Goal: Task Accomplishment & Management: Complete application form

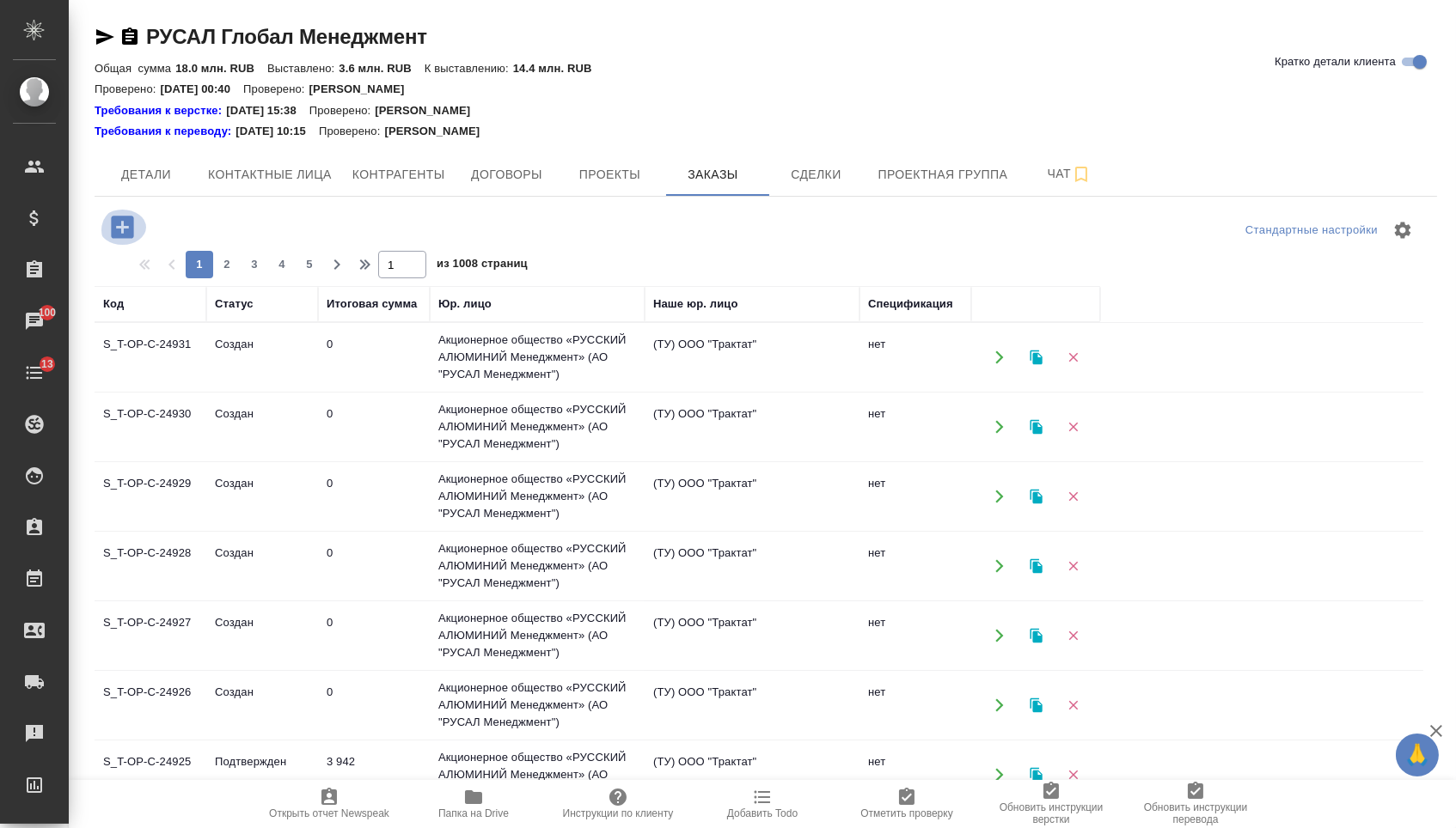
click at [133, 230] on icon "button" at bounding box center [121, 226] width 22 height 22
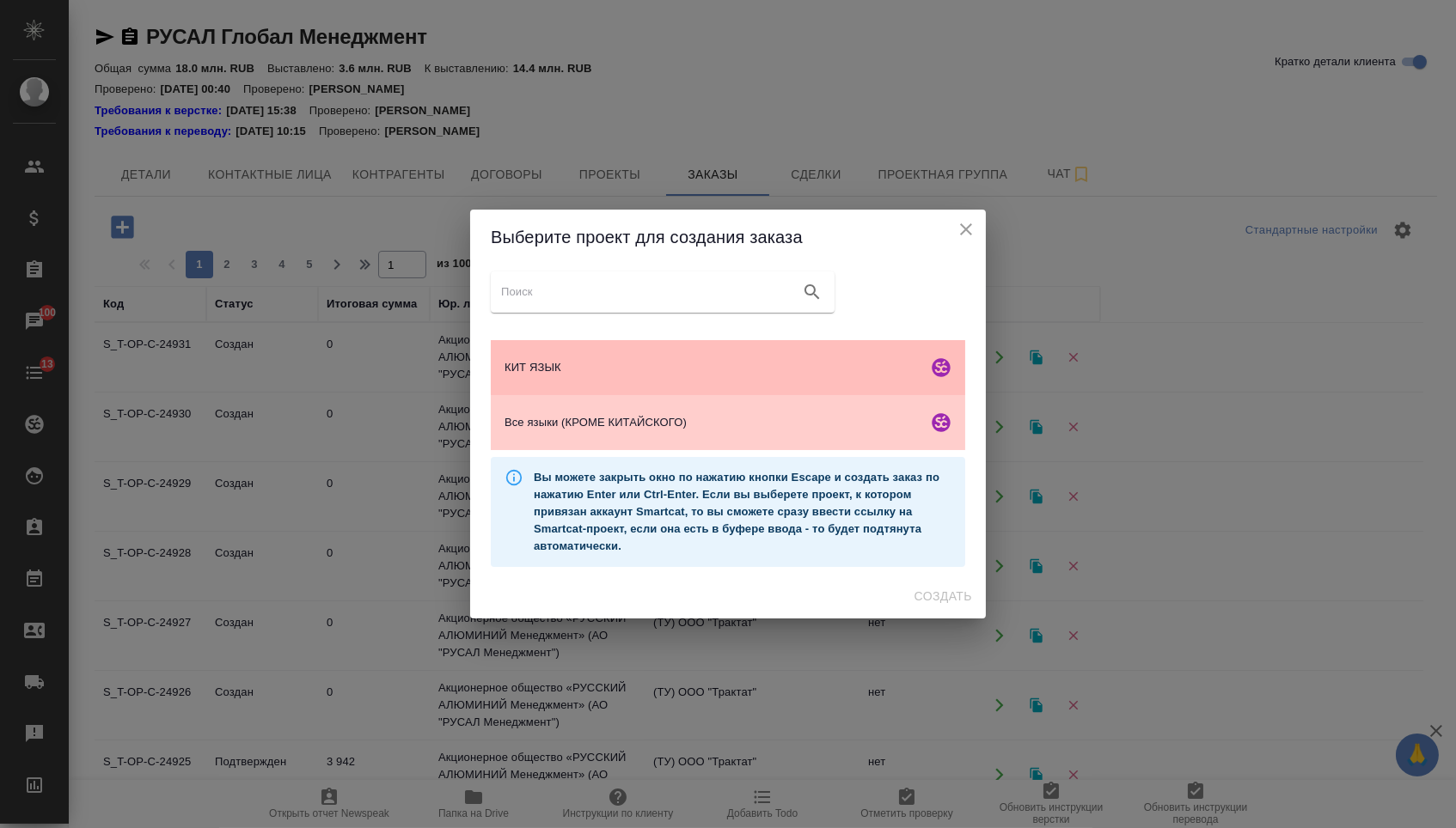
click at [625, 367] on span "КИТ ЯЗЫК" at bounding box center [712, 368] width 416 height 18
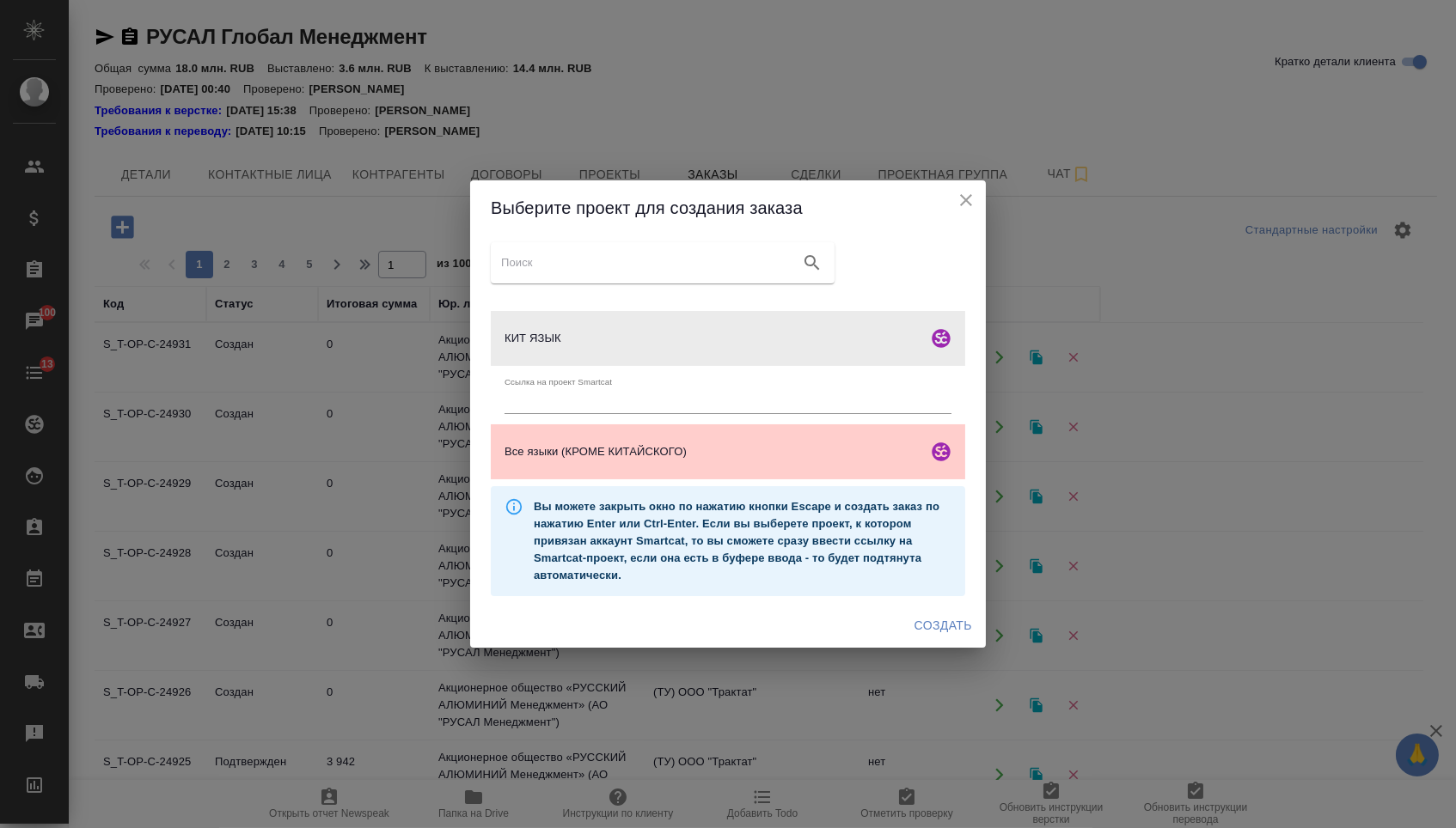
click at [933, 626] on span "Создать" at bounding box center [943, 626] width 58 height 22
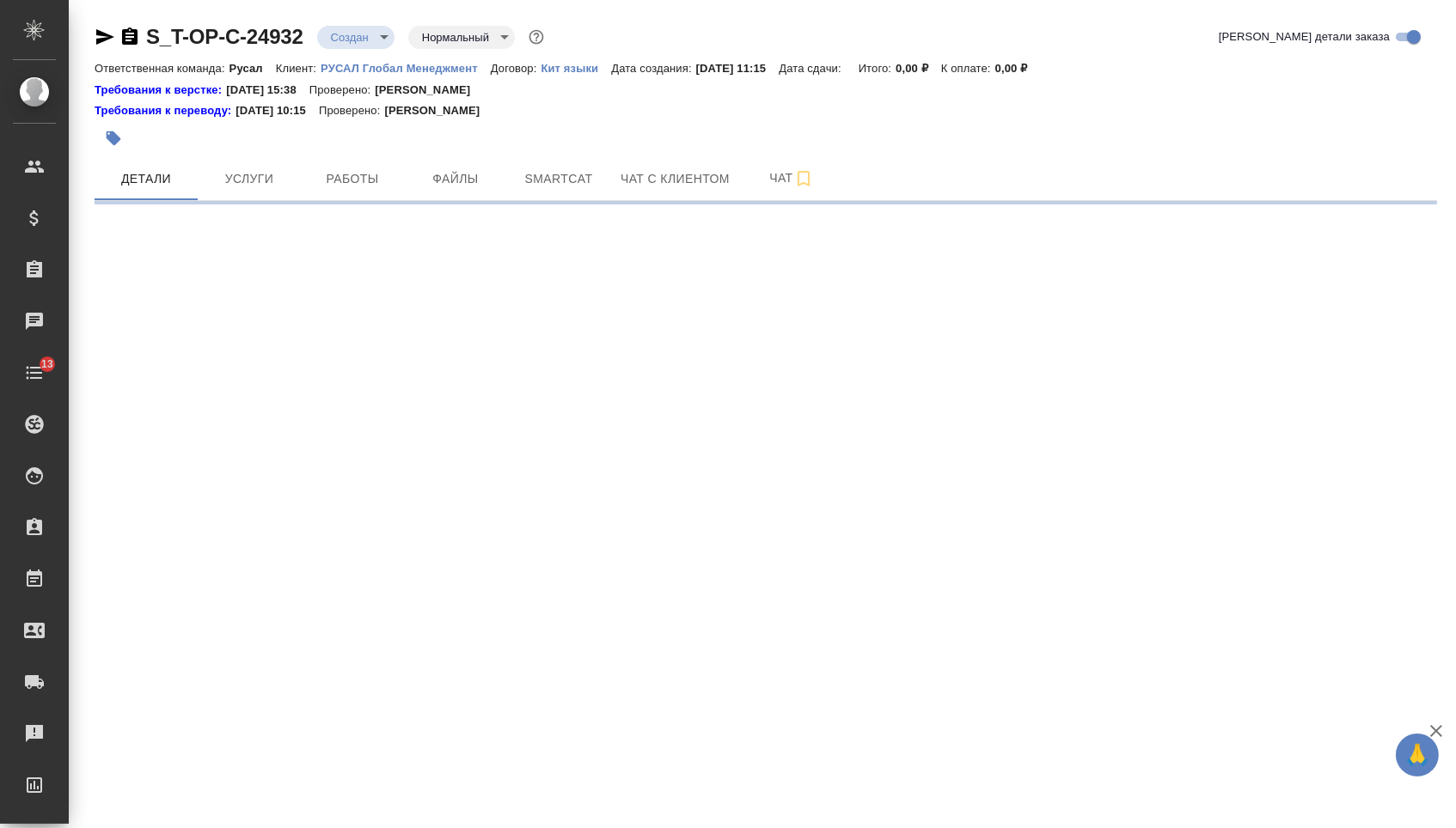
select select "RU"
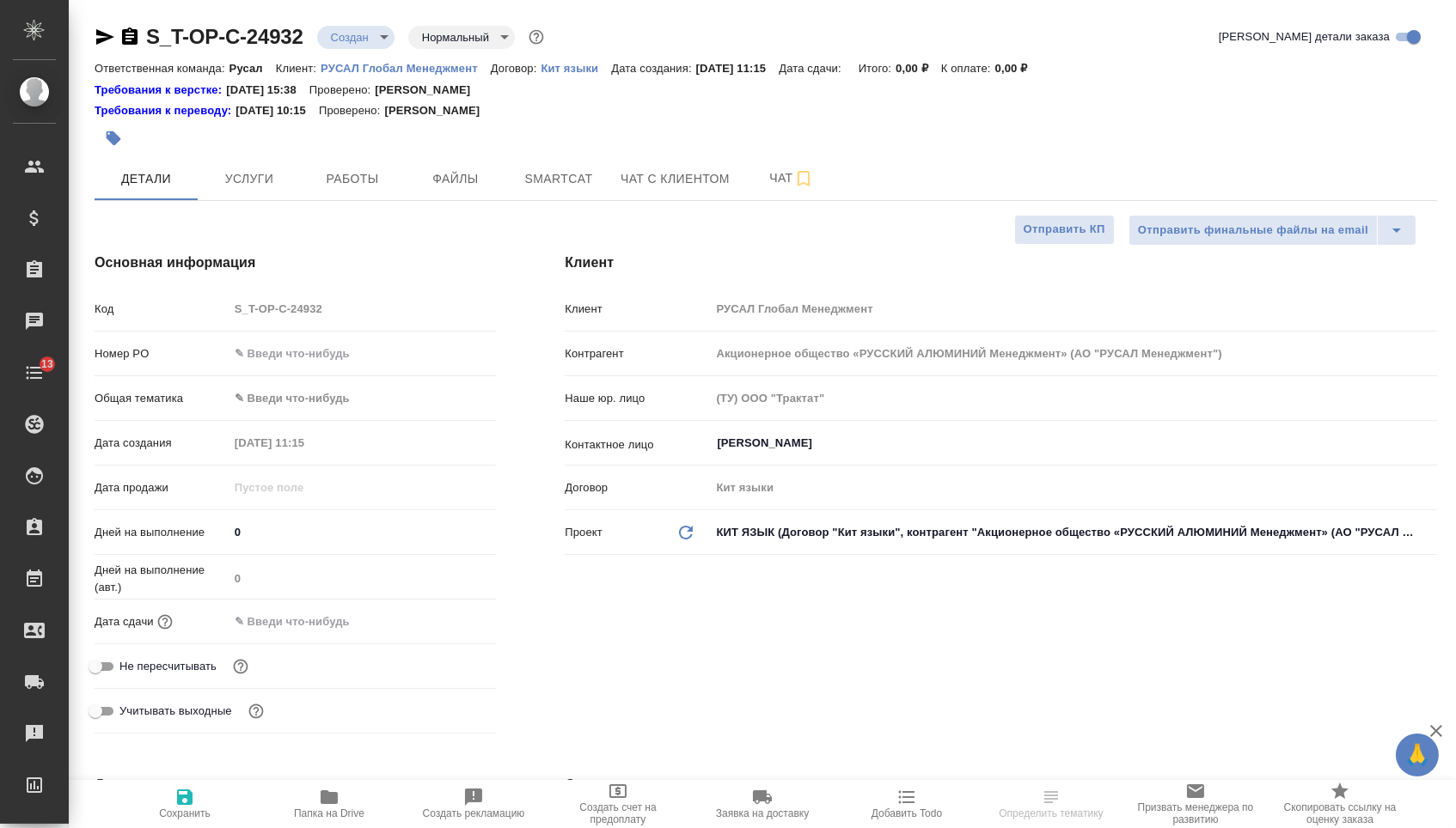
type textarea "x"
type input "[PERSON_NAME]"
type textarea "x"
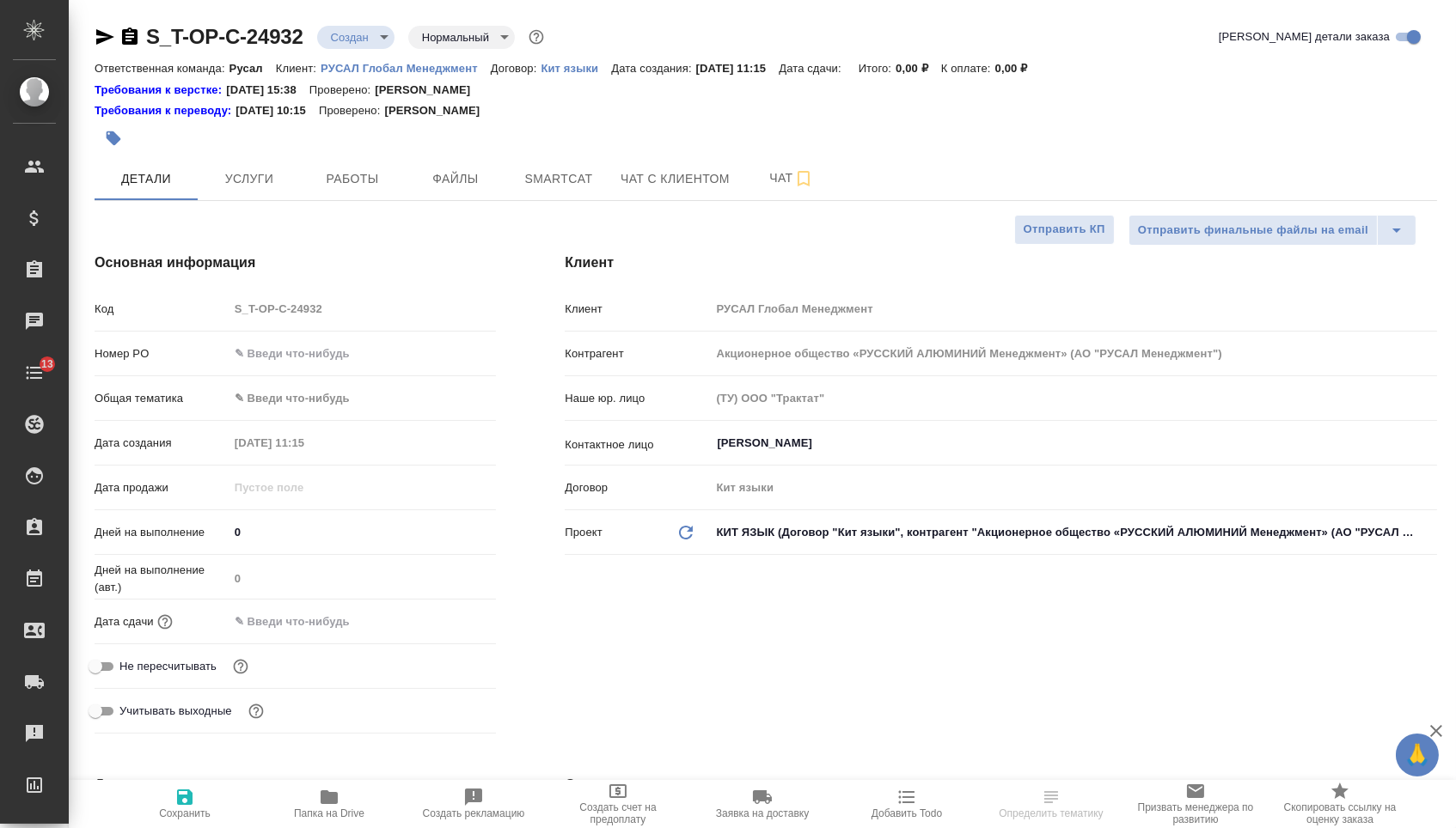
type textarea "x"
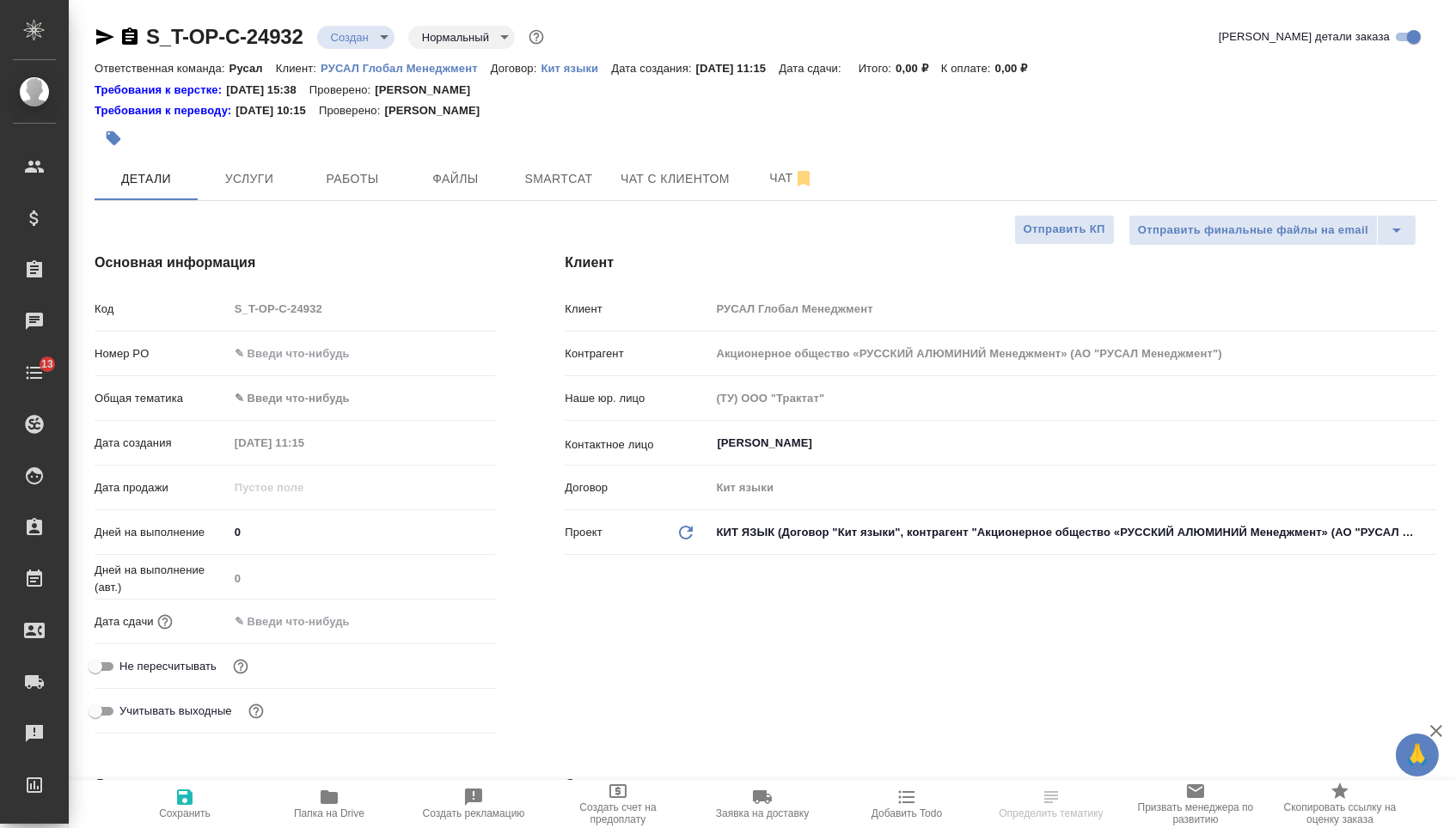
click at [351, 351] on input "text" at bounding box center [363, 353] width 268 height 25
paste input "Т-ОП-С-46557"
type input "Т-ОП-С-46557"
type textarea "x"
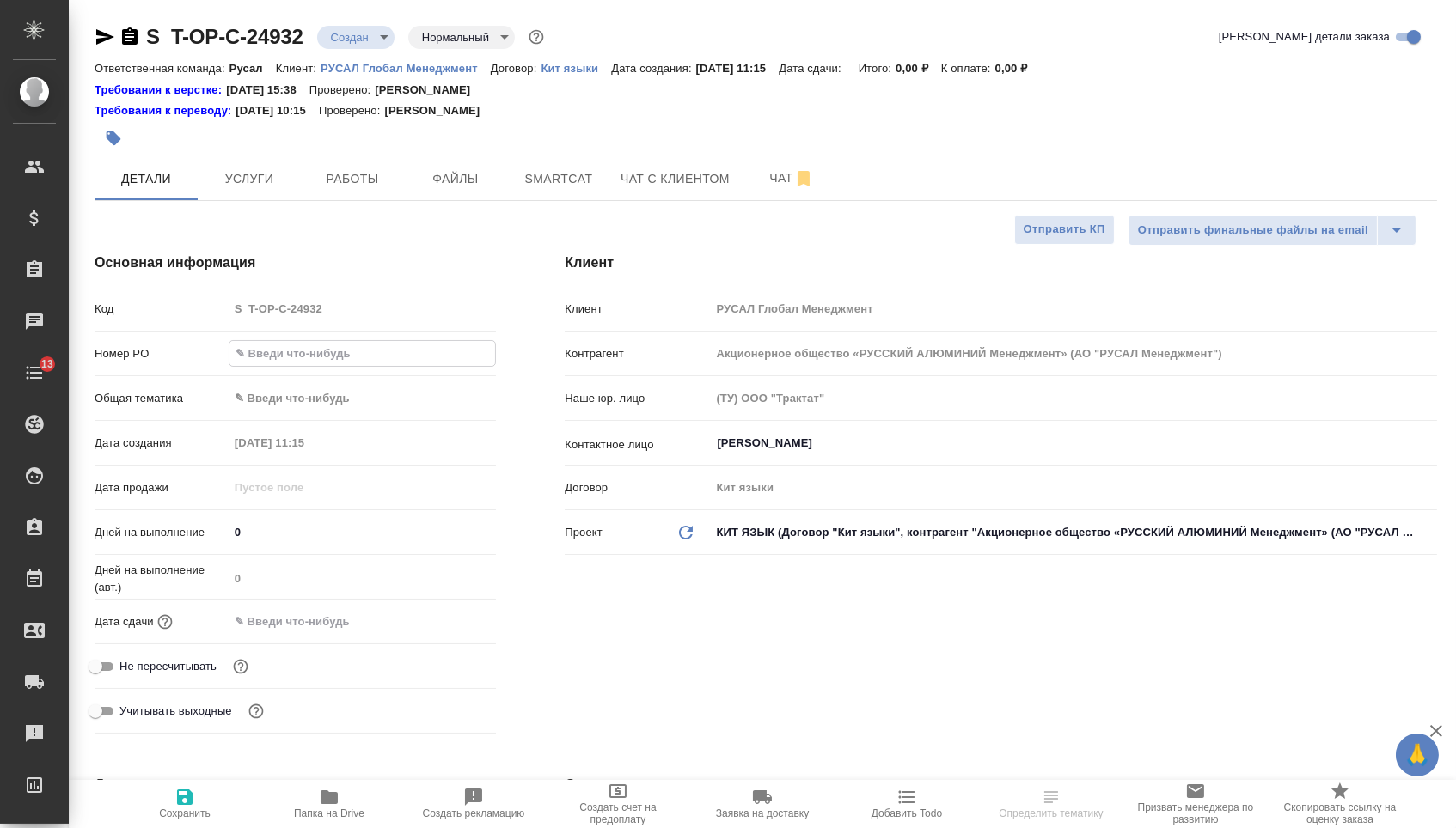
type textarea "x"
type input "Т-ОП-С-46557"
click at [294, 642] on div "Дата сдачи" at bounding box center [295, 628] width 401 height 45
click at [416, 636] on div "Дата сдачи" at bounding box center [295, 621] width 401 height 30
click at [373, 631] on input "text" at bounding box center [305, 621] width 151 height 25
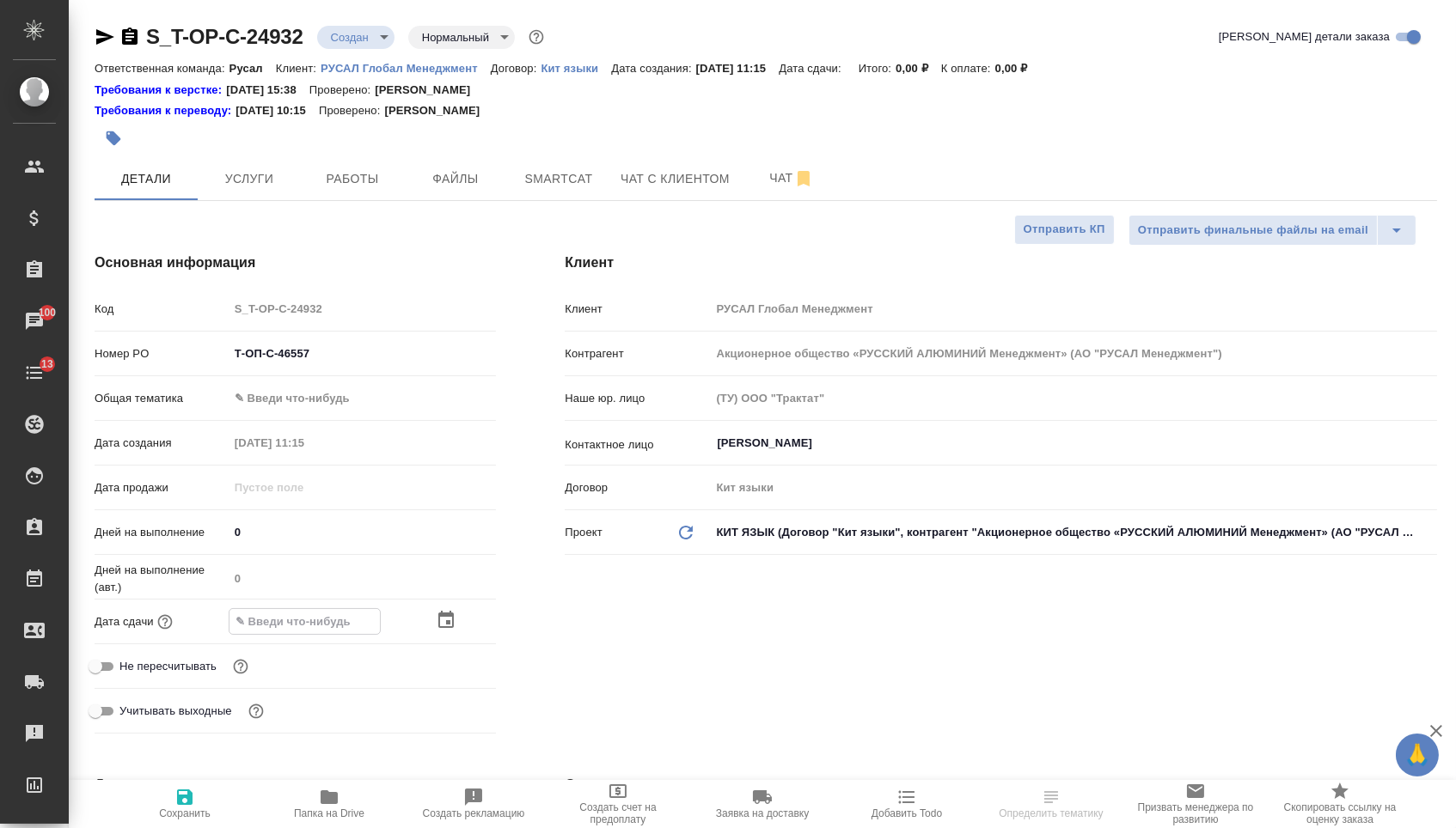
click at [433, 632] on div at bounding box center [363, 621] width 268 height 26
click at [440, 629] on icon "button" at bounding box center [446, 620] width 16 height 18
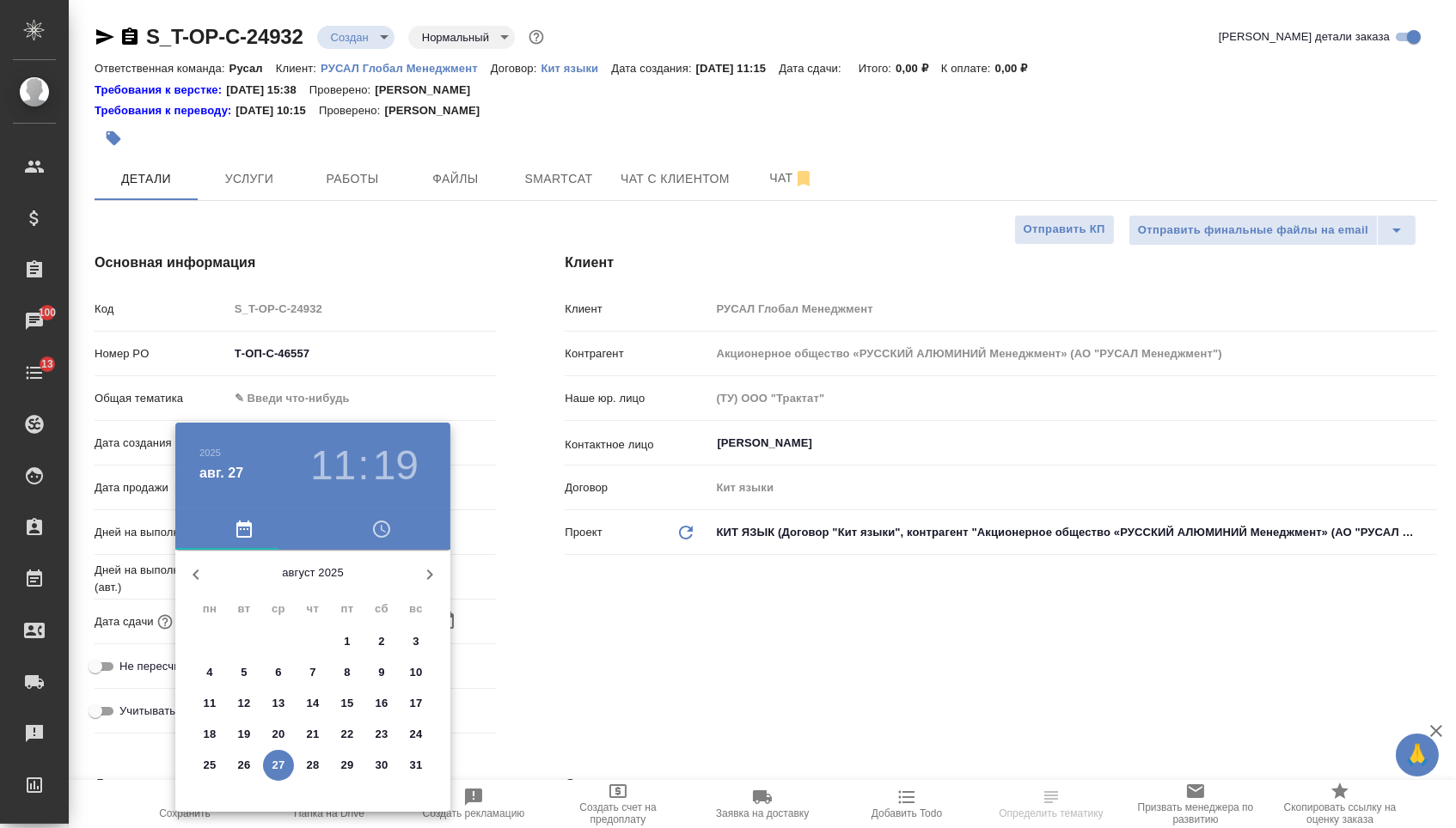
click at [288, 768] on span "27" at bounding box center [278, 766] width 31 height 18
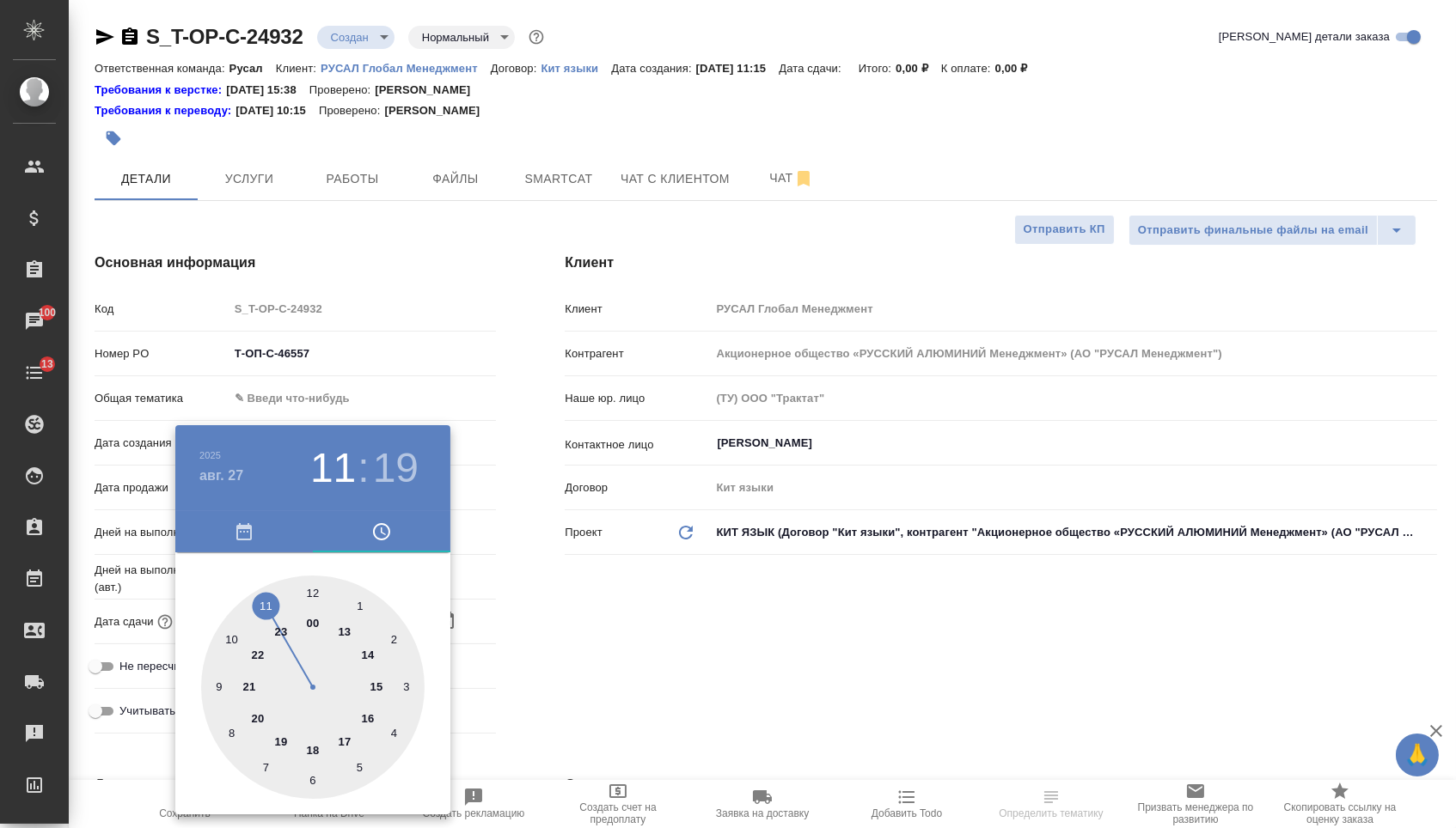
type input "[DATE] 11:19"
type textarea "x"
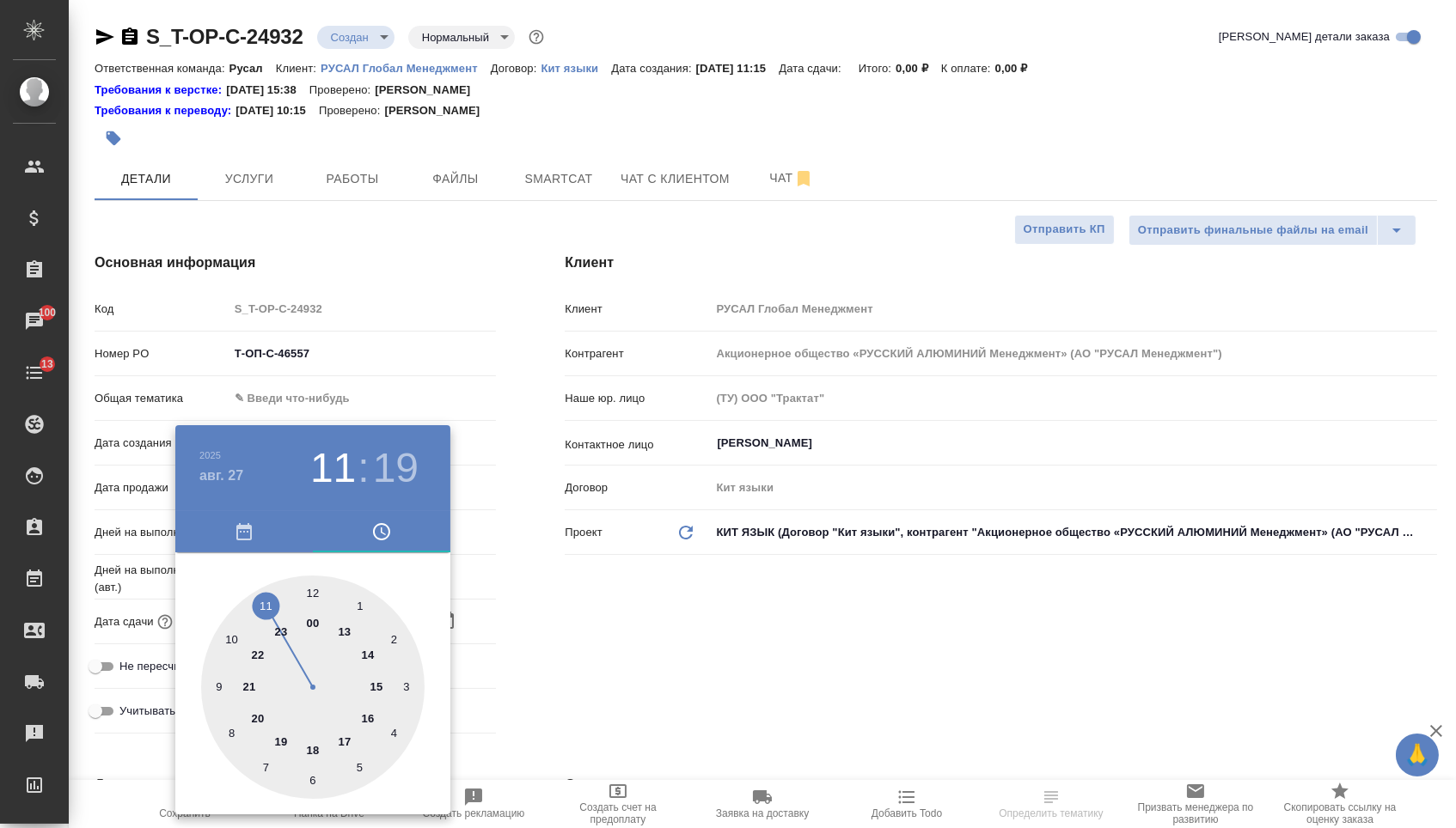
type textarea "x"
click at [348, 733] on div at bounding box center [312, 687] width 224 height 223
type input "[DATE] 17:19"
type textarea "x"
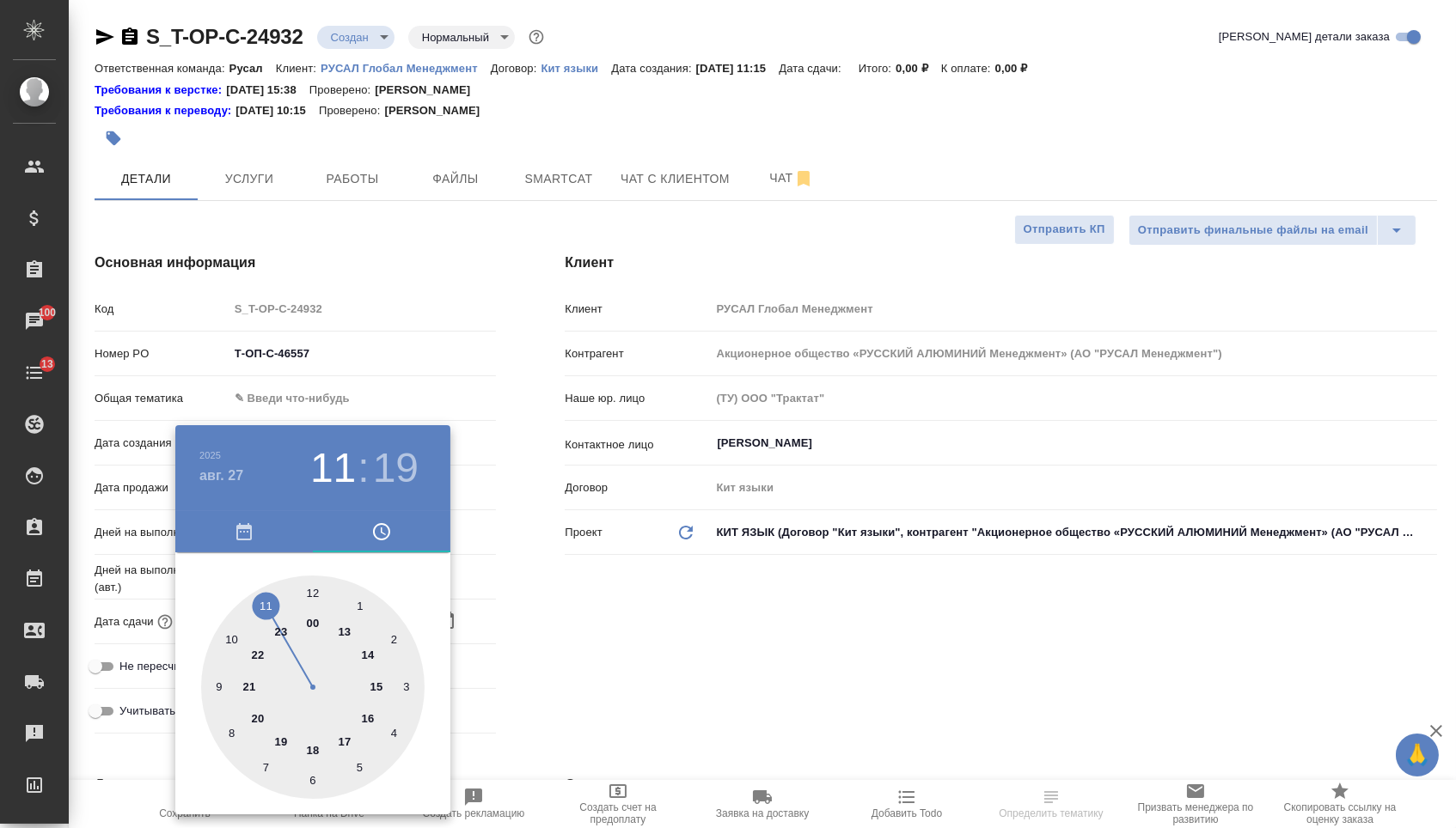
type textarea "x"
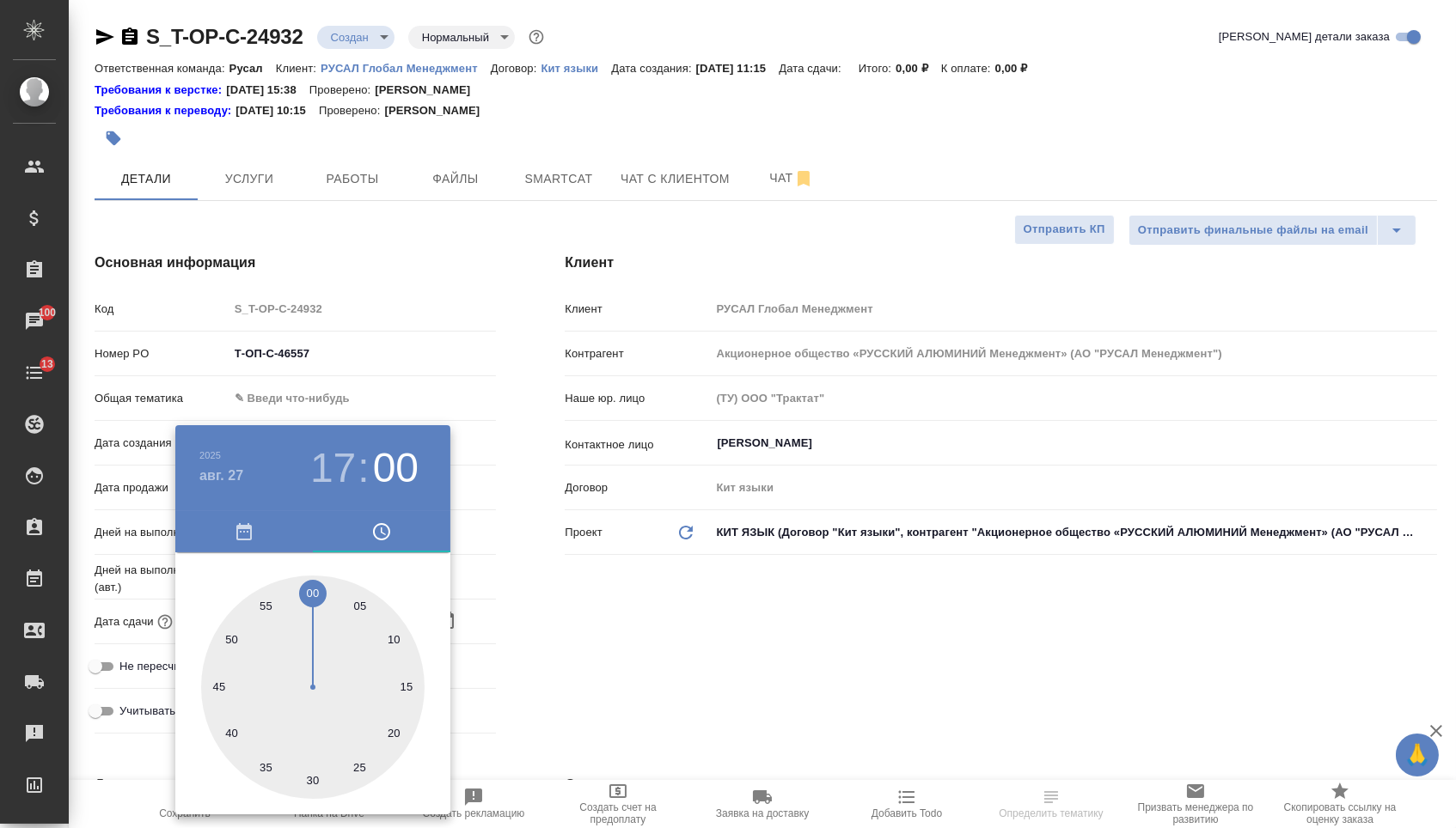
type input "[DATE] 17:00"
click at [307, 585] on div at bounding box center [312, 687] width 224 height 223
type textarea "x"
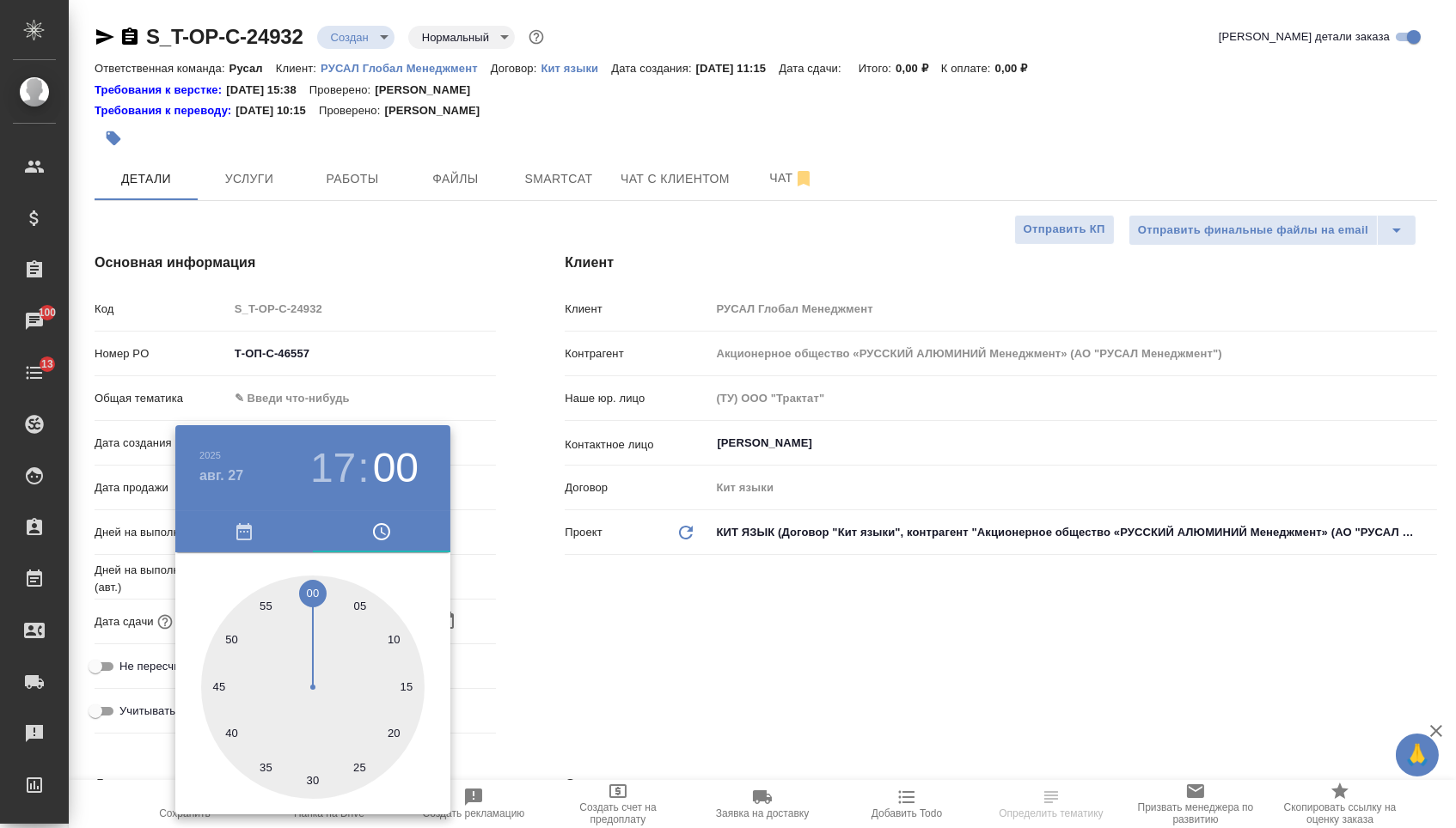
click at [477, 591] on div at bounding box center [728, 414] width 1456 height 828
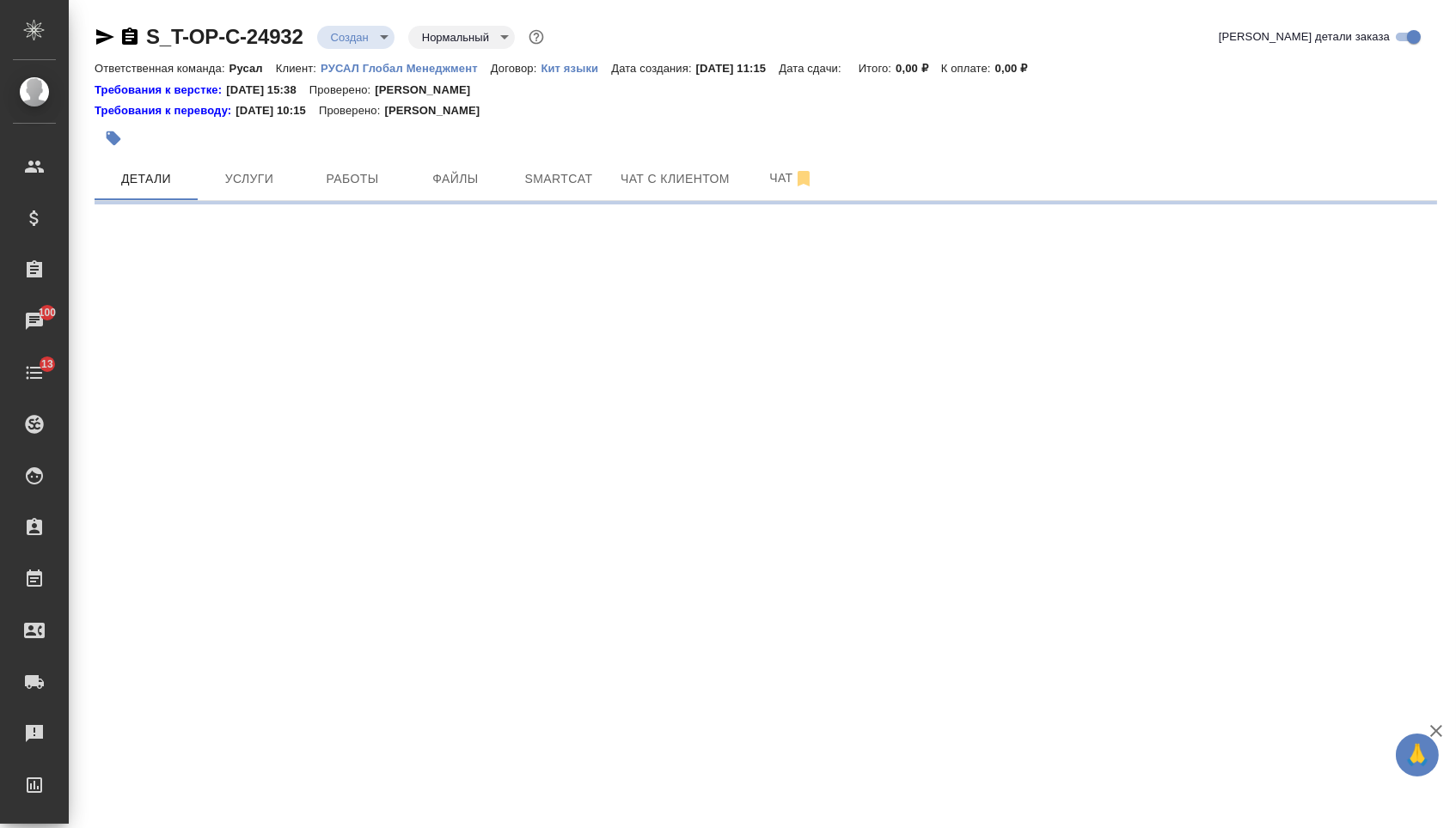
select select "RU"
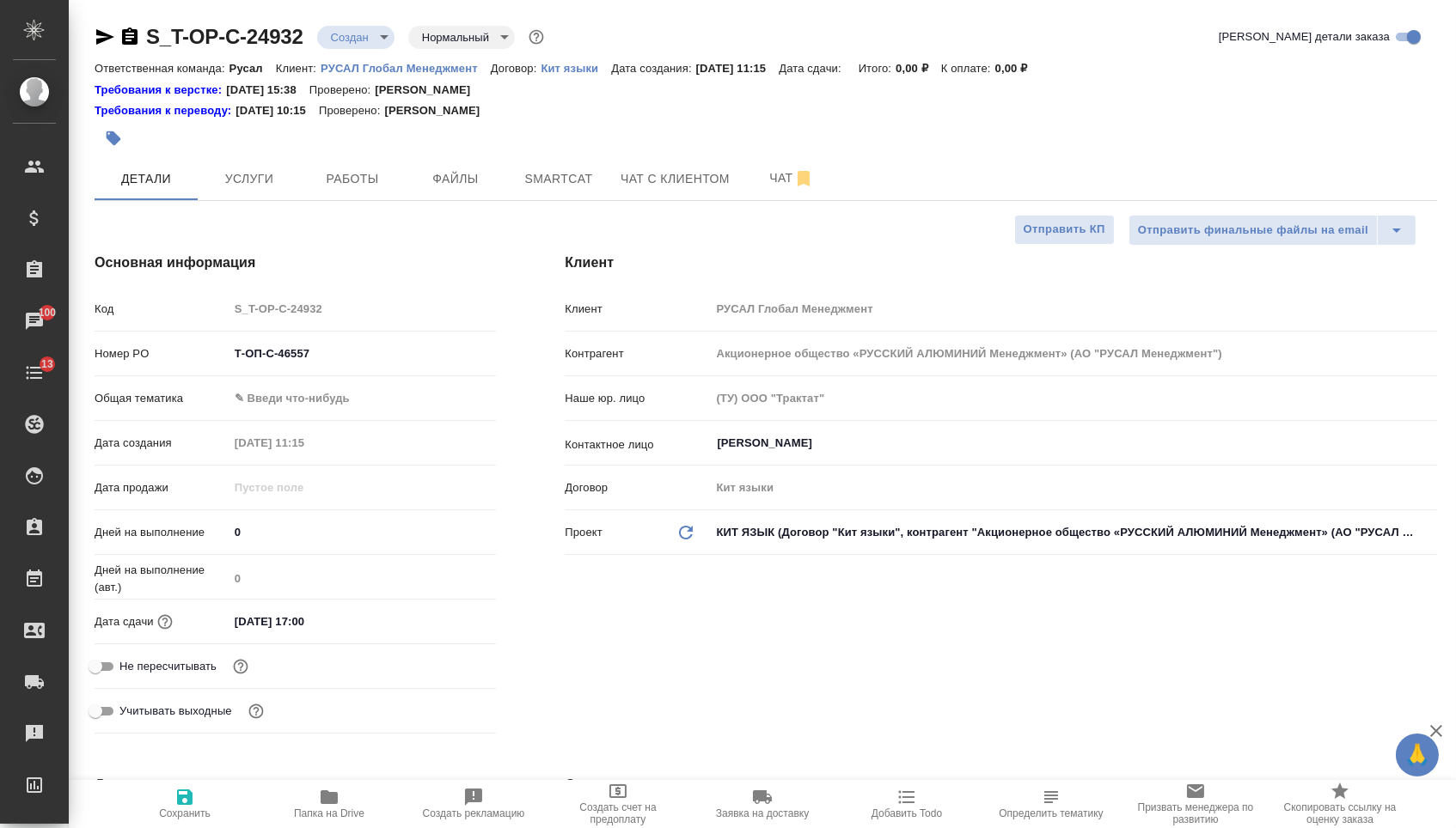
type textarea "x"
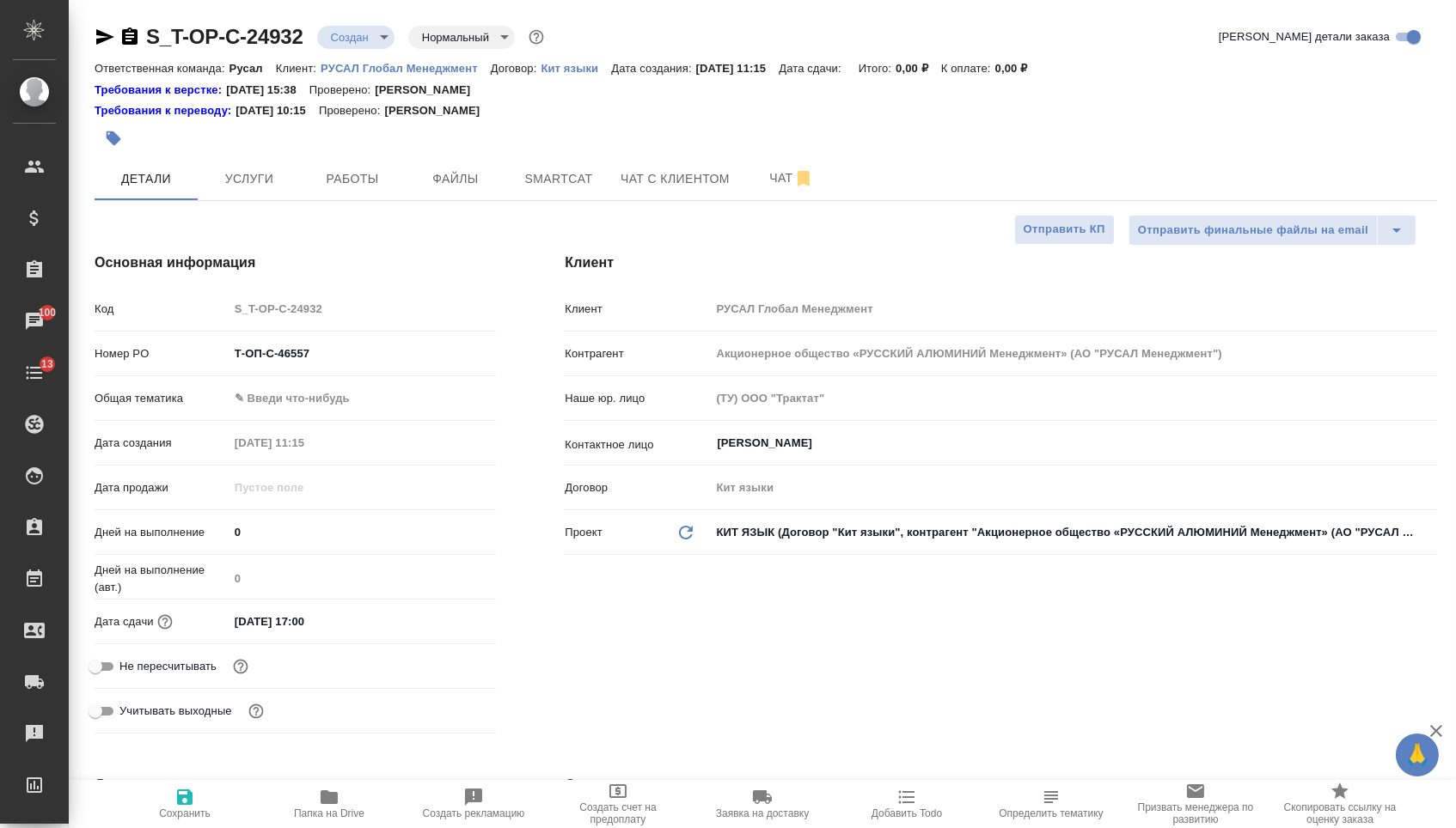
type textarea "x"
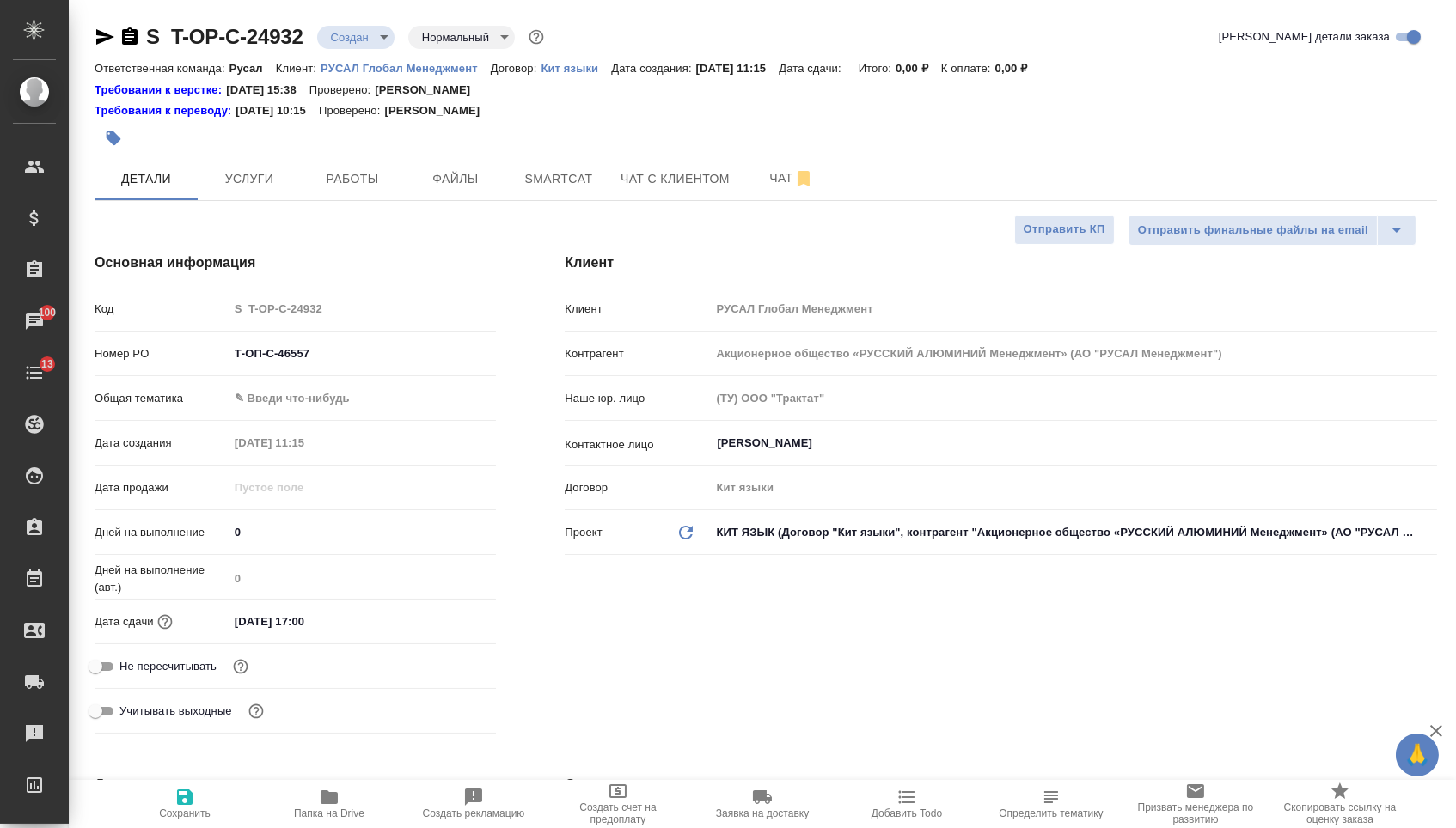
type textarea "x"
click at [305, 390] on body "🙏 .cls-1 fill:#fff; AWATERA [PERSON_NAME] Спецификации Заказы 100 Чаты 13 Todo …" at bounding box center [728, 414] width 1456 height 828
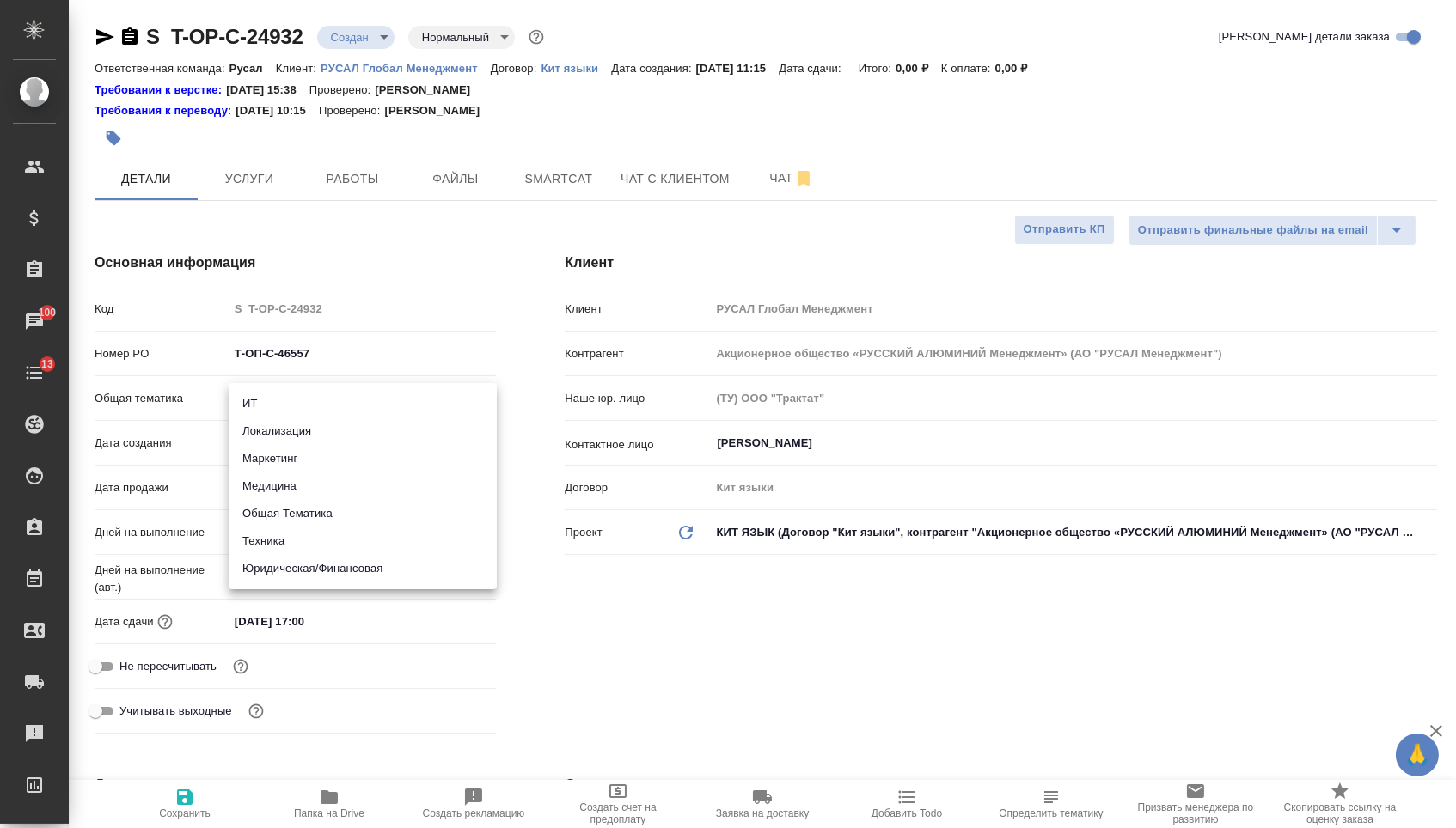
click at [273, 575] on li "Юридическая/Финансовая" at bounding box center [363, 568] width 268 height 27
type input "yr-fn"
type textarea "x"
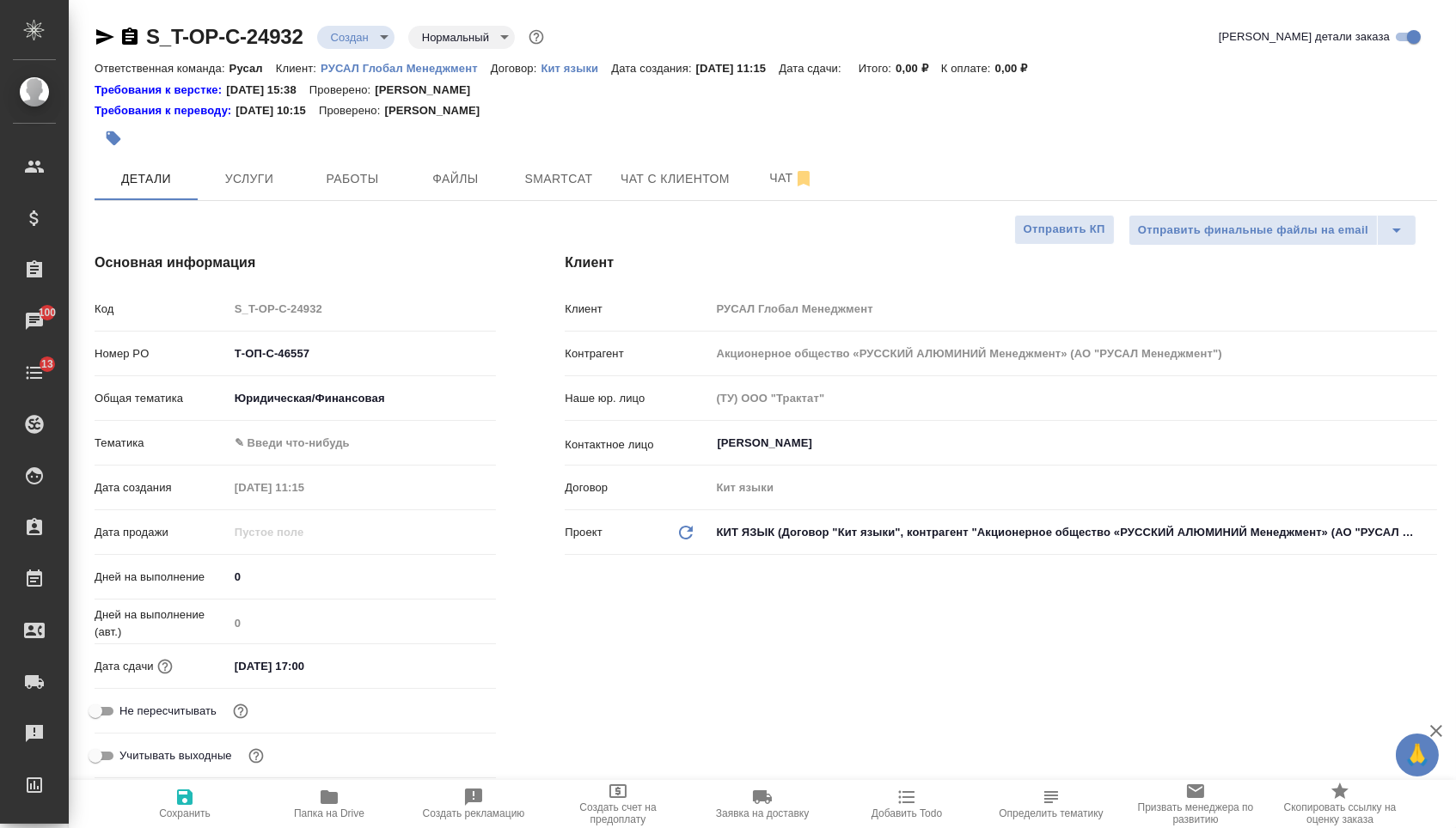
click at [288, 435] on body "🙏 .cls-1 fill:#fff; AWATERA [PERSON_NAME] Спецификации Заказы 100 Чаты 13 Todo …" at bounding box center [728, 414] width 1456 height 828
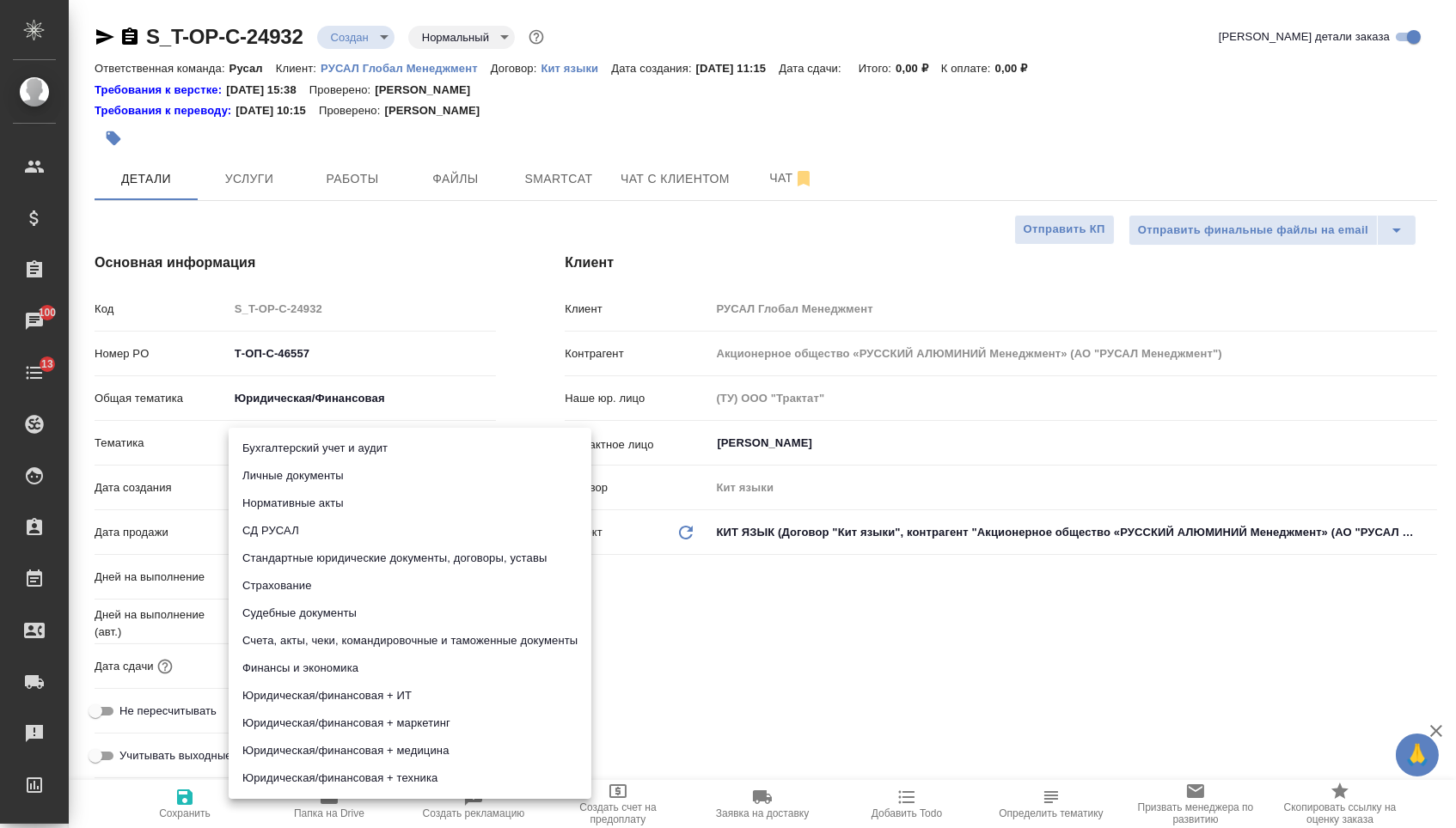
click at [288, 554] on li "Стандартные юридические документы, договоры, уставы" at bounding box center [410, 558] width 363 height 27
type textarea "x"
type input "5f647205b73bc97568ca66bf"
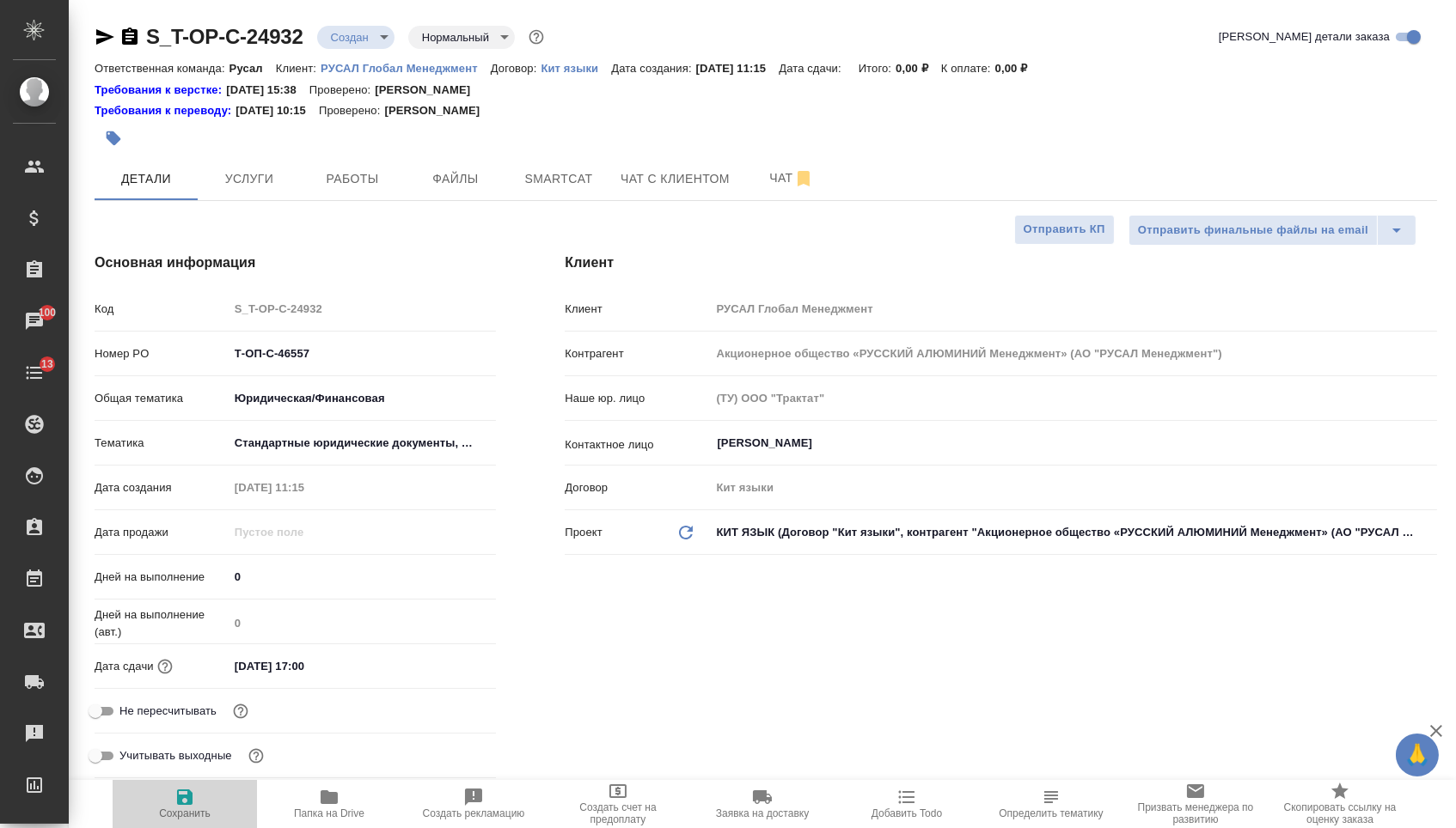
click at [167, 796] on span "Сохранить" at bounding box center [184, 803] width 124 height 32
type textarea "x"
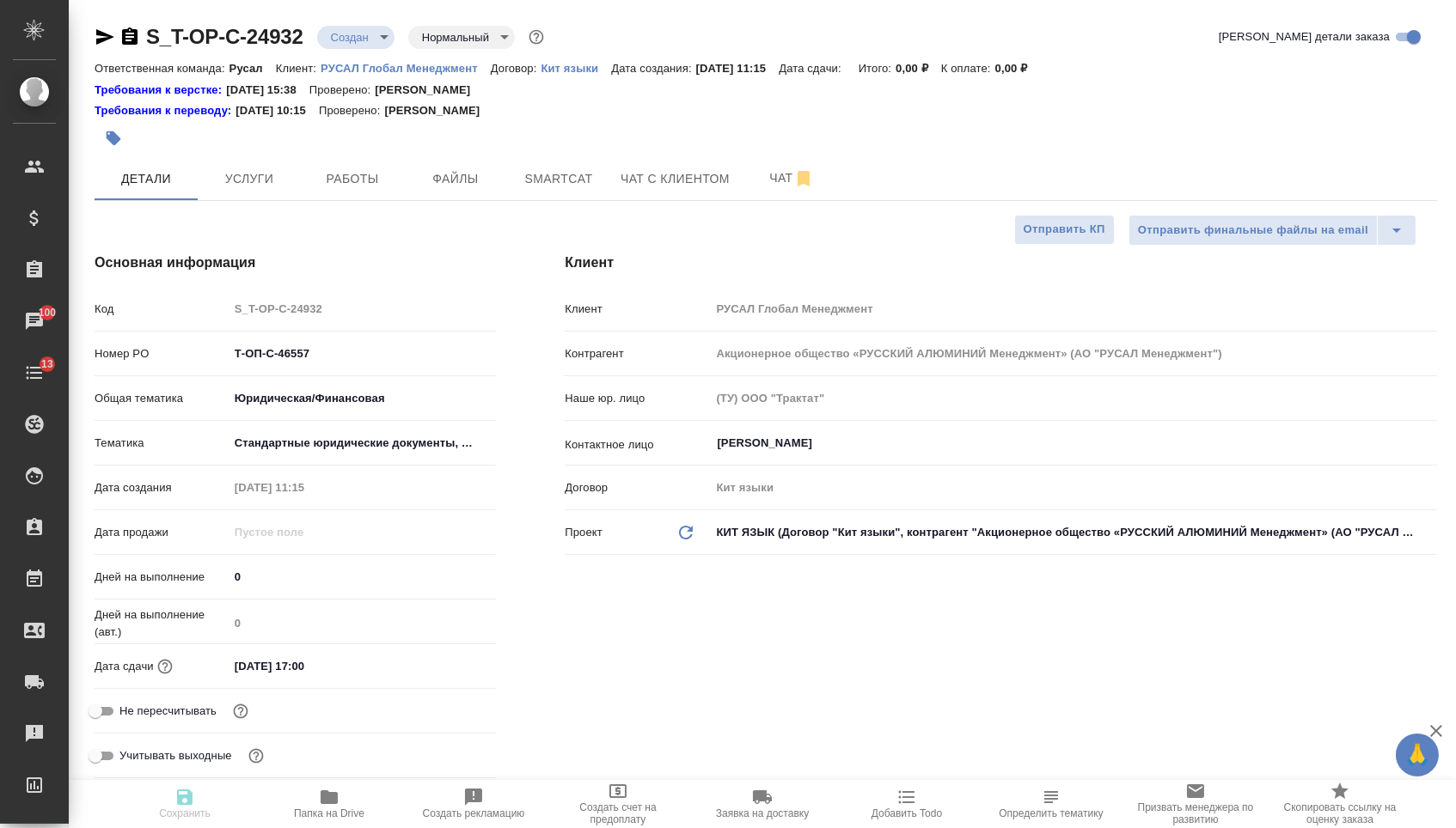
type textarea "x"
click at [467, 193] on button "Файлы" at bounding box center [456, 178] width 103 height 43
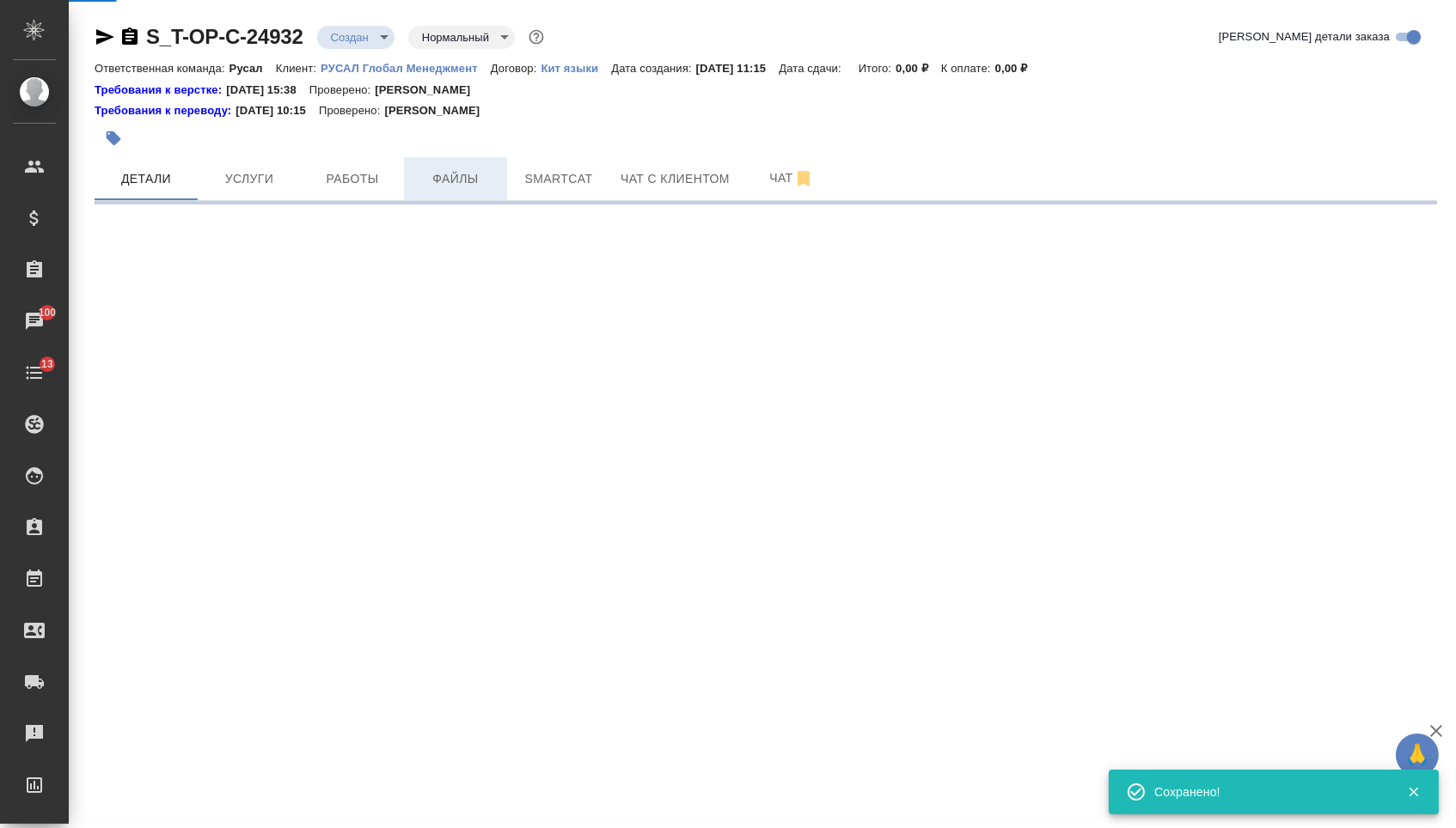
select select "RU"
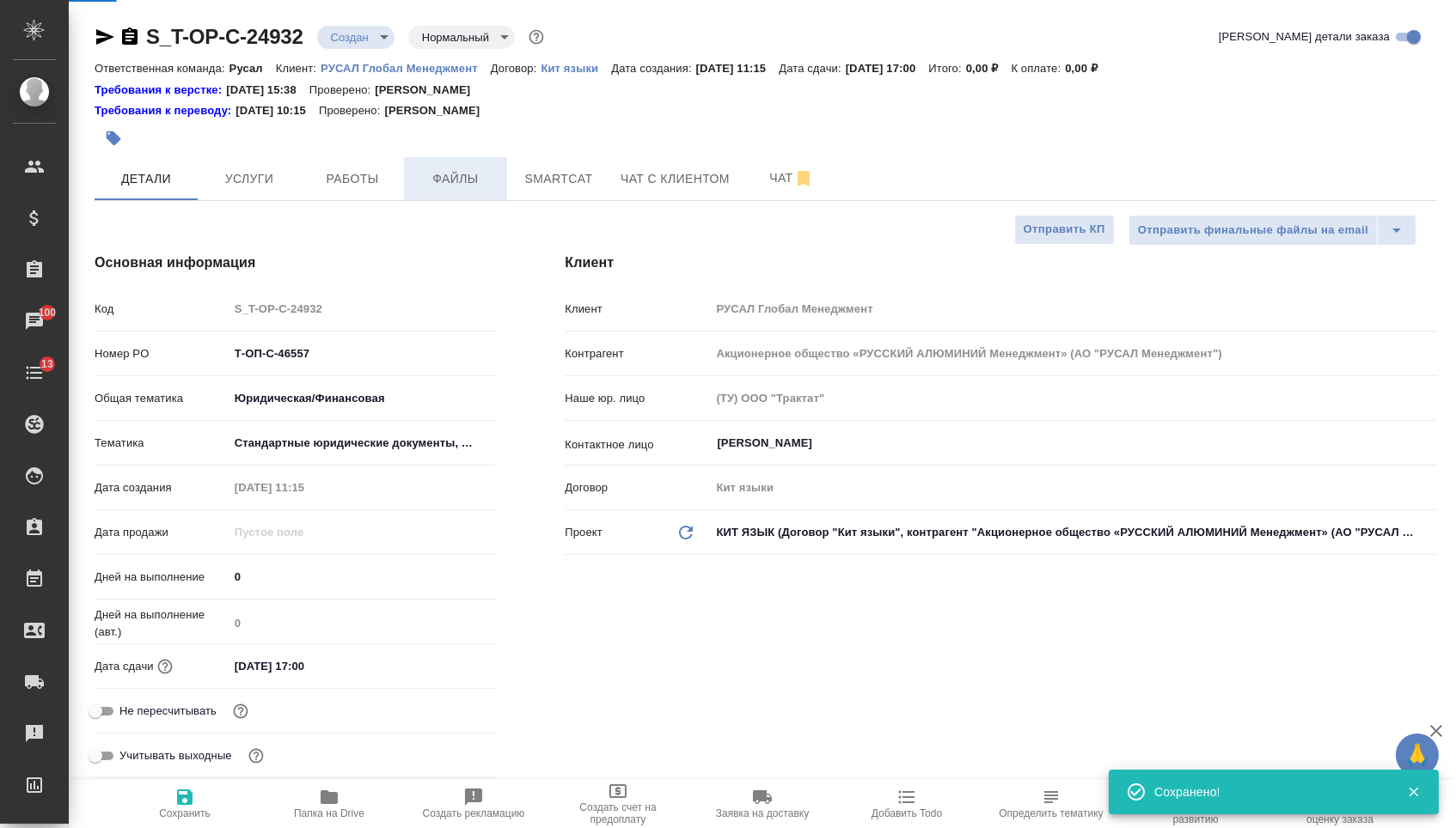
type textarea "x"
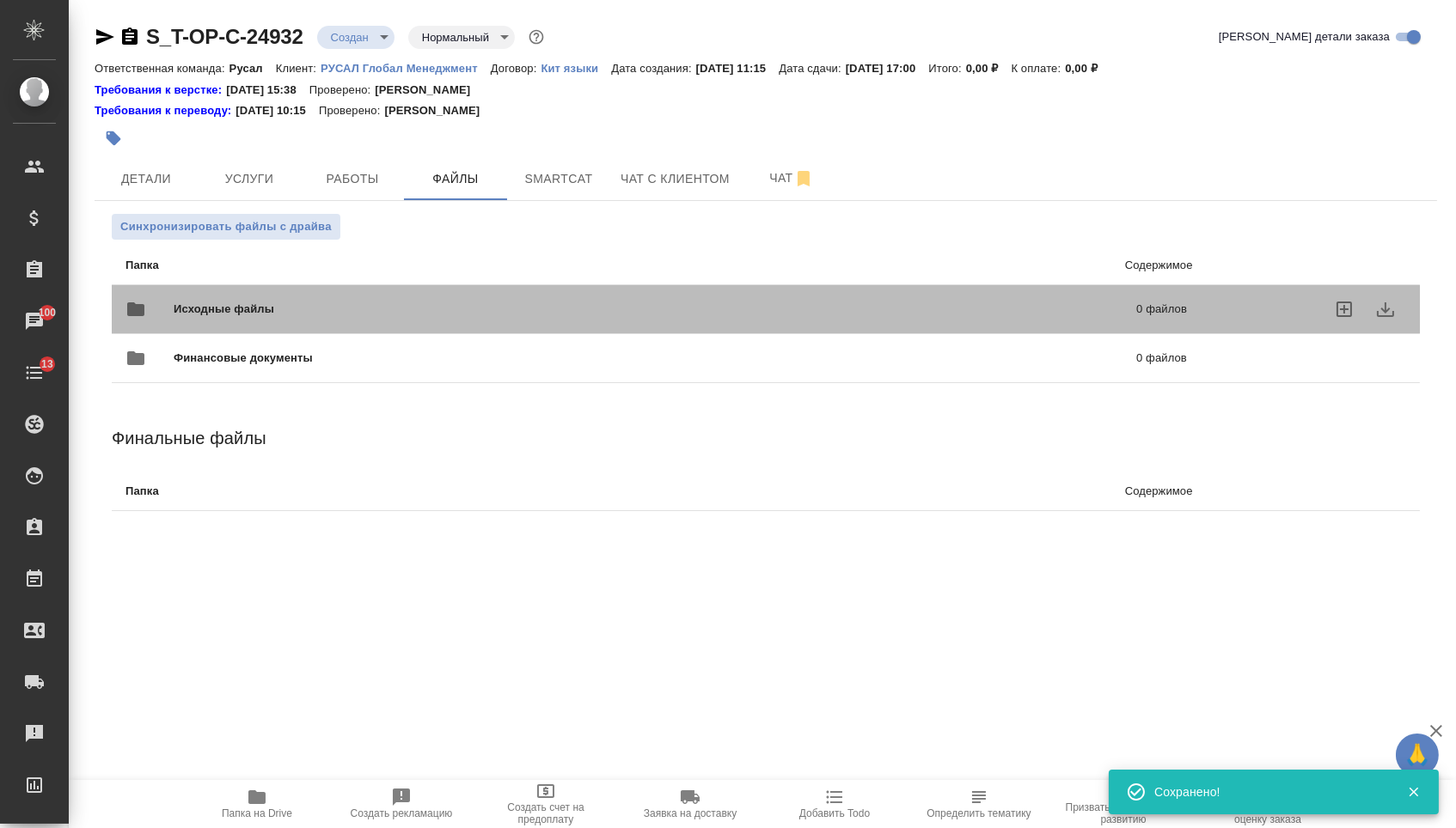
click at [163, 289] on div "Исходные файлы 0 файлов" at bounding box center [657, 309] width 1096 height 75
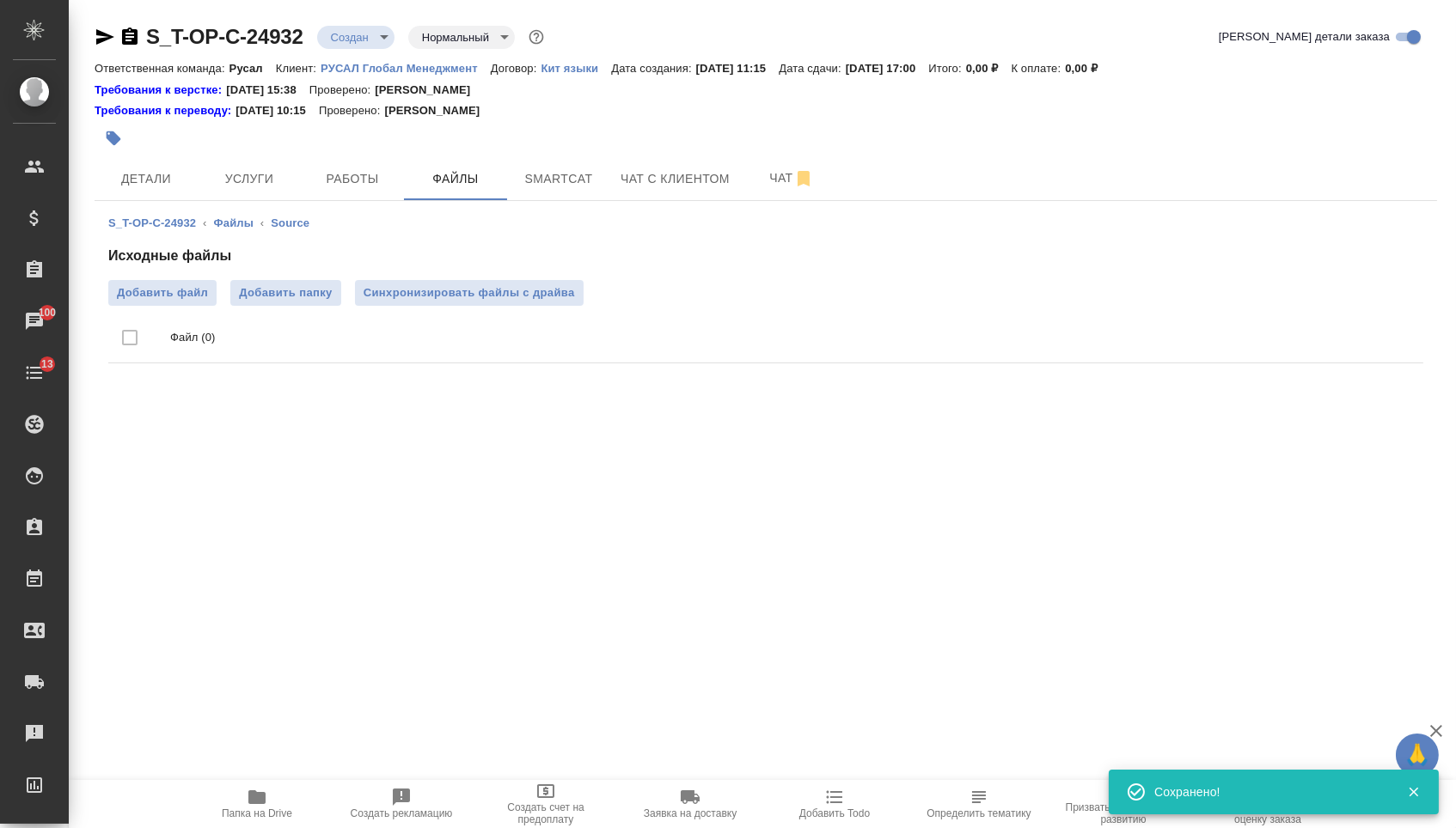
click at [139, 259] on h4 "Исходные файлы" at bounding box center [766, 256] width 1315 height 21
click at [141, 280] on div "Исходные файлы Добавить файл Добавить папку Синхронизировать файлы с драйва Фай…" at bounding box center [766, 308] width 1315 height 124
click at [153, 299] on span "Добавить файл" at bounding box center [162, 294] width 91 height 18
click at [0, 0] on input "Добавить файл" at bounding box center [0, 0] width 0 height 0
click at [231, 181] on span "Услуги" at bounding box center [249, 179] width 82 height 22
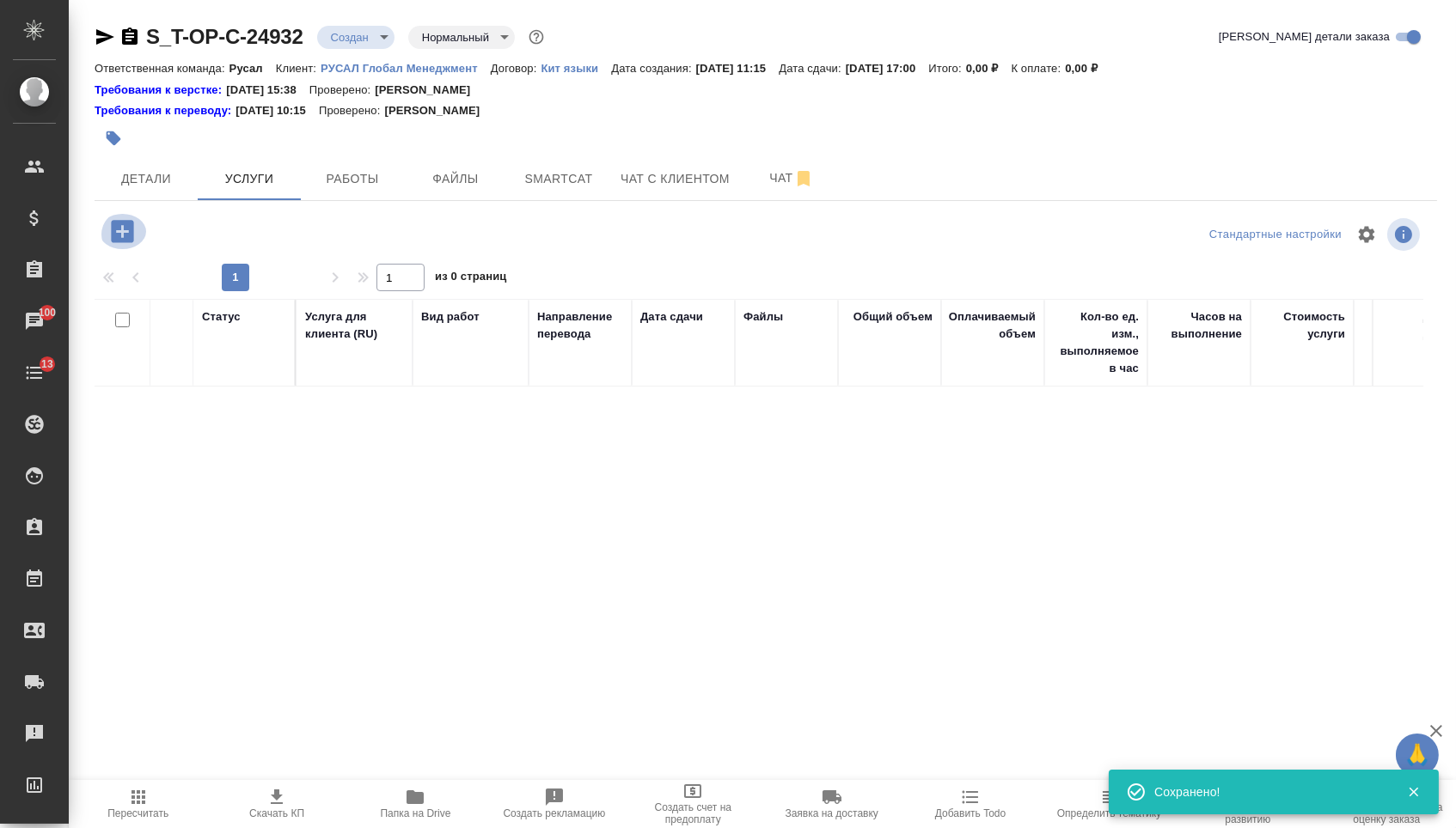
click at [138, 233] on icon "button" at bounding box center [123, 231] width 30 height 30
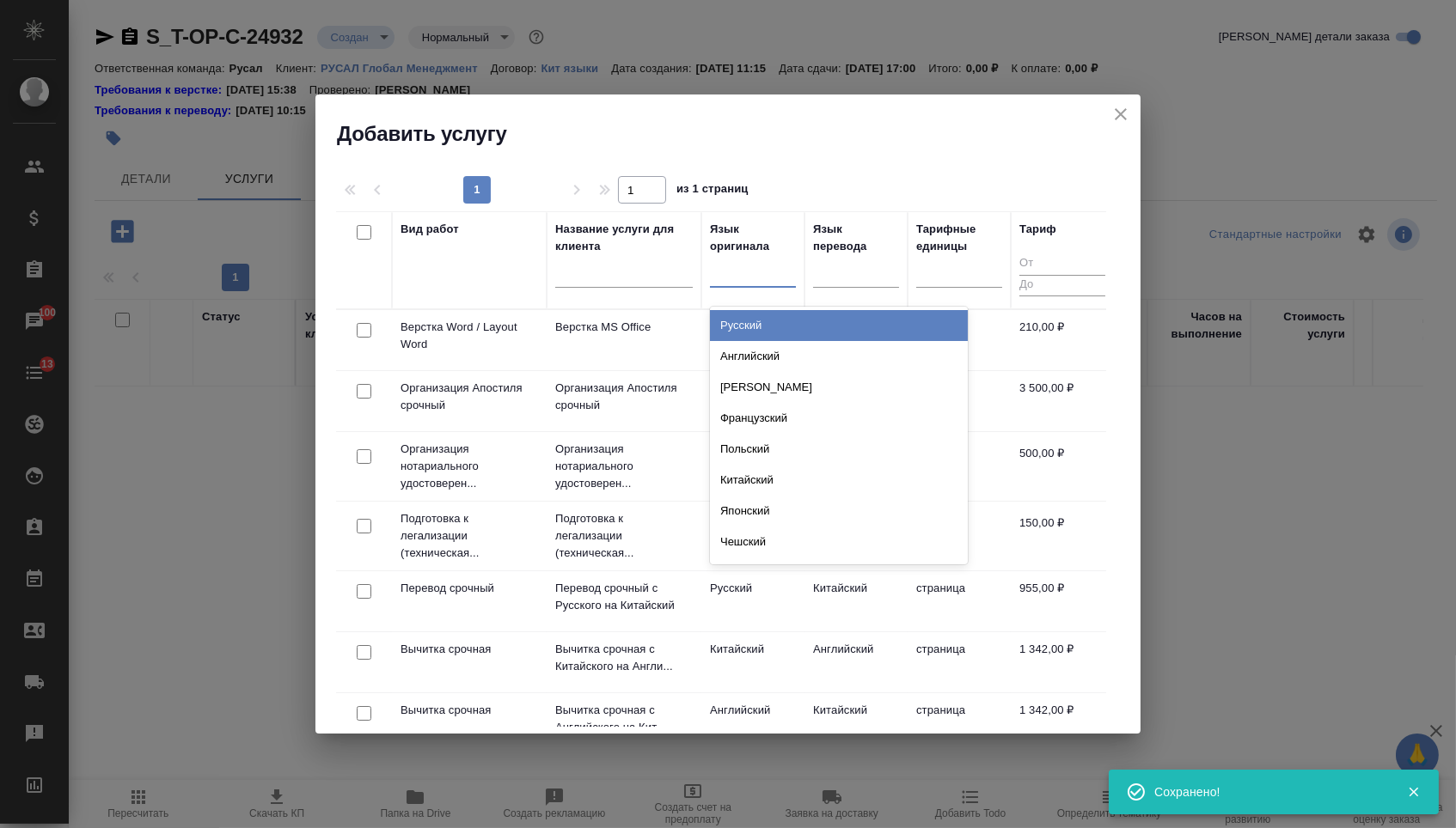
click at [776, 279] on div at bounding box center [753, 270] width 86 height 25
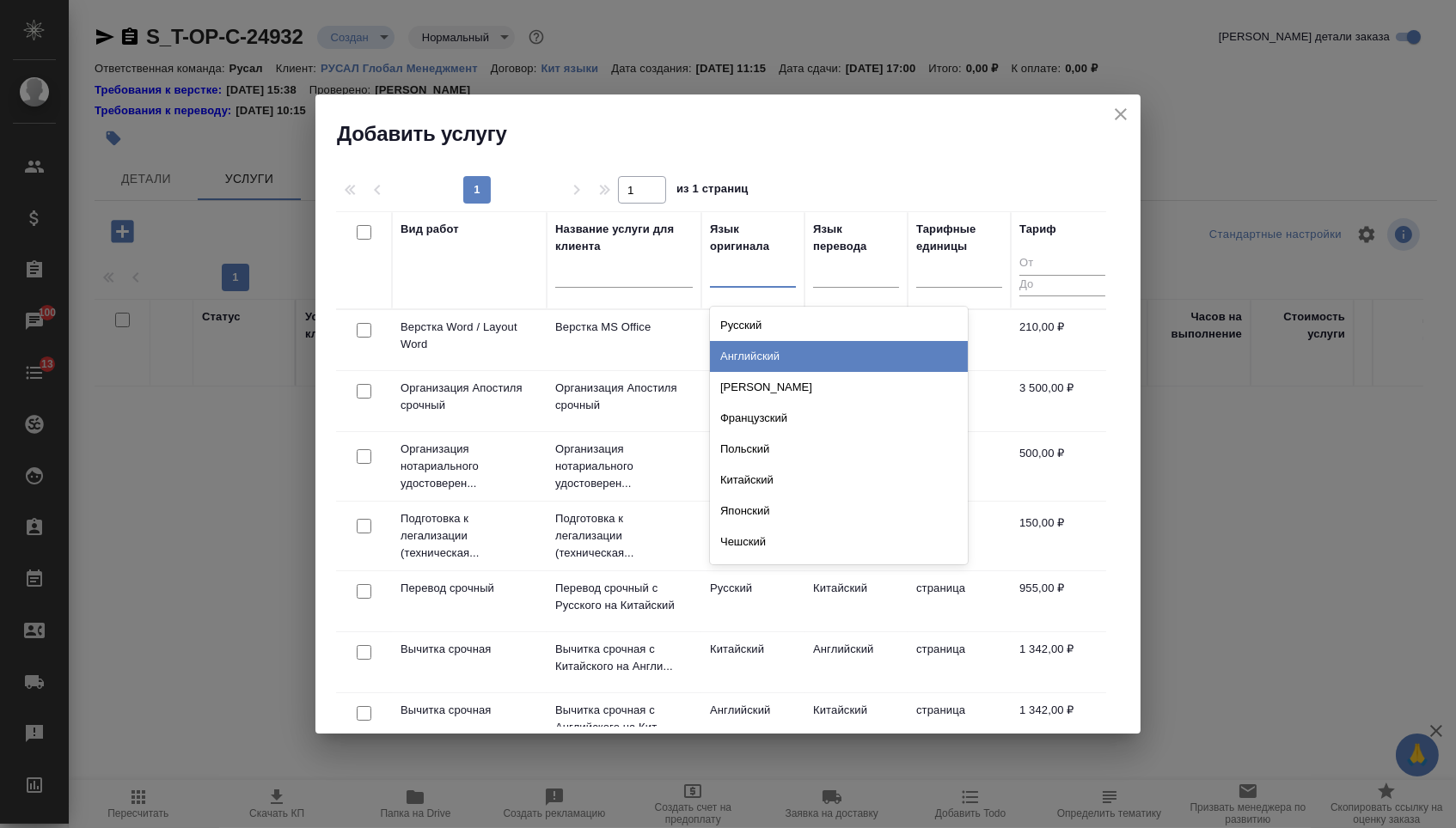
click at [771, 359] on div "Английский" at bounding box center [839, 356] width 258 height 31
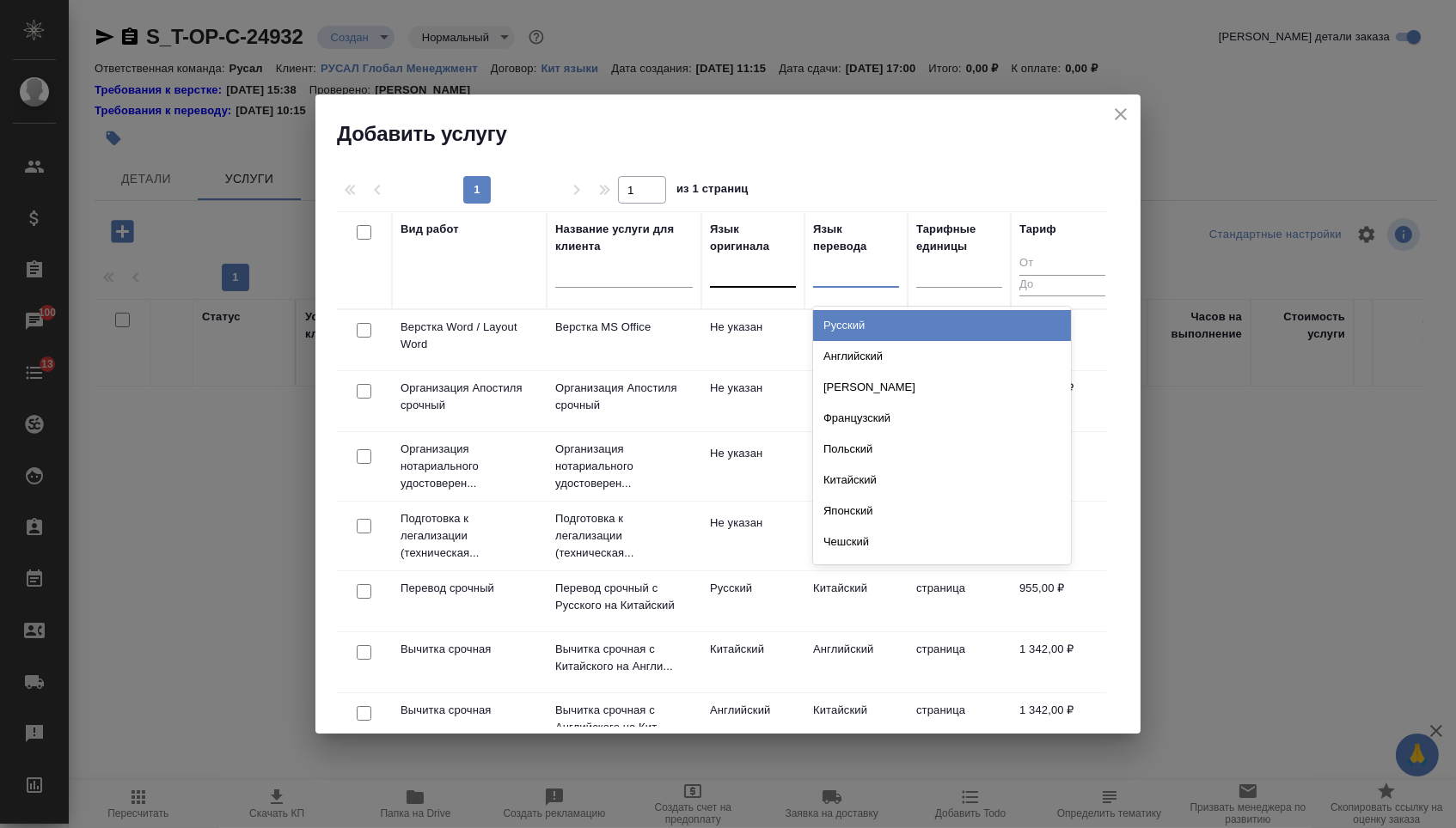
click at [835, 271] on div at bounding box center [856, 270] width 86 height 25
click at [835, 318] on div "Русский" at bounding box center [941, 325] width 258 height 31
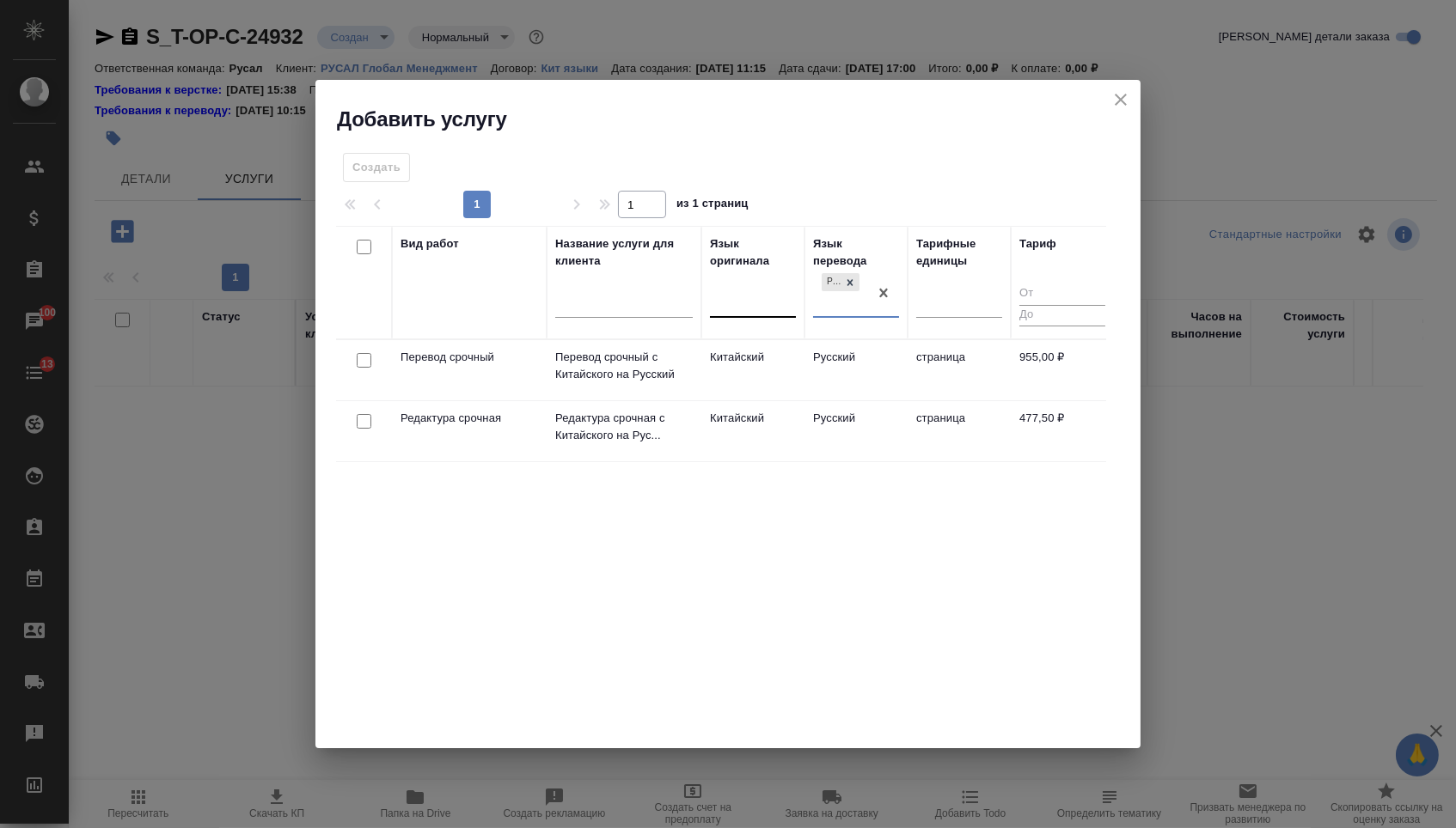
click at [357, 362] on input "checkbox" at bounding box center [364, 360] width 15 height 15
checkbox input "true"
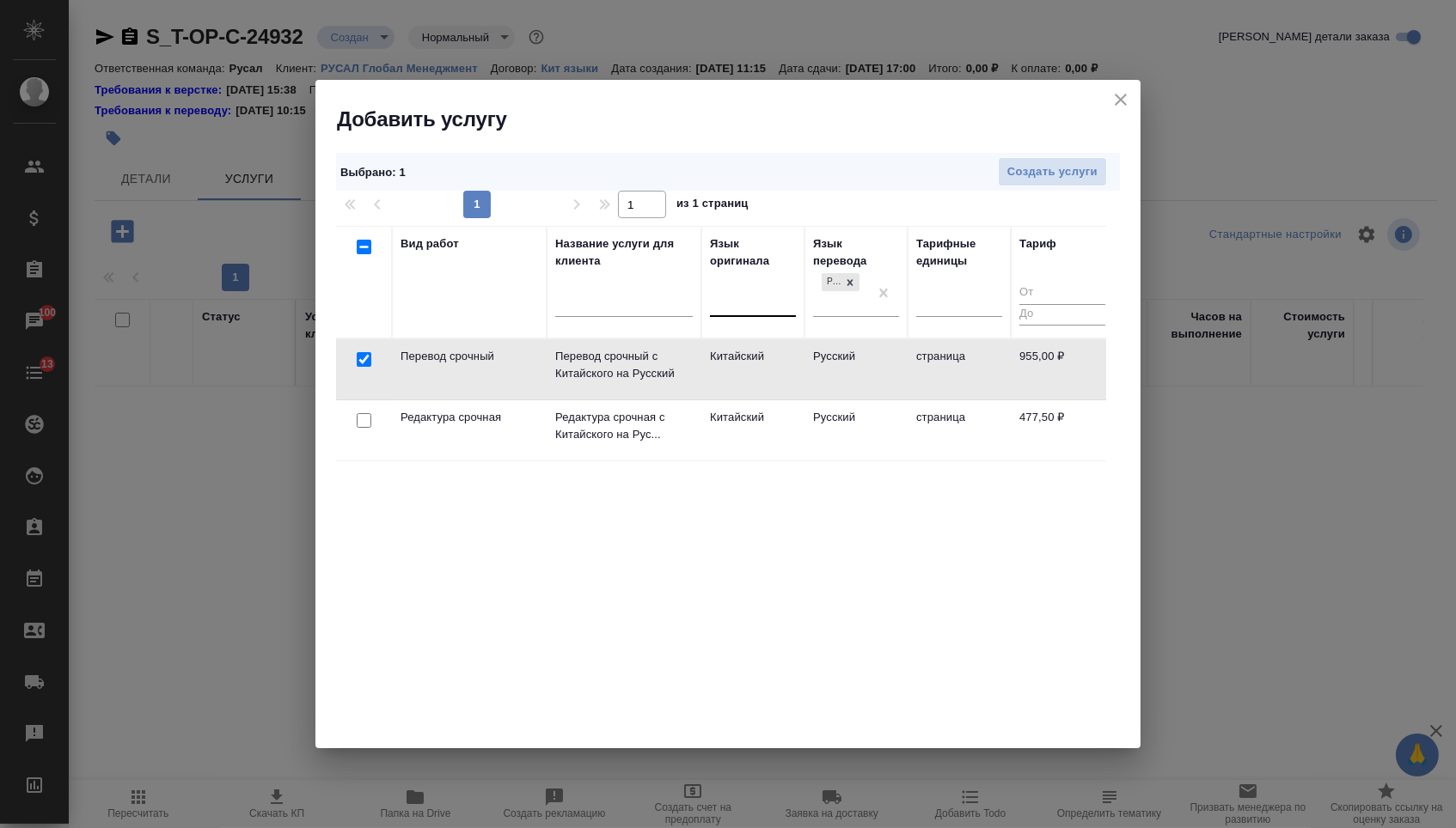
click at [362, 436] on td at bounding box center [364, 430] width 56 height 60
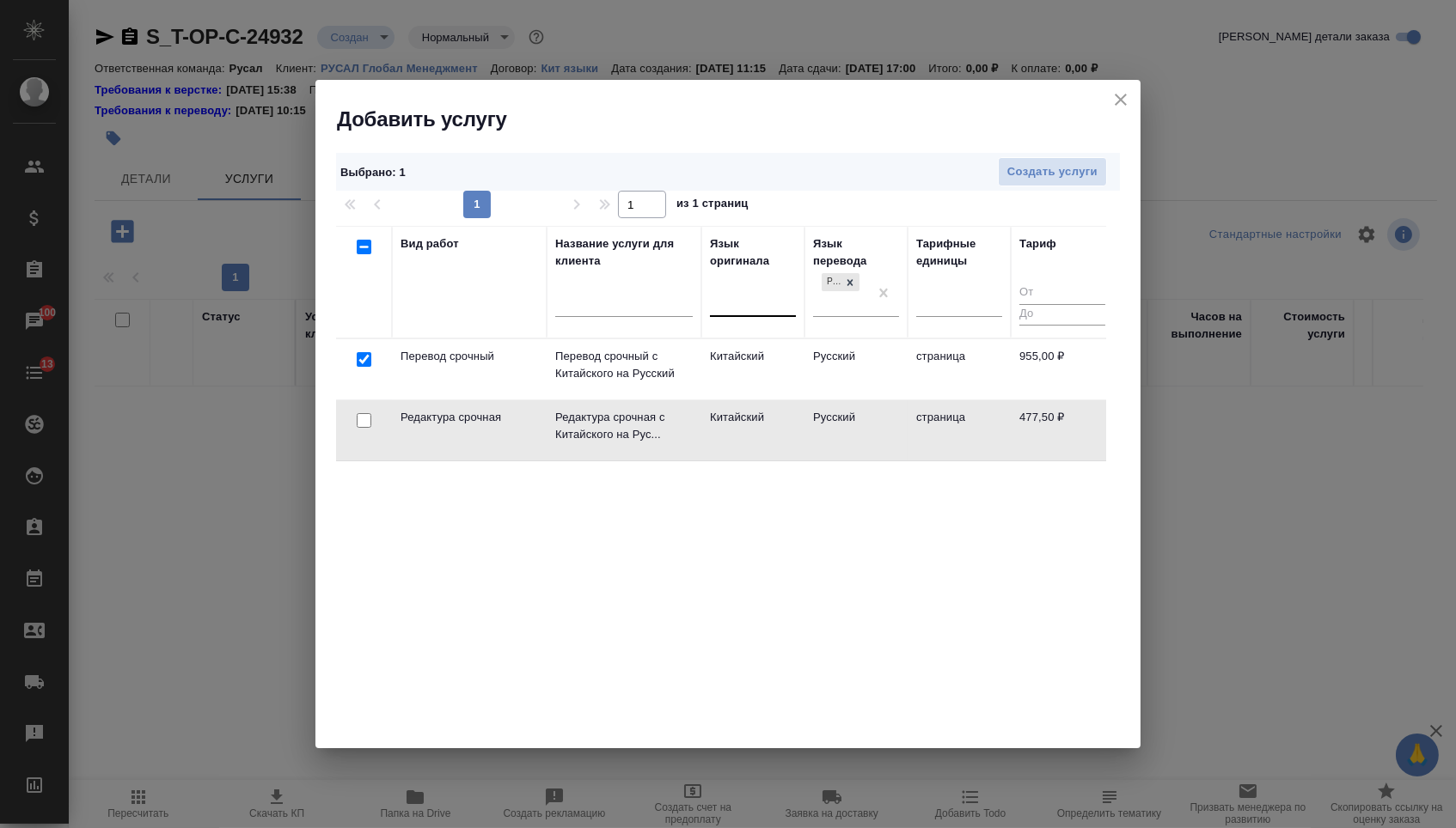
click at [362, 422] on input "checkbox" at bounding box center [364, 421] width 15 height 15
checkbox input "true"
checkbox input "false"
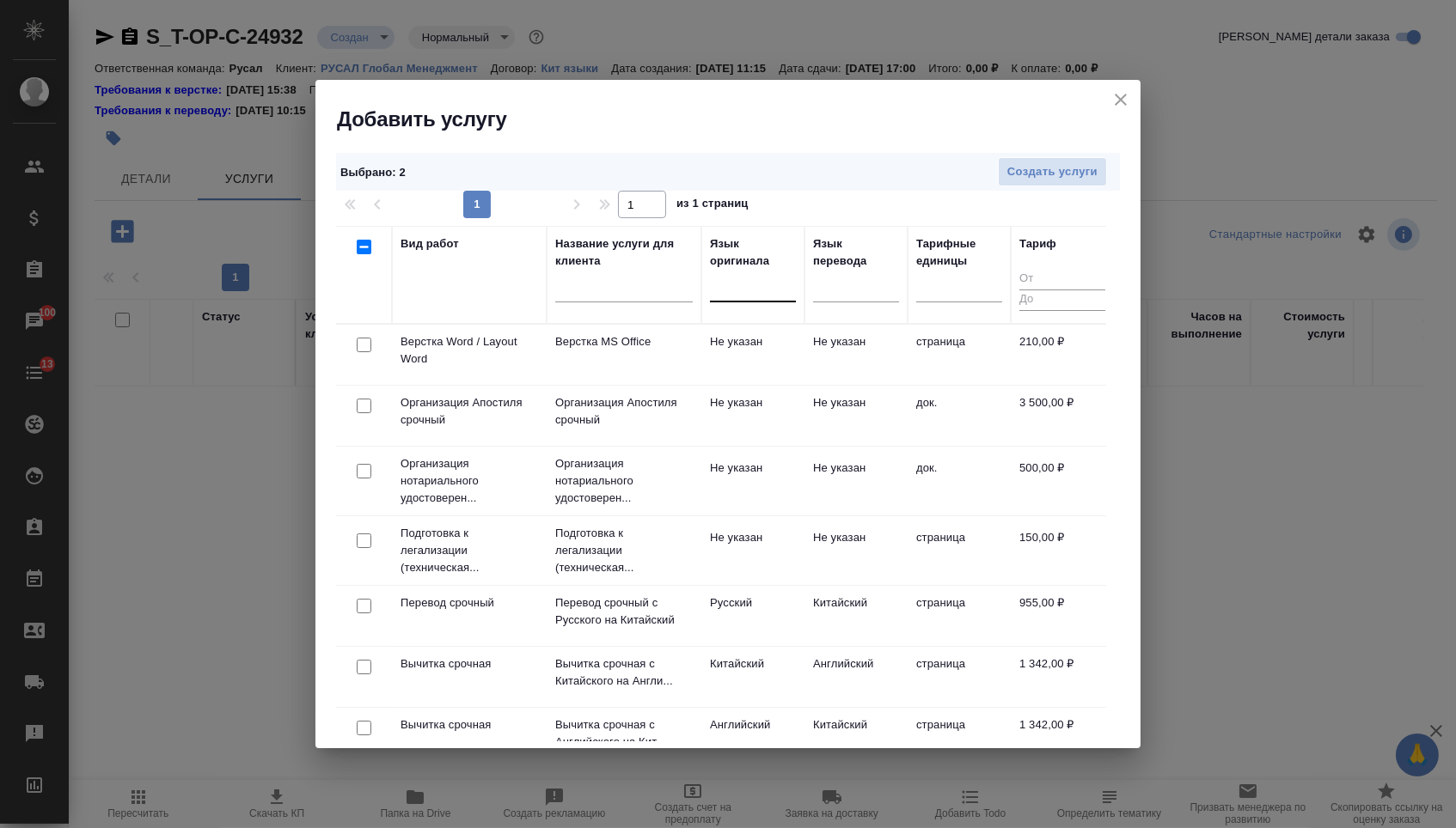
click at [363, 346] on input "checkbox" at bounding box center [364, 344] width 15 height 15
checkbox input "true"
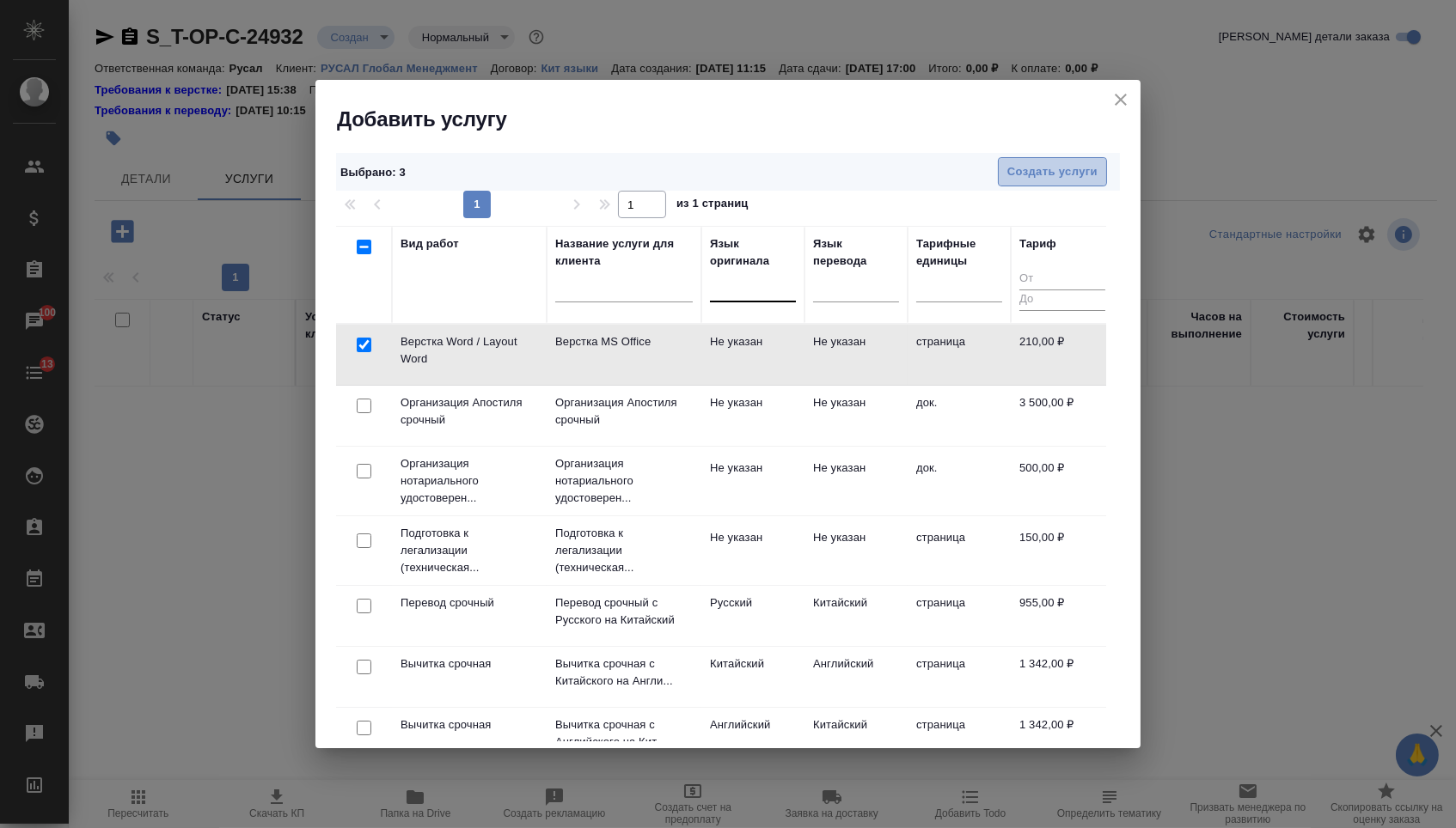
click at [1041, 180] on span "Создать услуги" at bounding box center [1052, 172] width 90 height 20
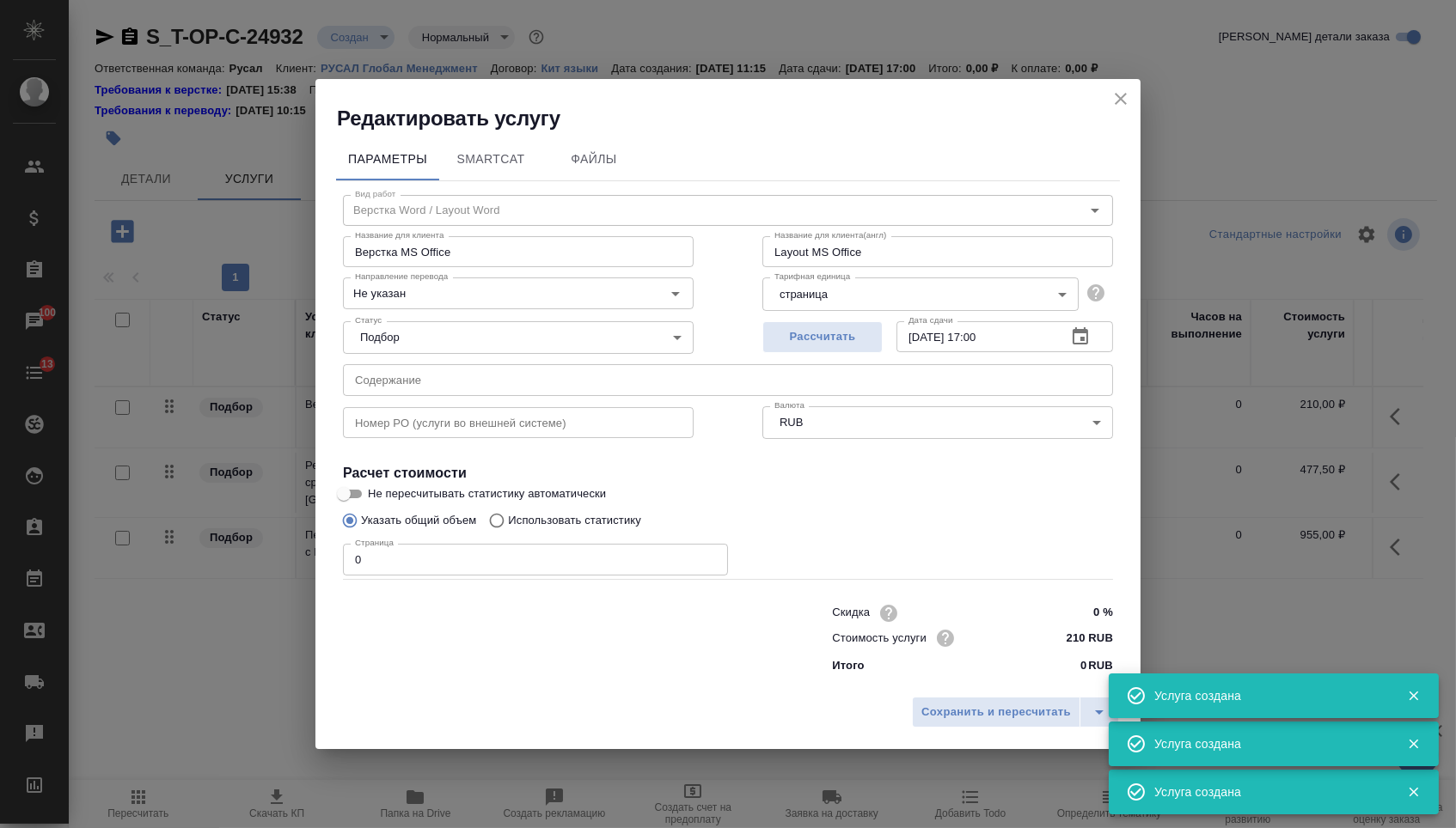
type input "Перевод срочный"
type input "Перевод срочный с Китайского на Русский"
type input "Urgent translation from Chinese into Russian"
type input "кит-рус"
type input "955 RUB"
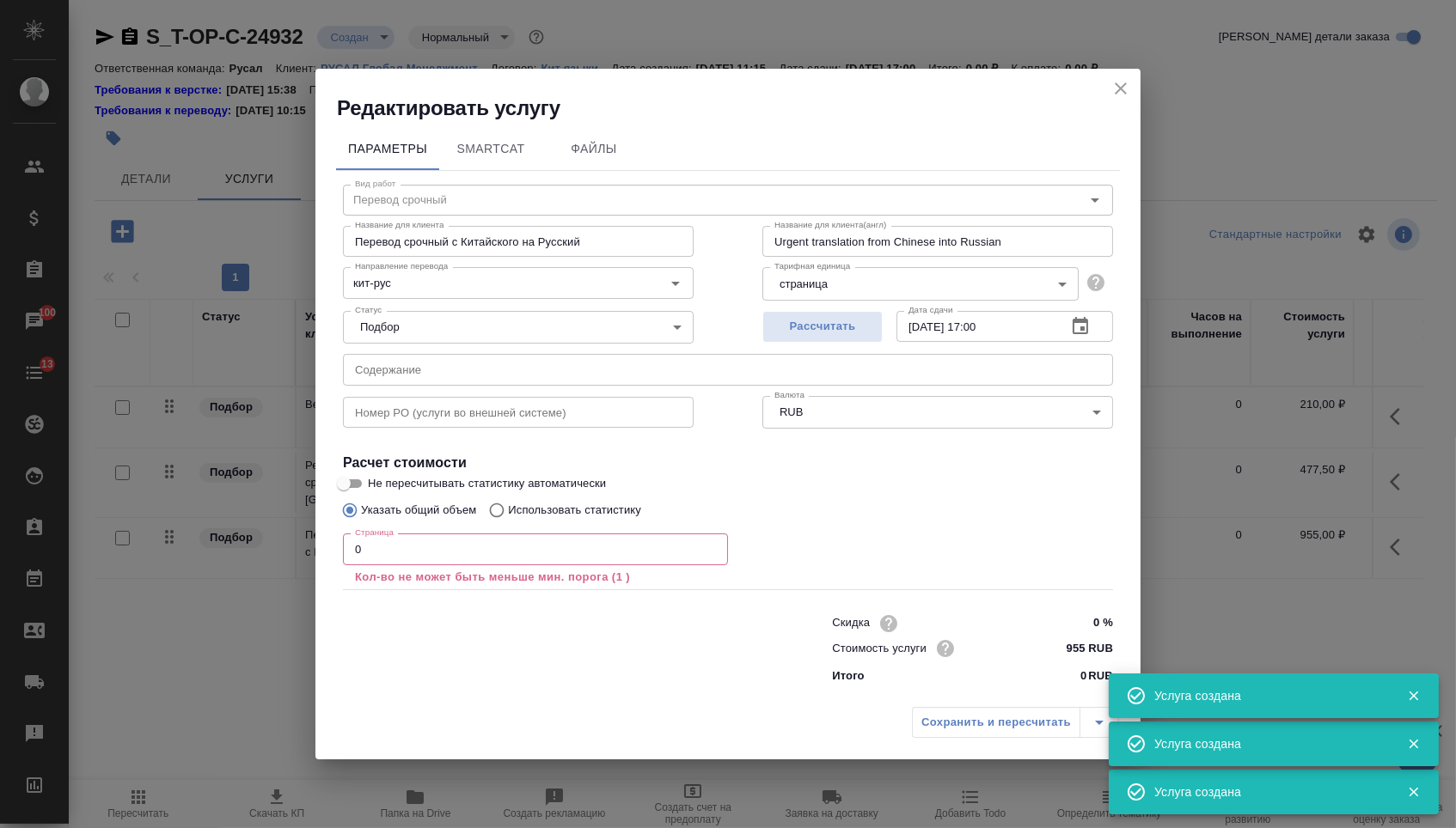
click at [451, 377] on input "text" at bounding box center [728, 369] width 770 height 31
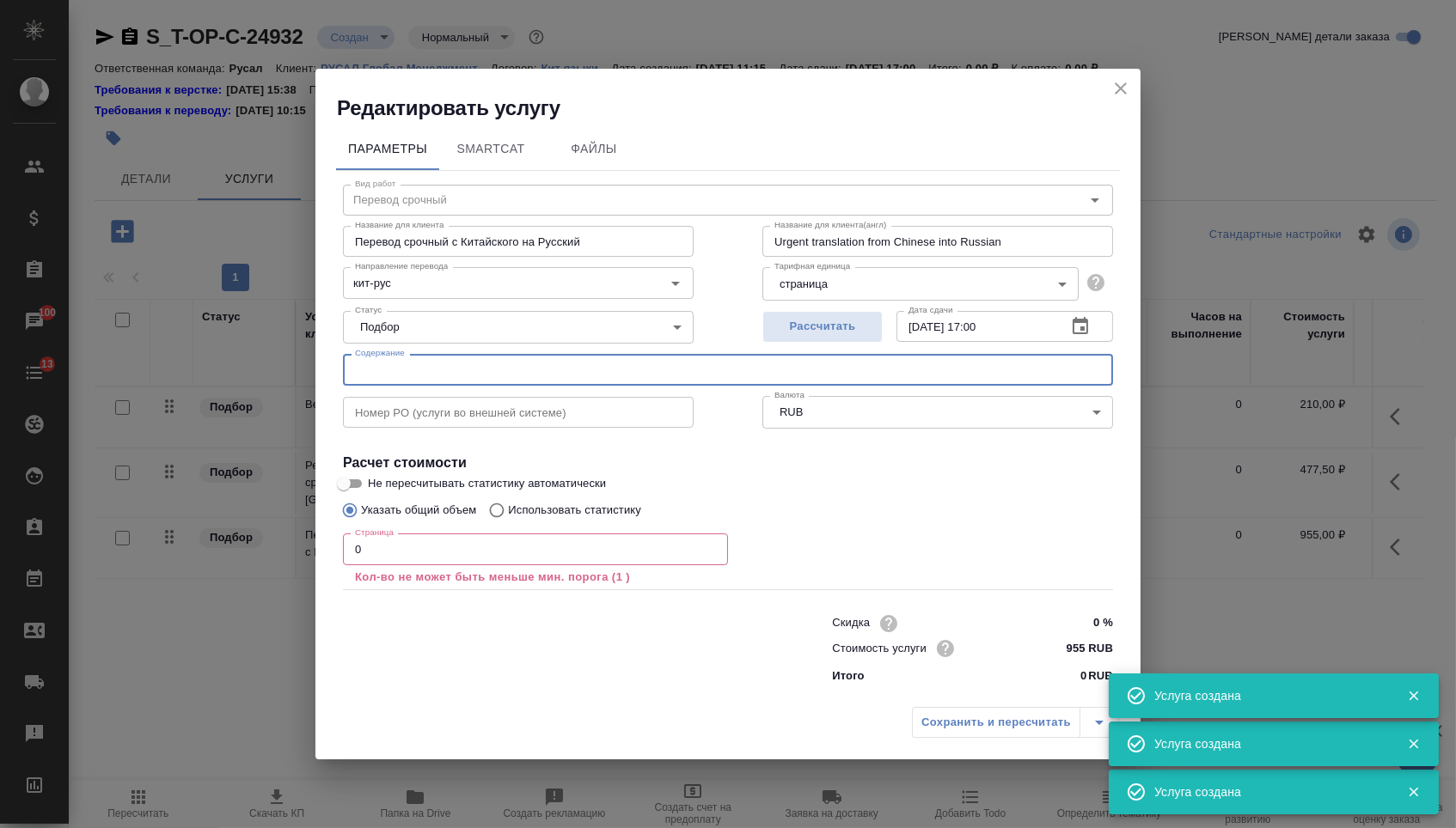
paste input "3.2025"
type input "3.2025"
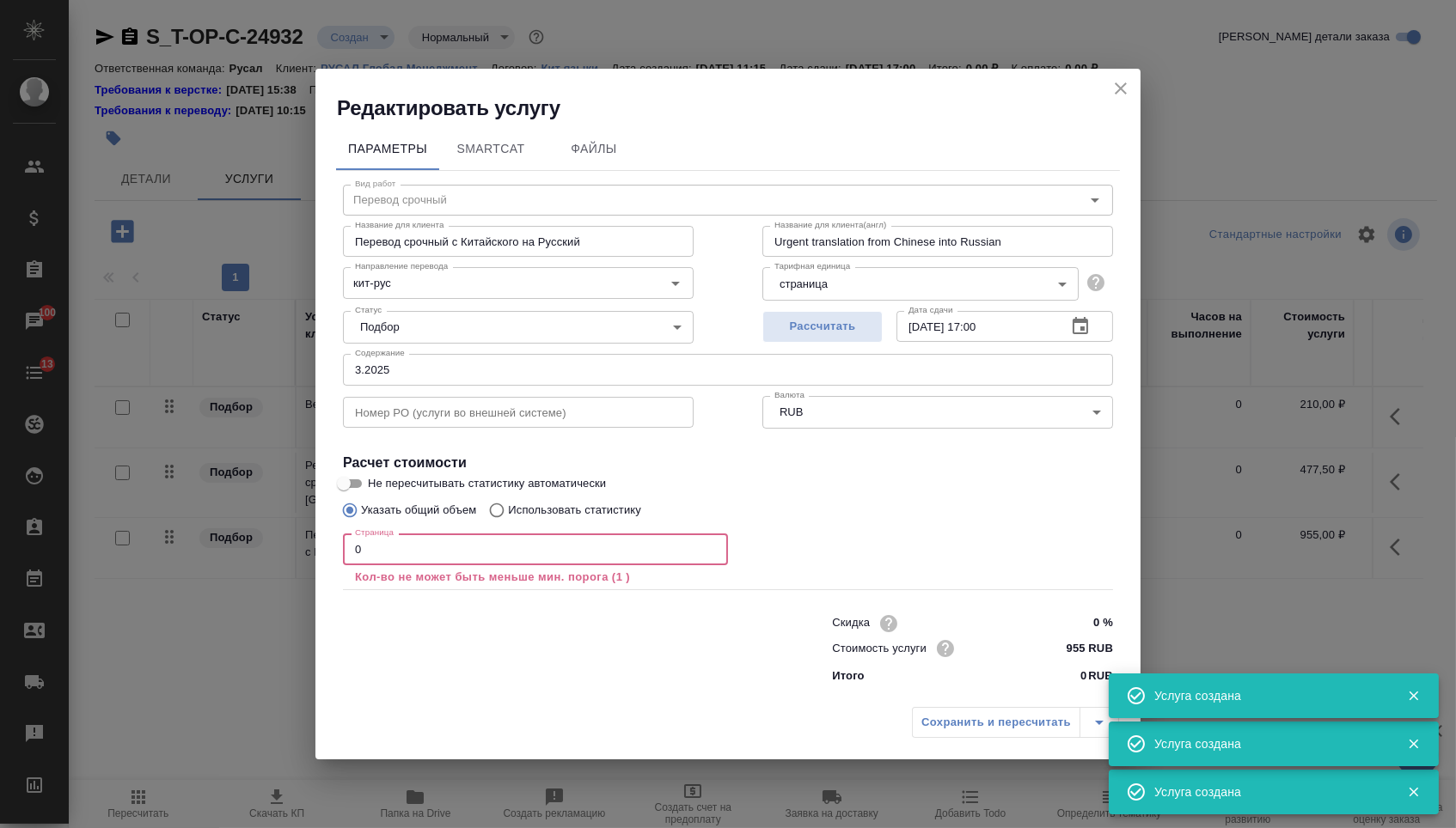
click at [394, 541] on input "0" at bounding box center [535, 548] width 385 height 31
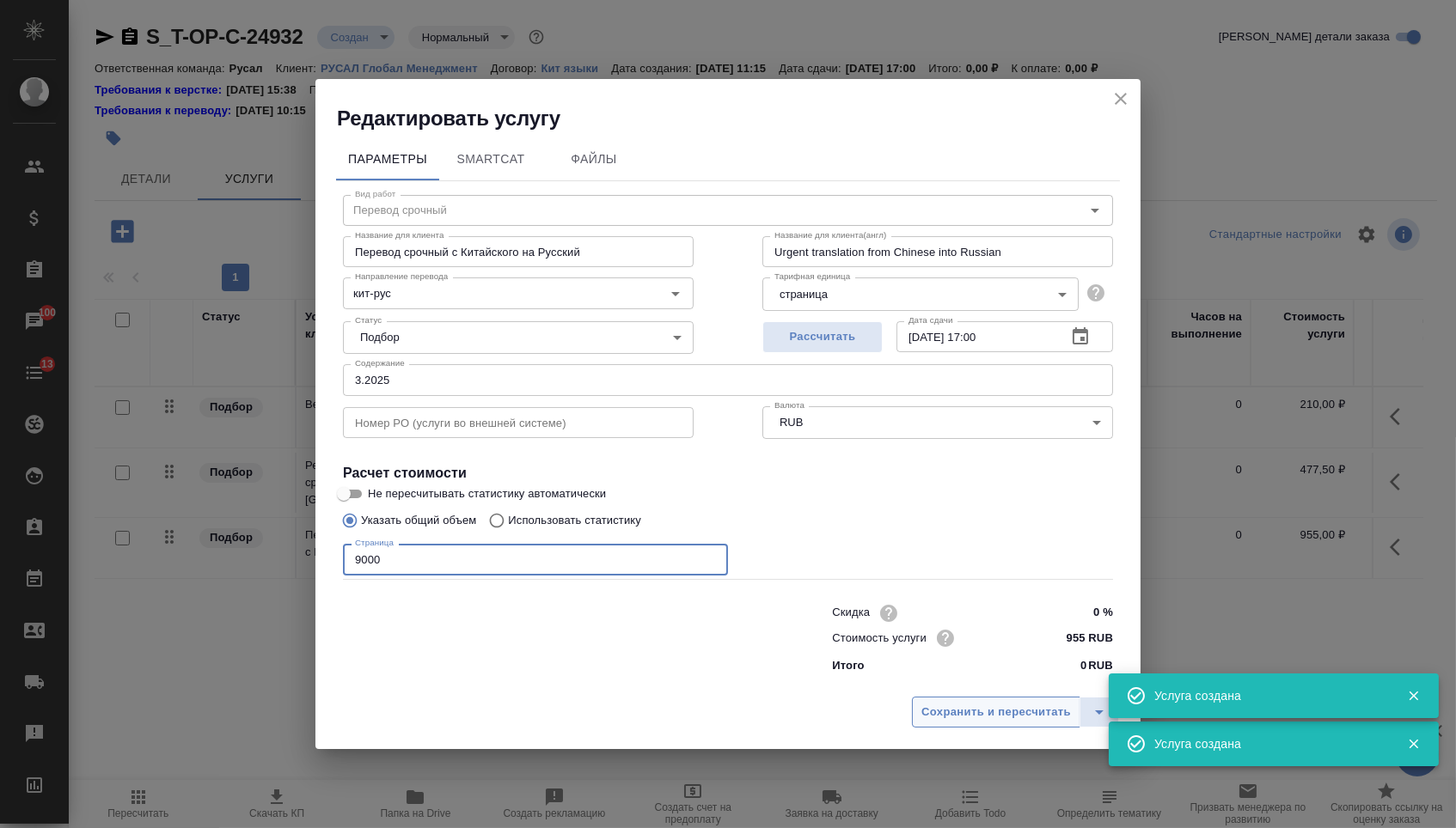
type input "9000"
click at [948, 722] on span "Сохранить и пересчитать" at bounding box center [996, 712] width 150 height 20
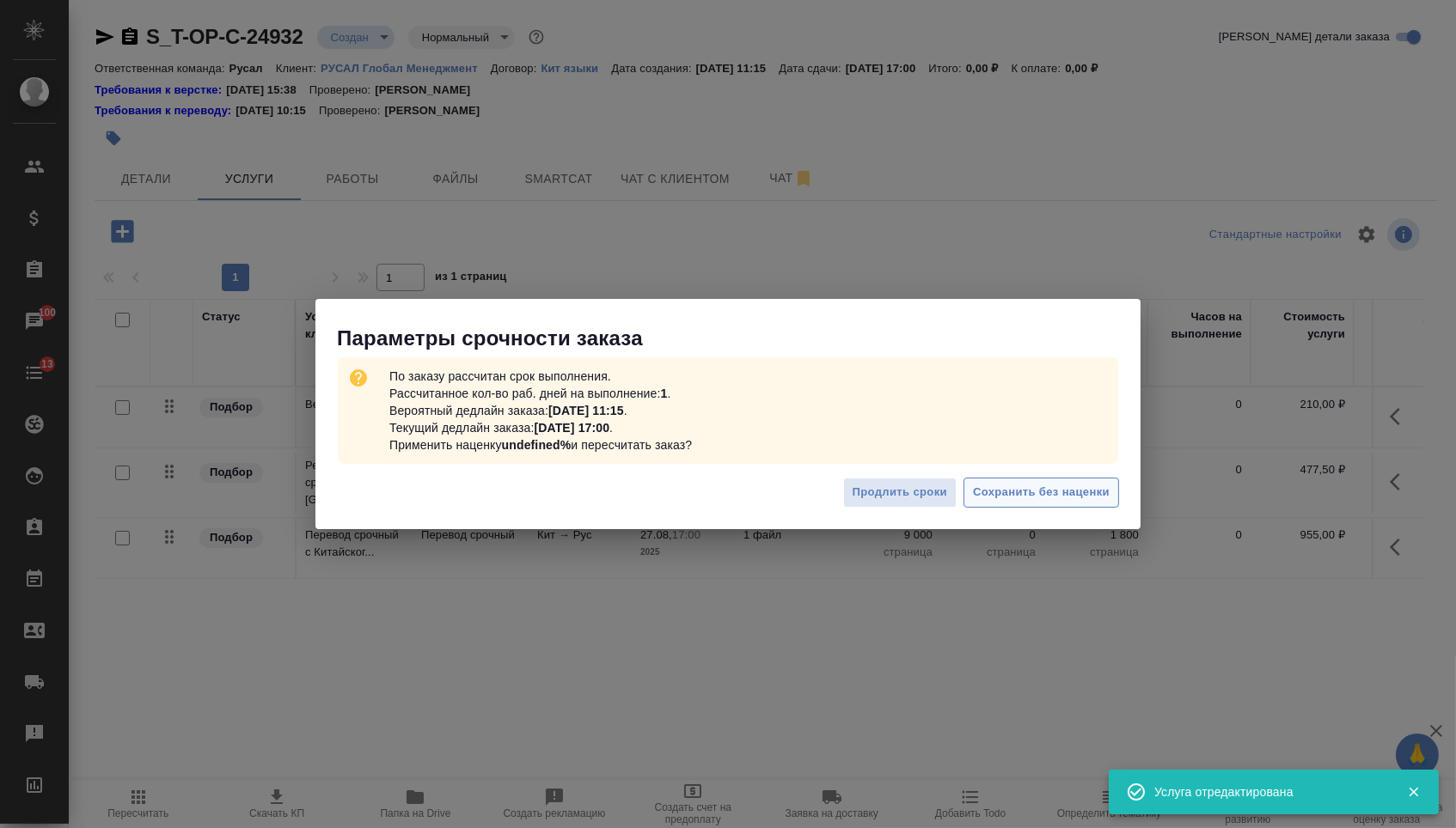
click at [1012, 489] on span "Сохранить без наценки" at bounding box center [1041, 492] width 137 height 20
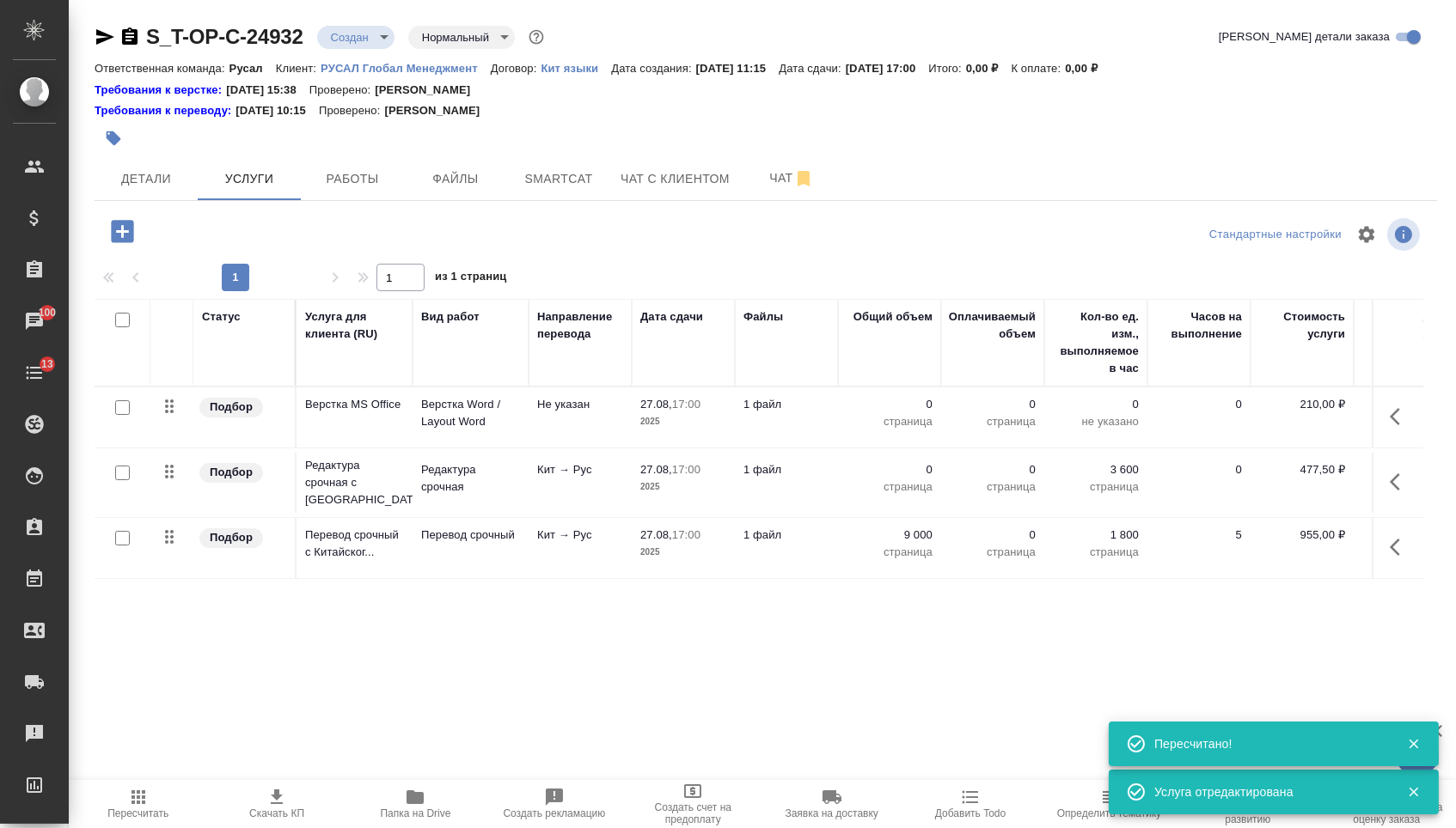
type input "urgent"
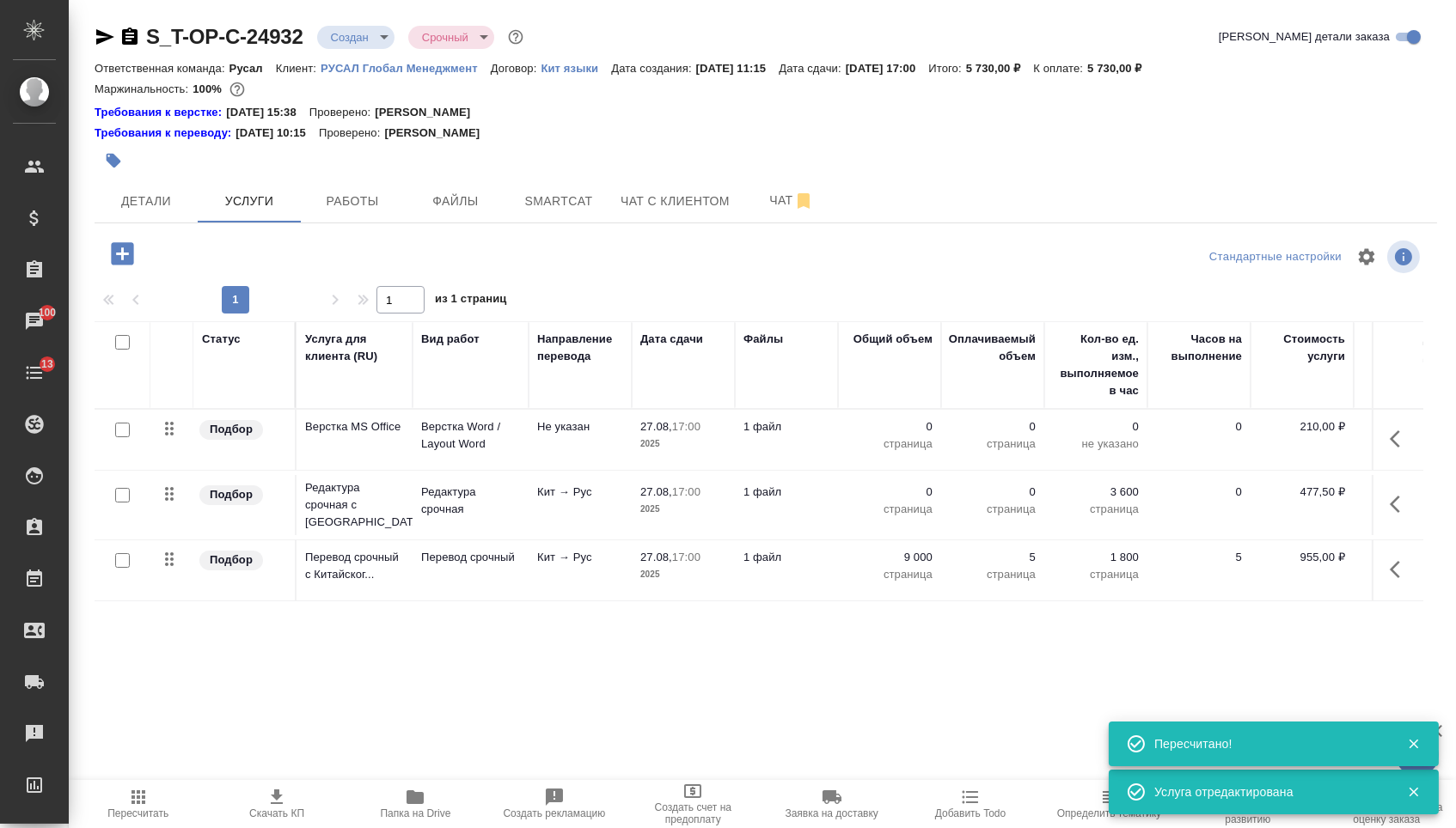
click at [900, 492] on td "0 страница" at bounding box center [890, 505] width 103 height 60
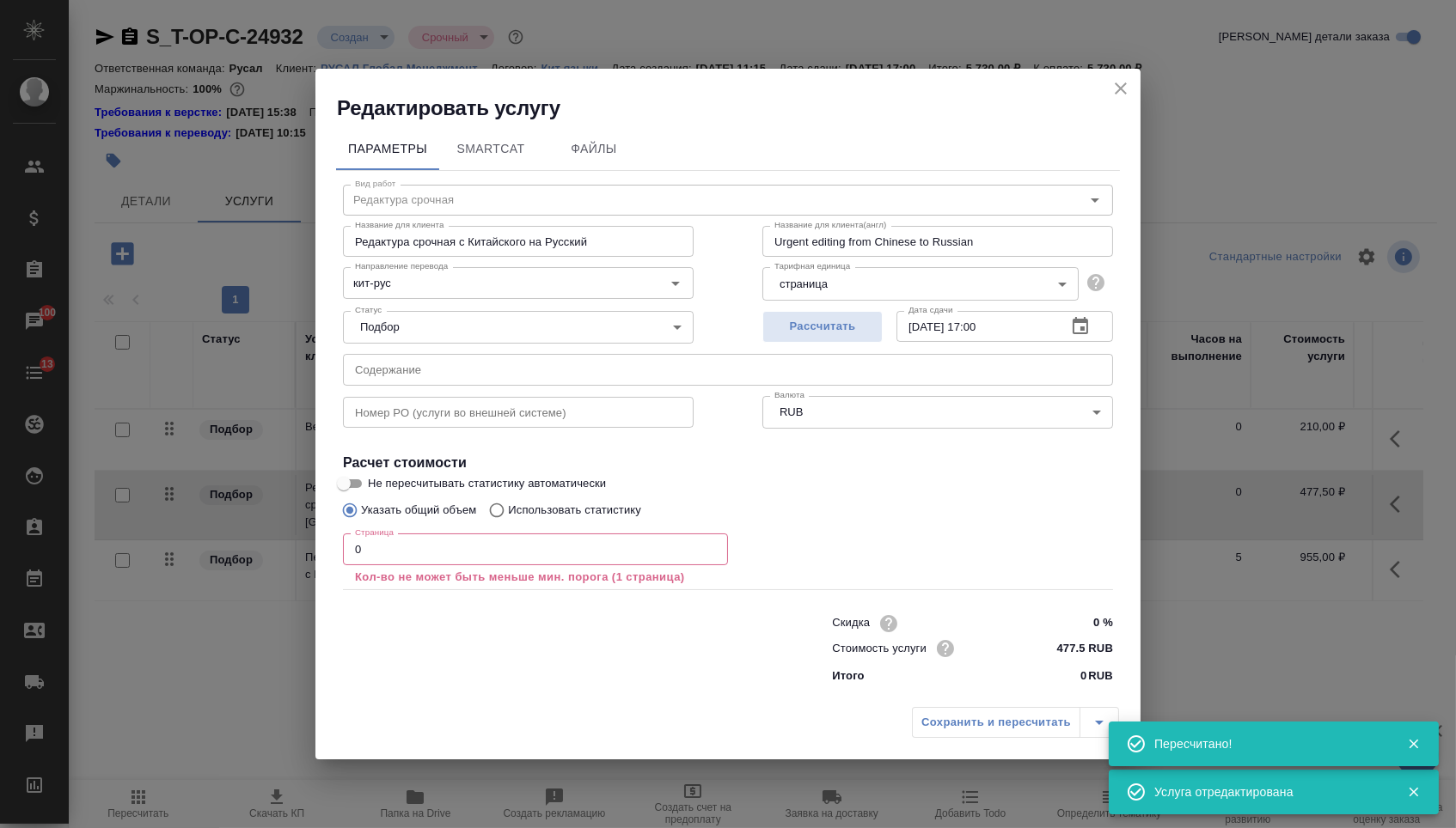
click at [621, 551] on input "0" at bounding box center [535, 548] width 385 height 31
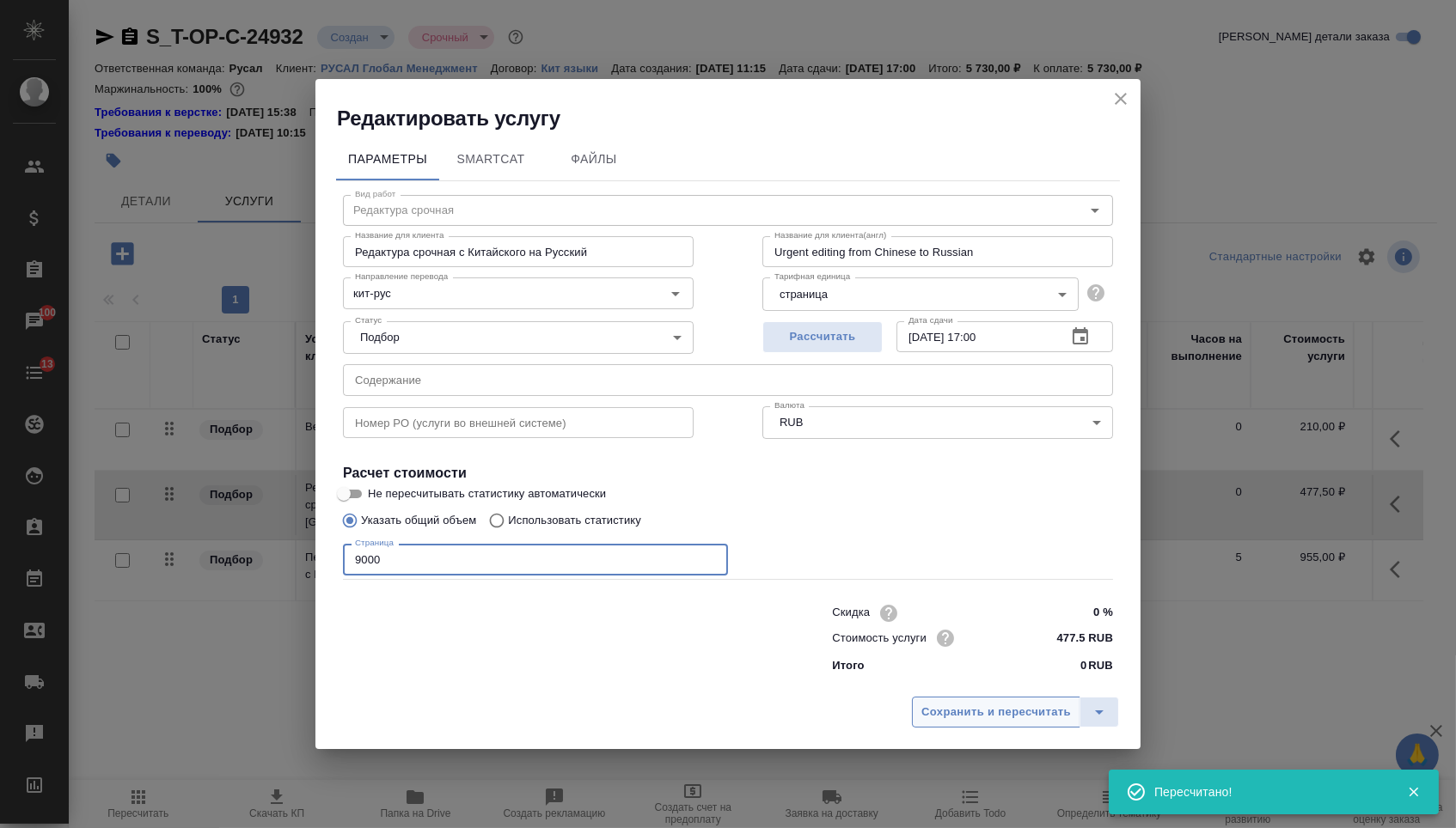
type input "9000"
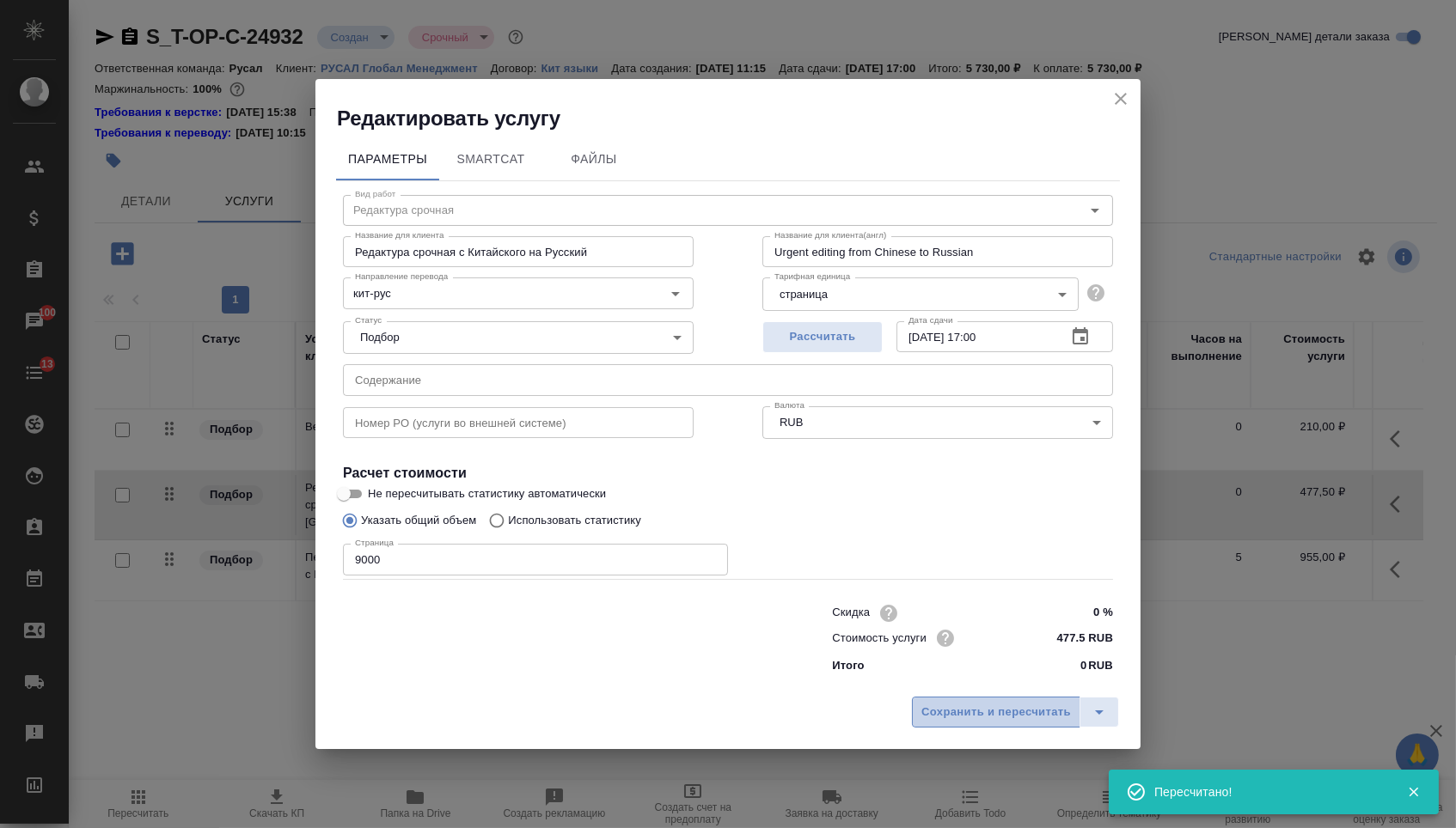
click at [981, 711] on span "Сохранить и пересчитать" at bounding box center [996, 712] width 150 height 20
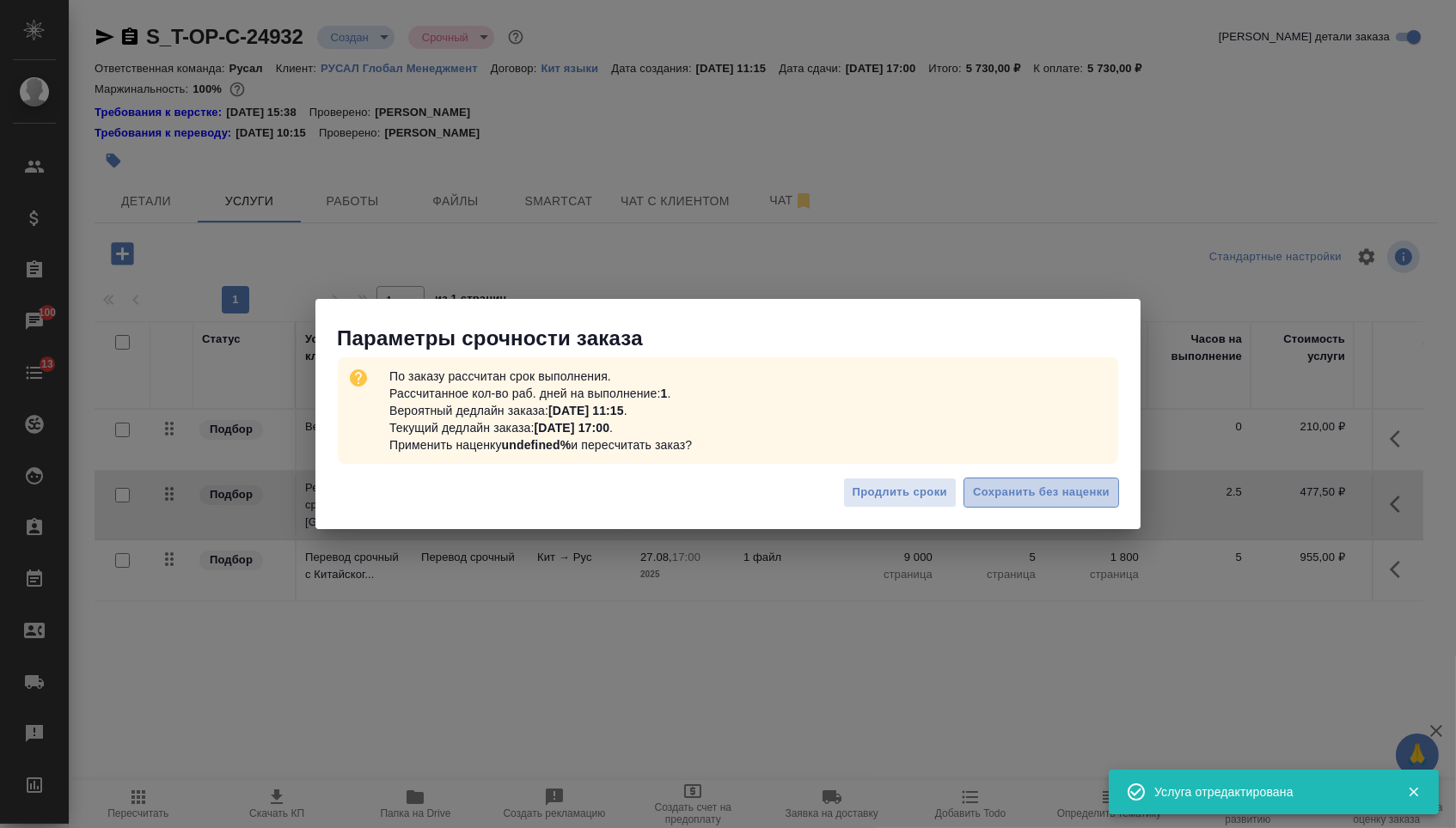
click at [1047, 485] on span "Сохранить без наценки" at bounding box center [1041, 492] width 137 height 20
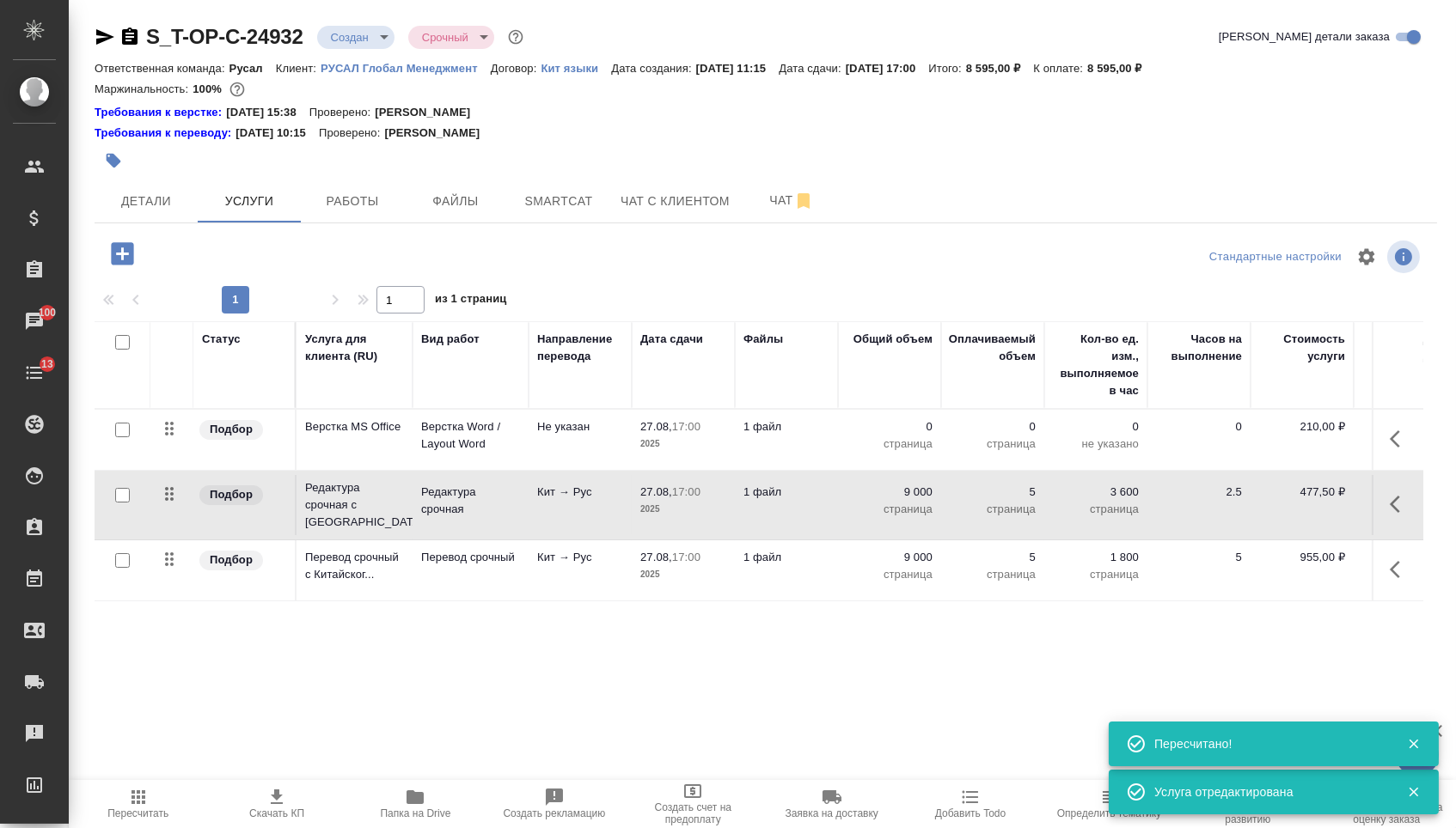
click at [885, 435] on p "0" at bounding box center [890, 427] width 86 height 18
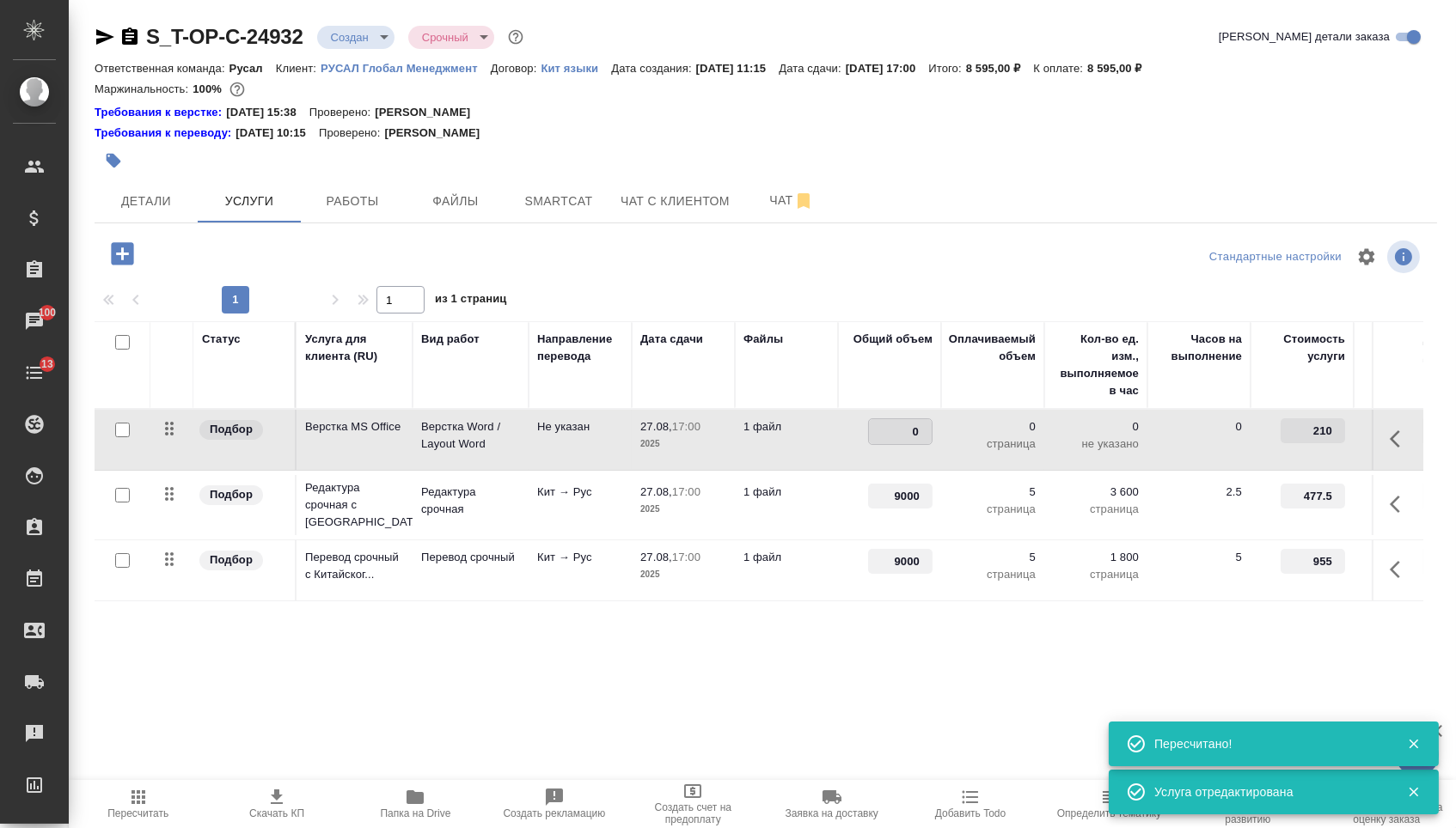
click at [885, 436] on input "0" at bounding box center [900, 431] width 63 height 25
drag, startPoint x: 885, startPoint y: 436, endPoint x: 929, endPoint y: 439, distance: 44.1
click at [929, 439] on input "0" at bounding box center [900, 431] width 63 height 25
type input "1"
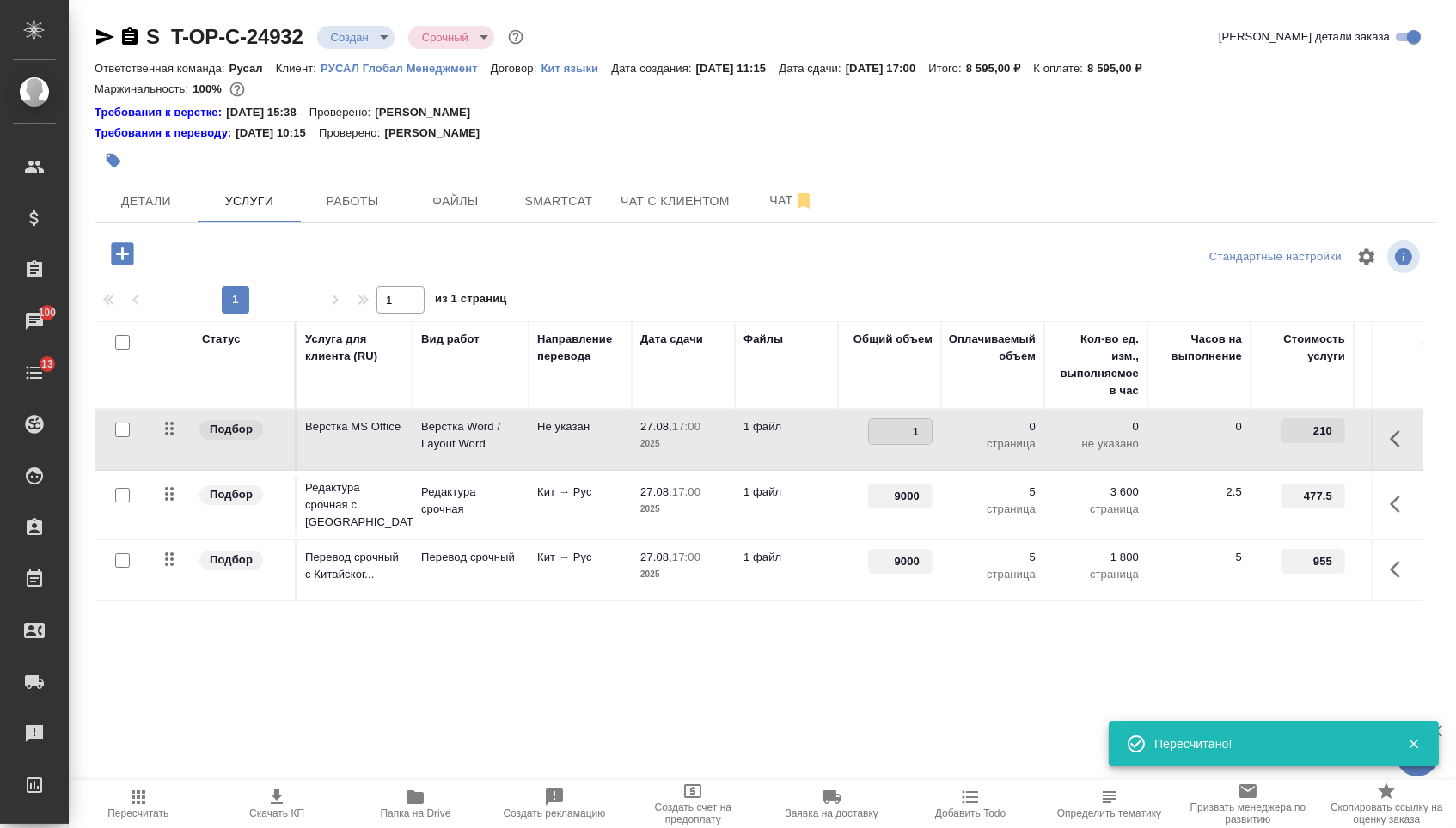
click at [742, 723] on div "S_T-OP-C-24932 Создан new Срочный urgent Кратко детали заказа Ответственная ком…" at bounding box center [765, 367] width 1361 height 734
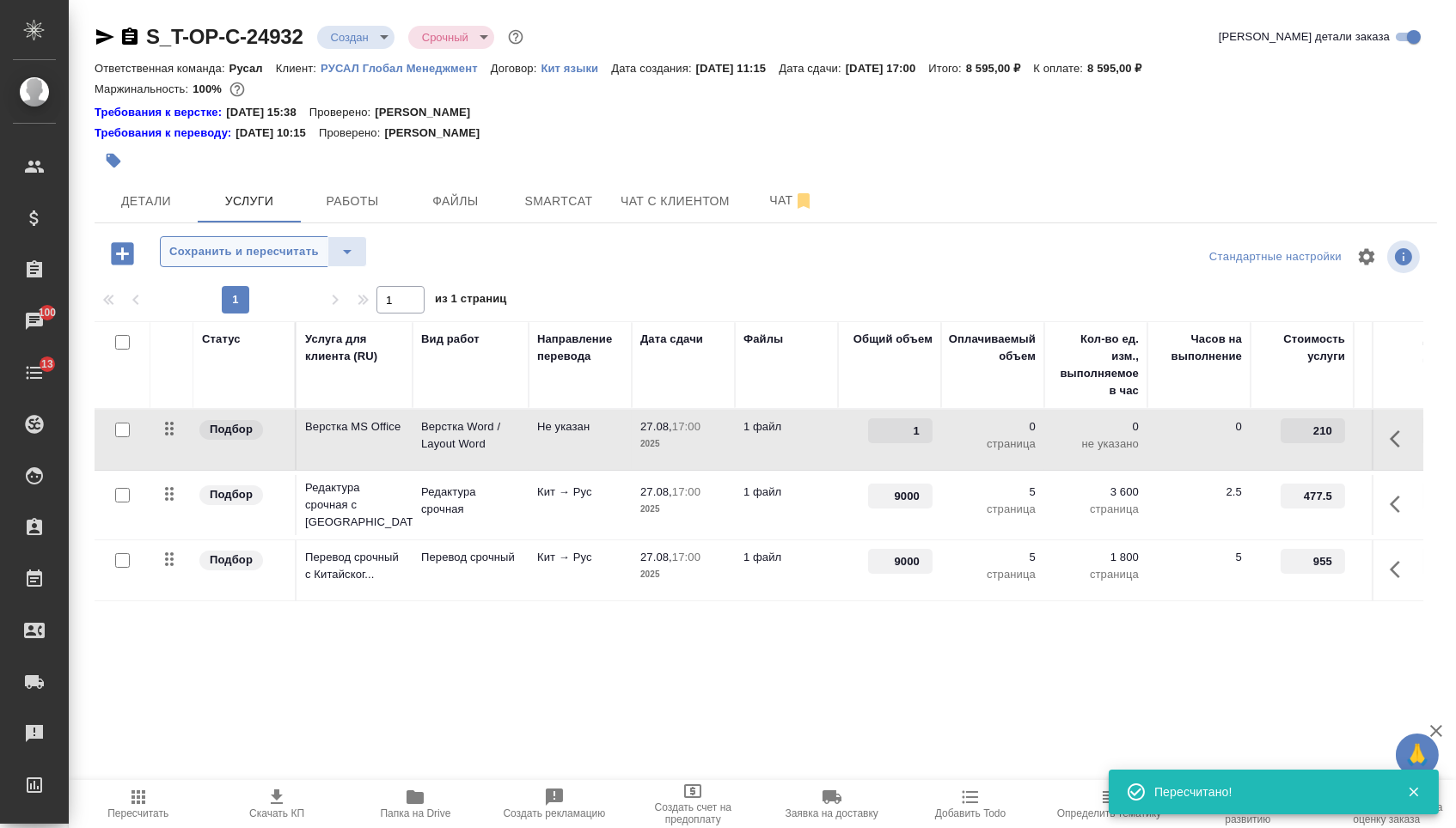
click at [290, 261] on span "Сохранить и пересчитать" at bounding box center [244, 251] width 150 height 20
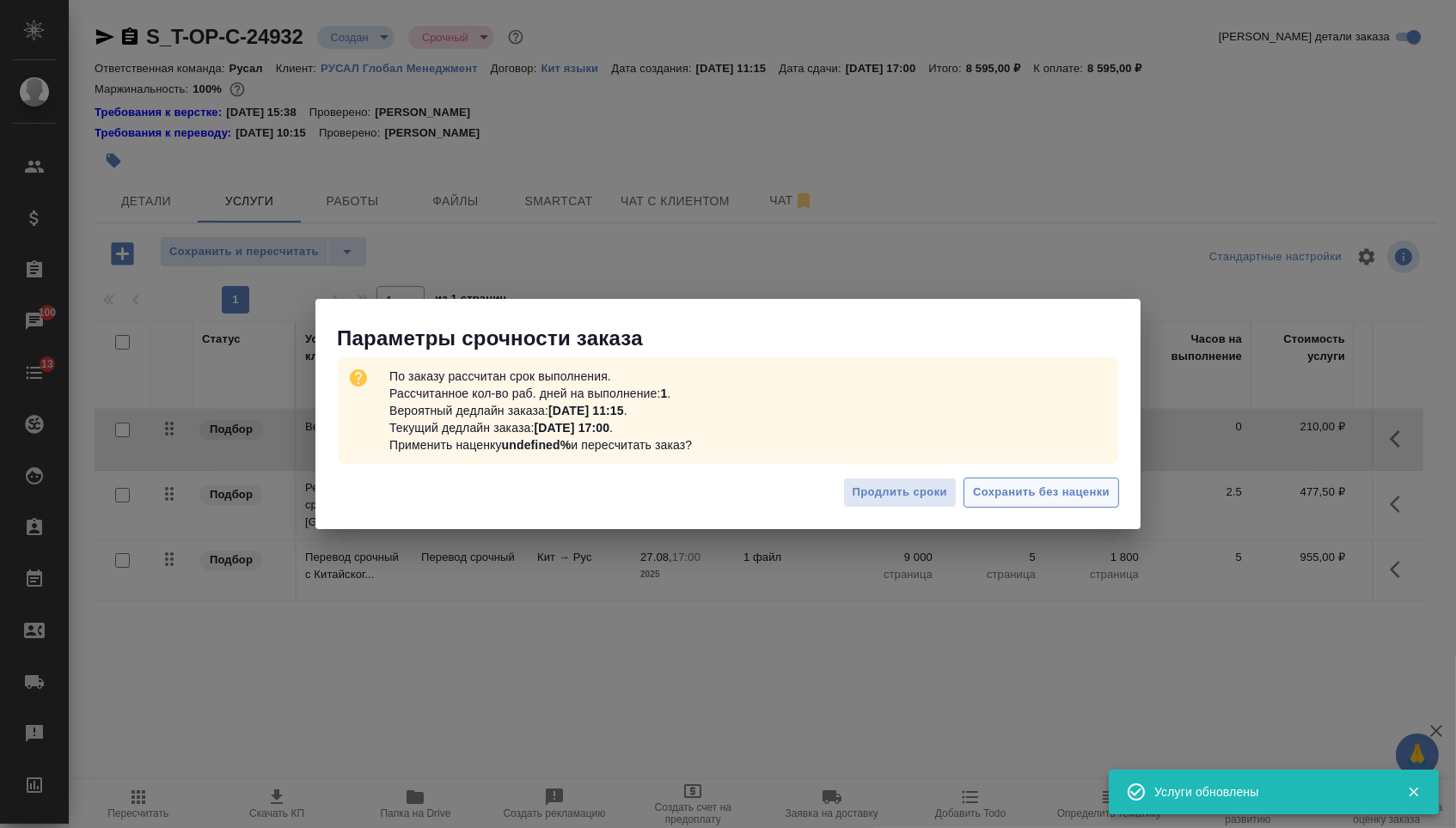
click at [1027, 484] on span "Сохранить без наценки" at bounding box center [1041, 492] width 137 height 20
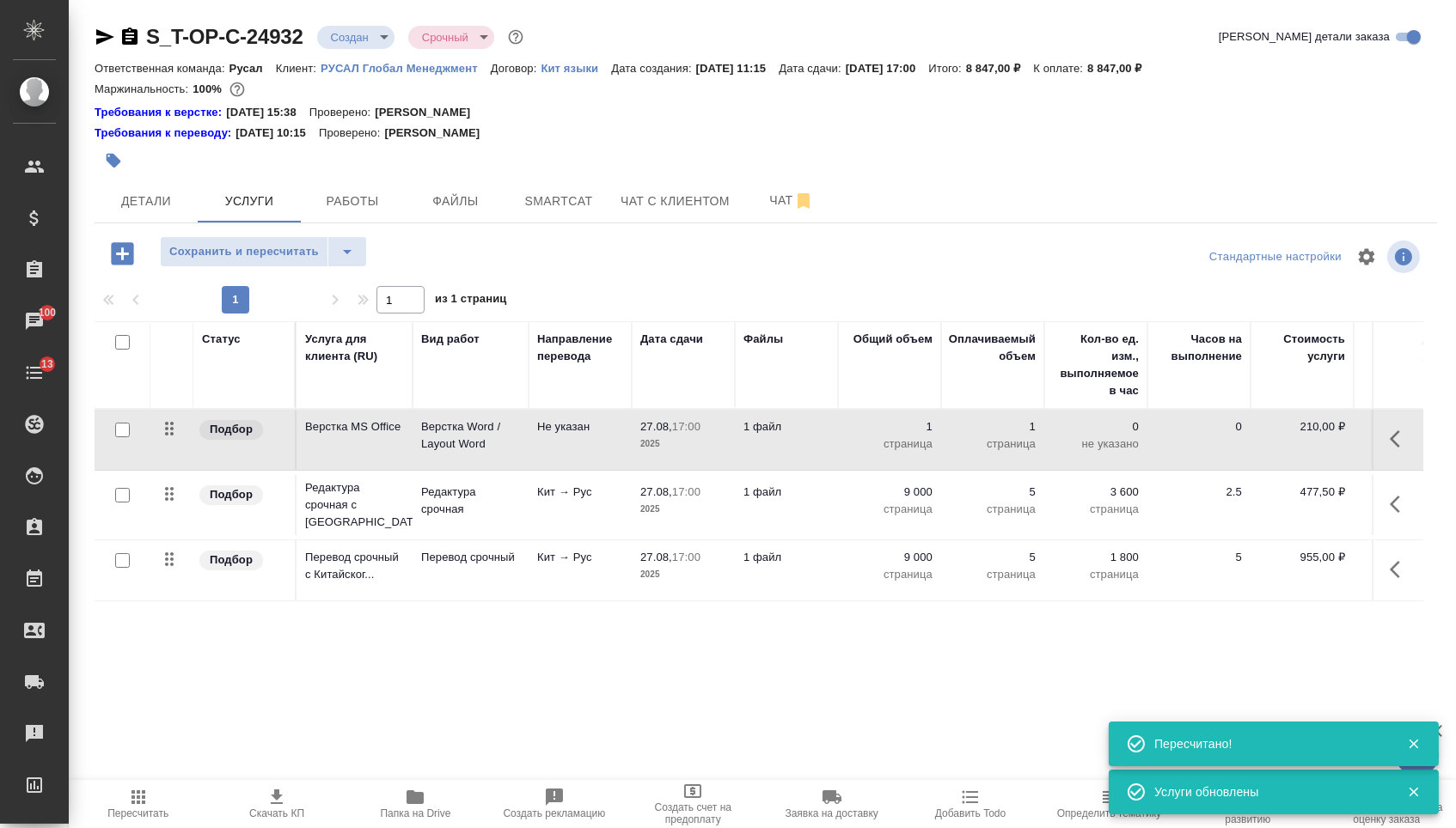
click at [917, 450] on p "страница" at bounding box center [890, 444] width 86 height 18
click at [917, 443] on input "1" at bounding box center [900, 430] width 65 height 25
type input "5"
click at [838, 708] on div "S_T-OP-C-24932 Создан new Срочный urgent Кратко детали заказа Ответственная ком…" at bounding box center [765, 367] width 1361 height 734
click at [284, 250] on span "Сохранить и пересчитать" at bounding box center [244, 251] width 150 height 20
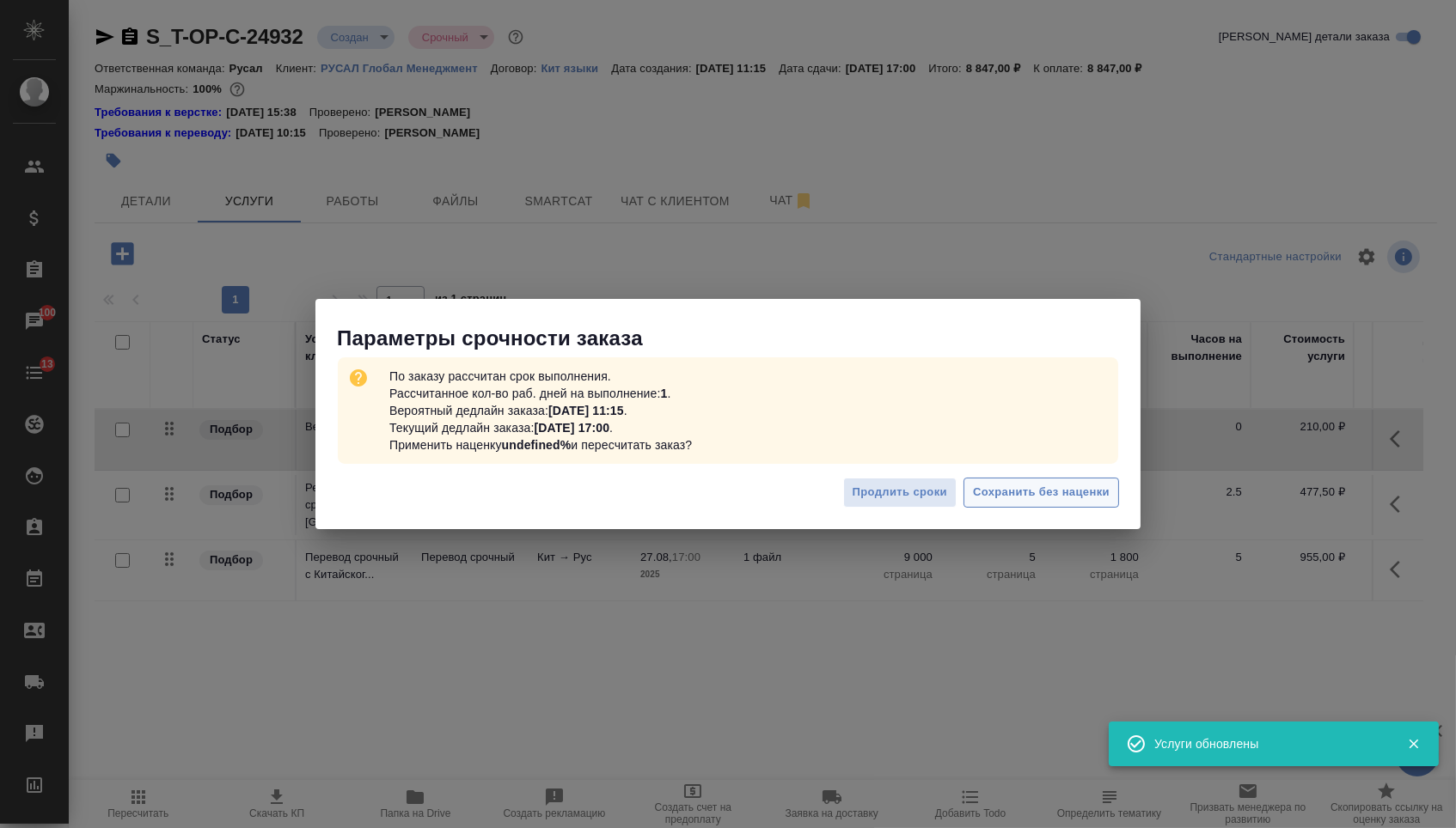
click at [1013, 490] on span "Сохранить без наценки" at bounding box center [1041, 492] width 137 height 20
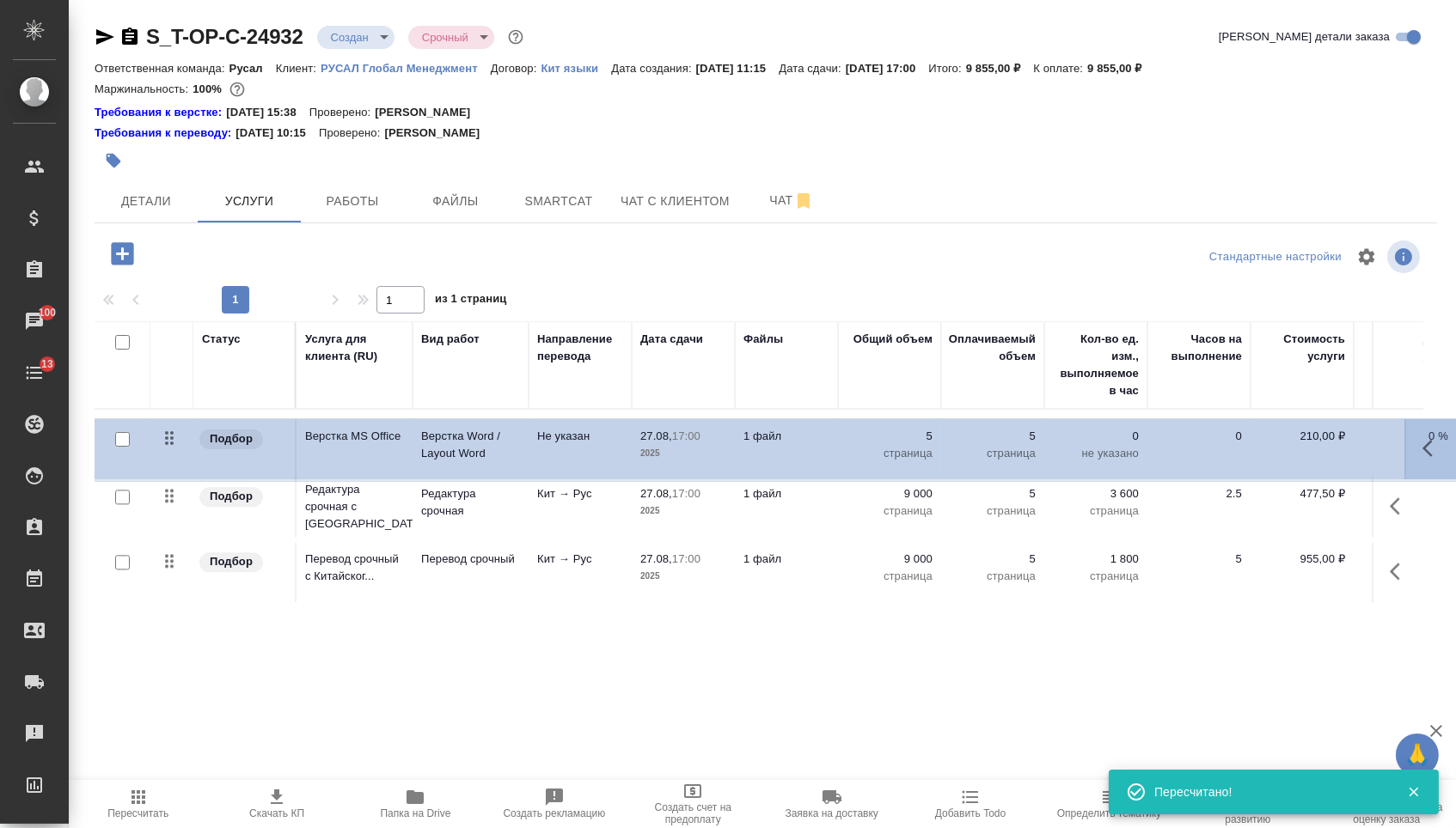
drag, startPoint x: 168, startPoint y: 443, endPoint x: 170, endPoint y: 631, distance: 188.0
click at [170, 631] on div "Статус Услуга для клиента (RU) Вид работ Направление перевода Дата сдачи Файлы …" at bounding box center [759, 506] width 1329 height 370
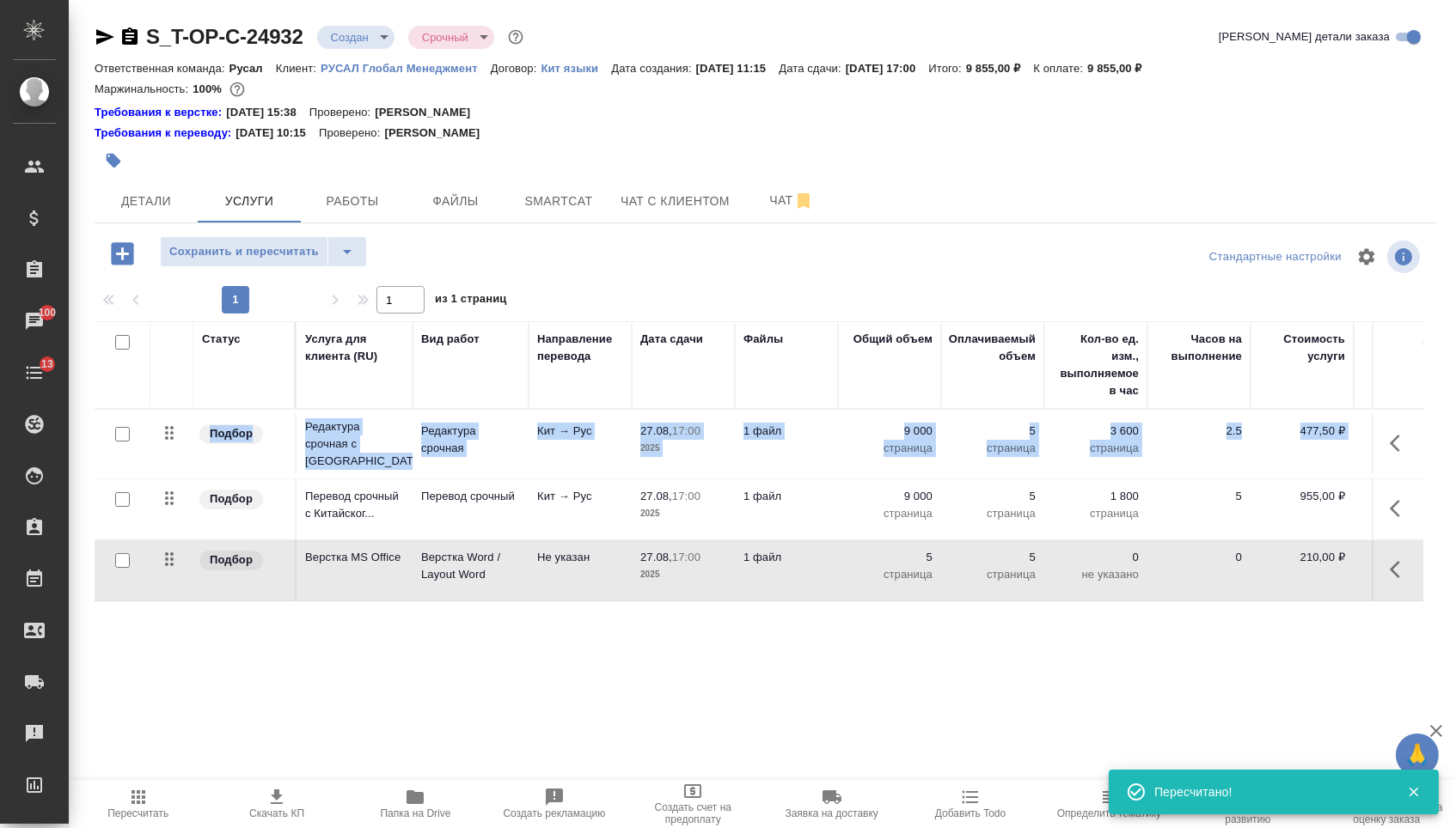
drag, startPoint x: 187, startPoint y: 508, endPoint x: 187, endPoint y: 421, distance: 87.0
click at [187, 422] on tbody "Подбор Редактура срочная с [GEOGRAPHIC_DATA]... Редактура срочная Кит → Рус 27.…" at bounding box center [905, 506] width 1620 height 192
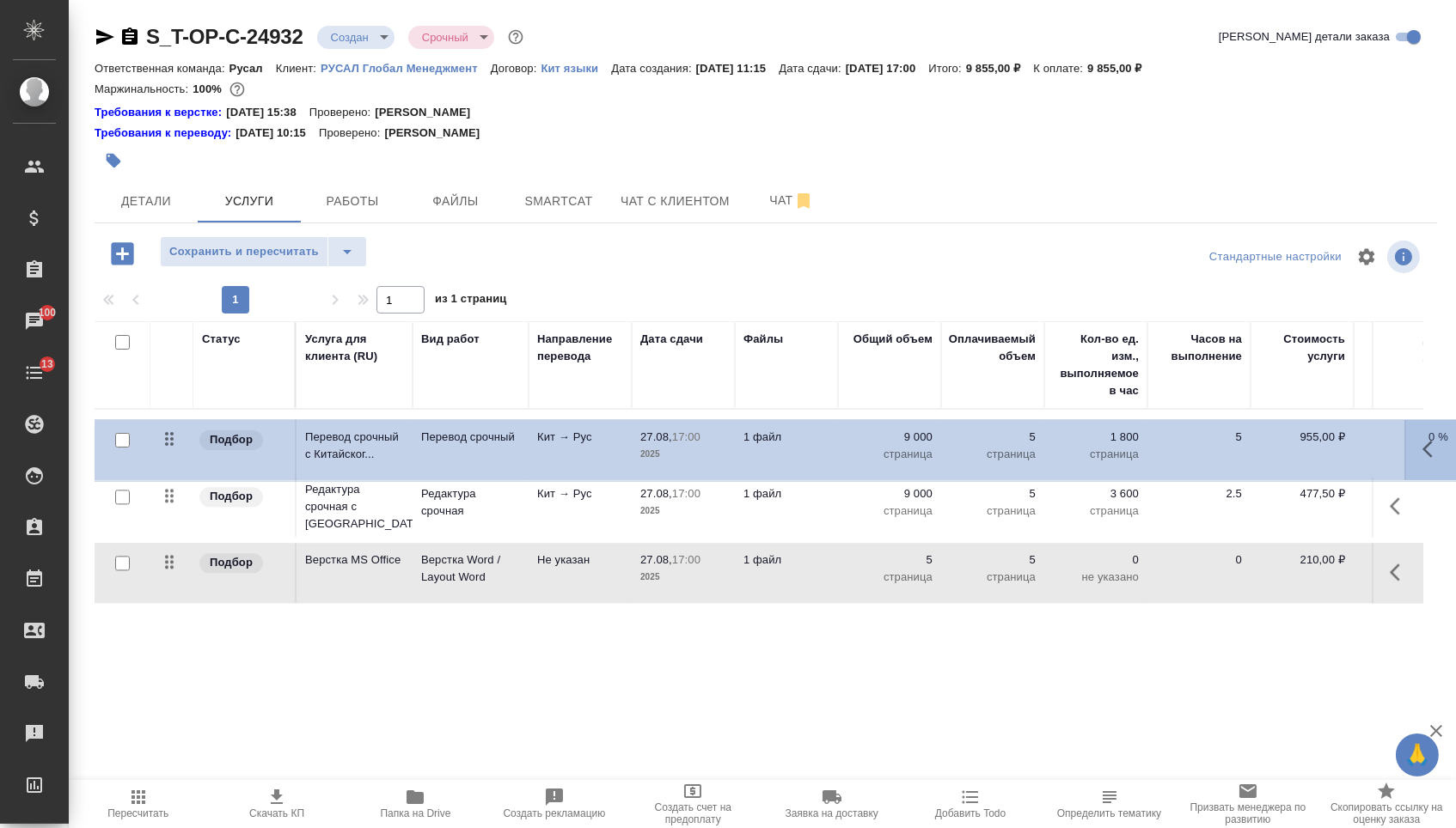
drag, startPoint x: 165, startPoint y: 507, endPoint x: 165, endPoint y: 421, distance: 86.0
click at [165, 421] on tbody "Подбор Редактура срочная с [GEOGRAPHIC_DATA]... Редактура срочная Кит → Рус 27.…" at bounding box center [905, 507] width 1620 height 195
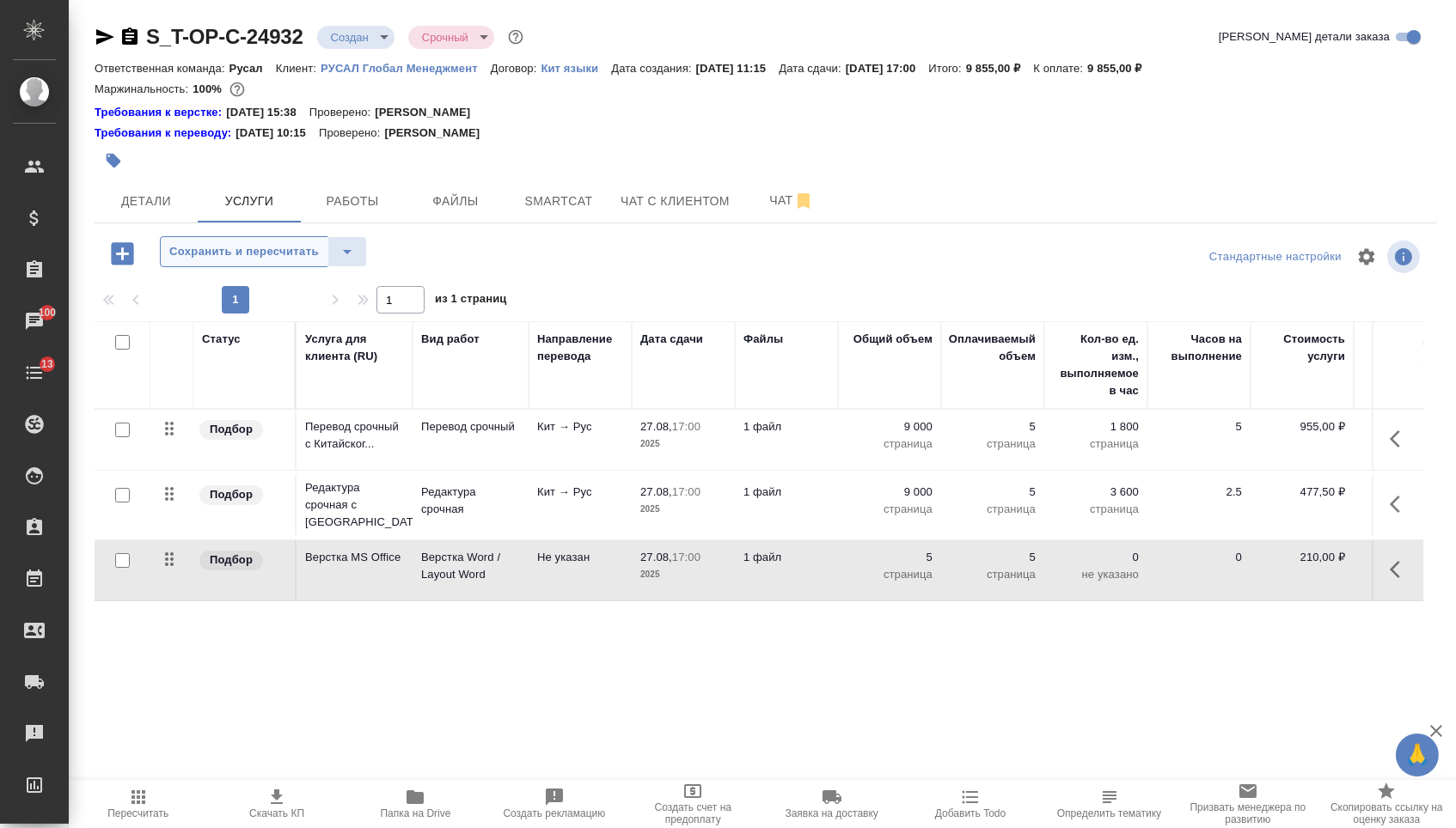
click at [259, 262] on span "Сохранить и пересчитать" at bounding box center [244, 251] width 150 height 20
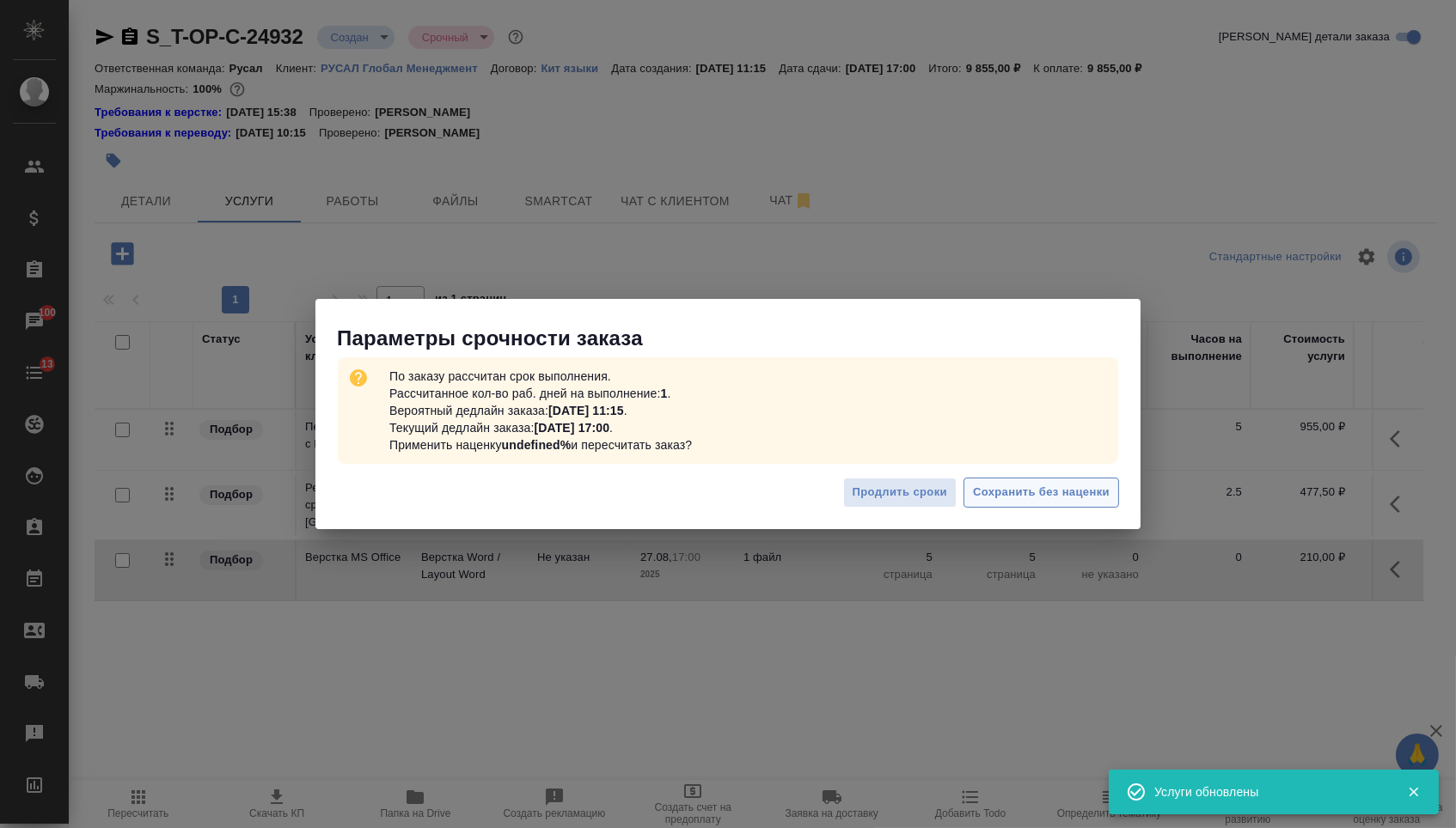
click at [1041, 494] on span "Сохранить без наценки" at bounding box center [1041, 492] width 137 height 20
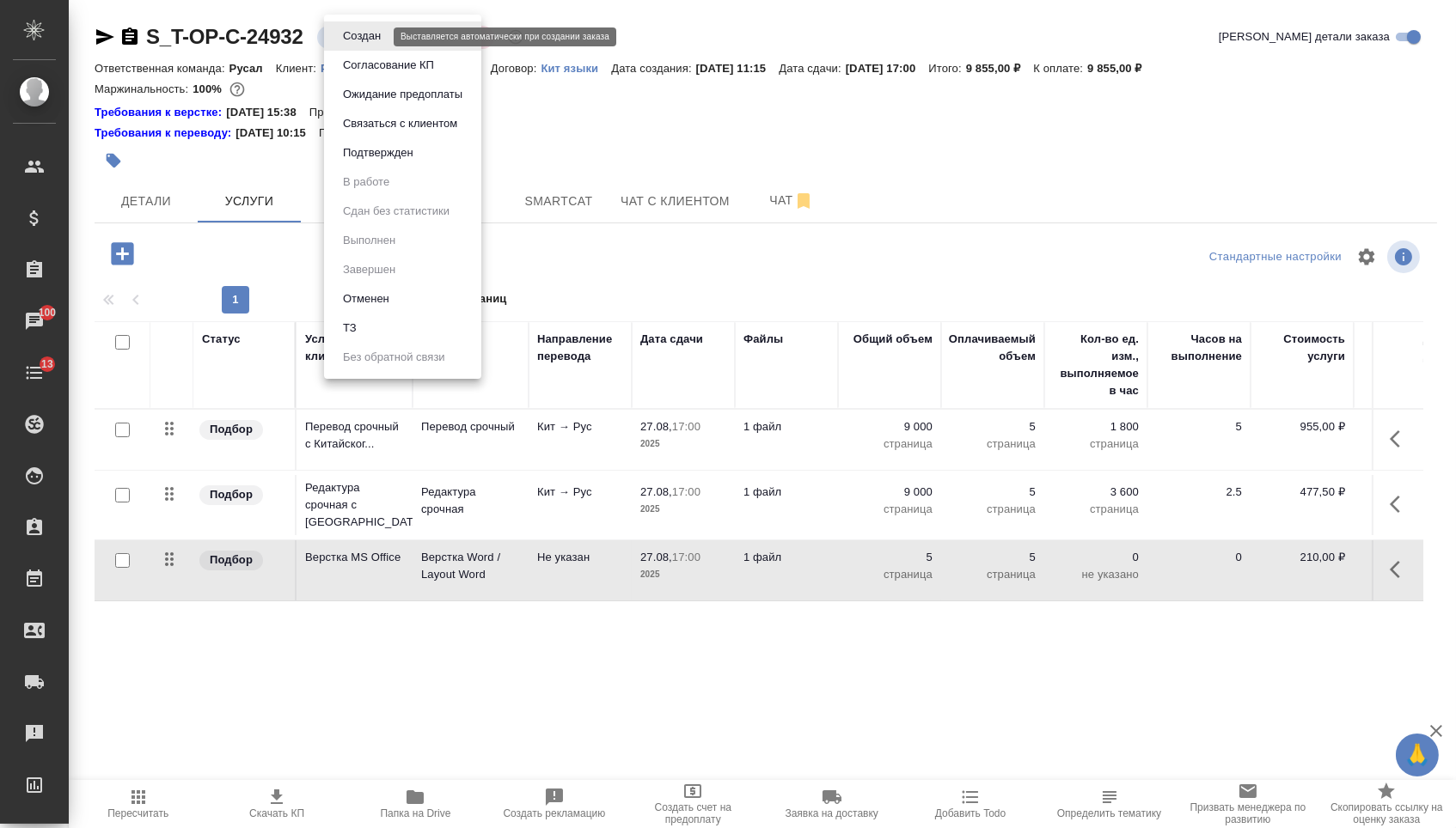
click at [371, 30] on body "🙏 .cls-1 fill:#fff; AWATERA [PERSON_NAME] Спецификации Заказы 100 Чаты 13 Todo …" at bounding box center [728, 414] width 1456 height 828
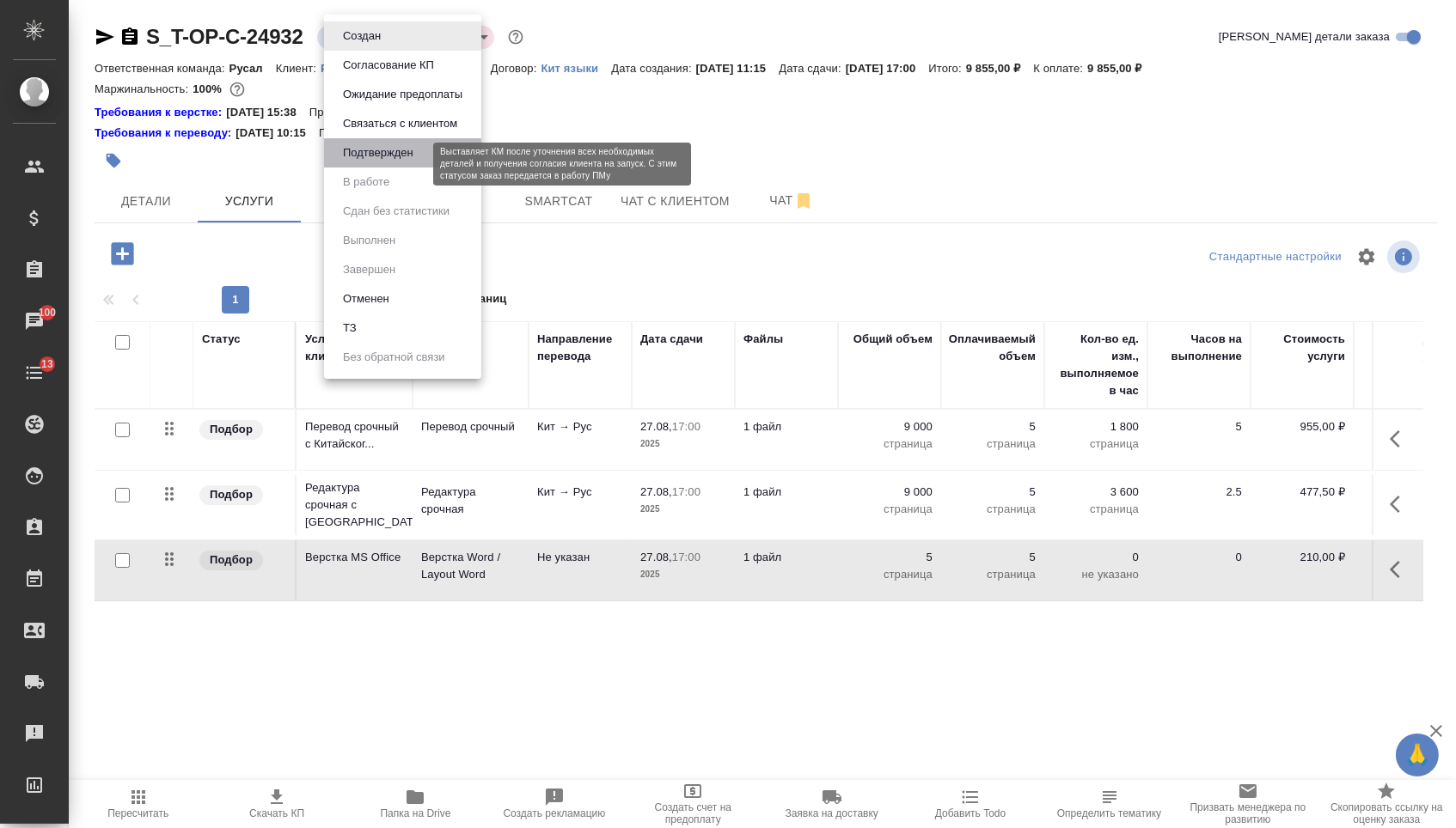
click at [387, 162] on button "Подтвержден" at bounding box center [378, 153] width 81 height 19
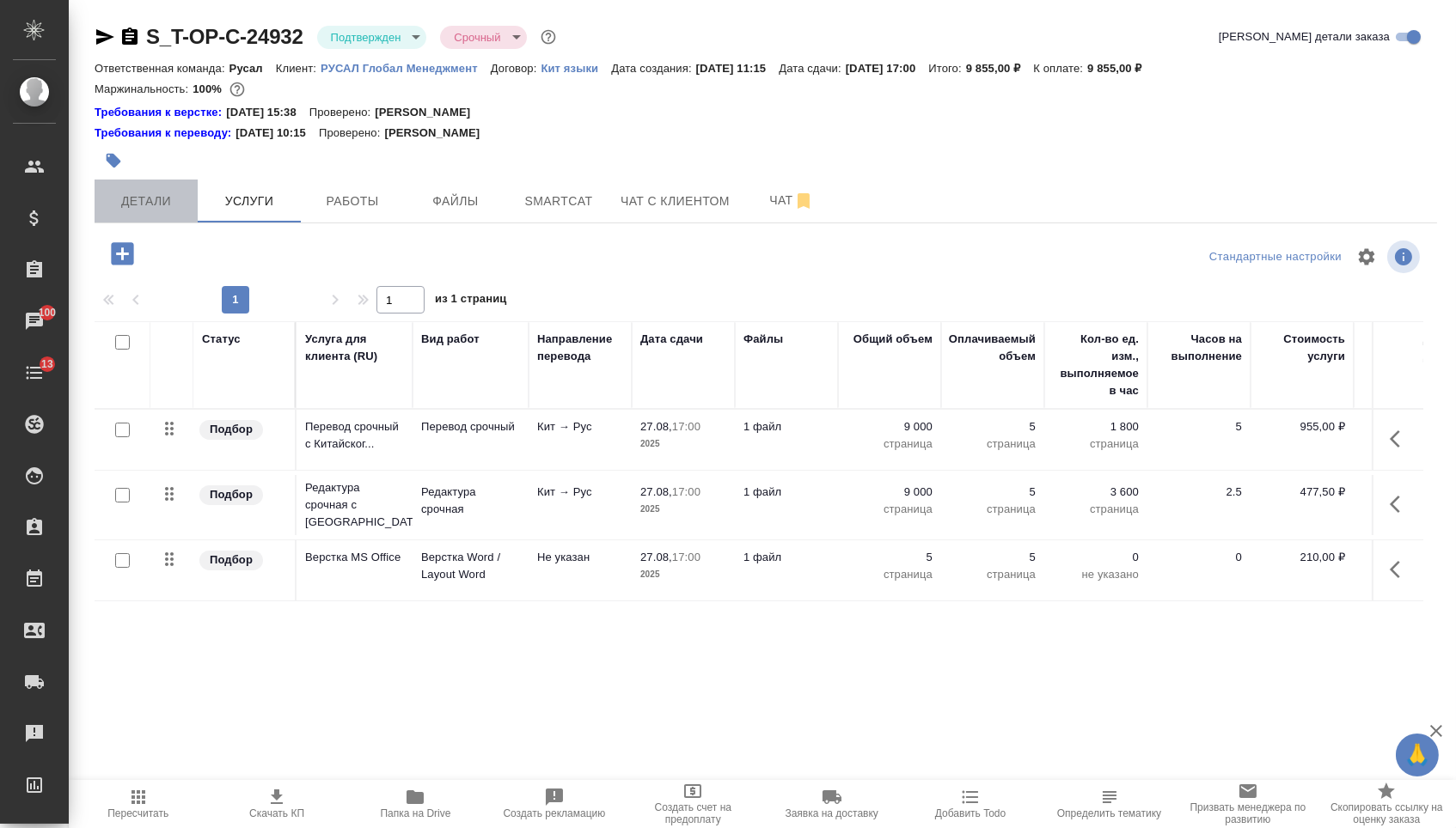
click at [174, 201] on span "Детали" at bounding box center [146, 202] width 82 height 22
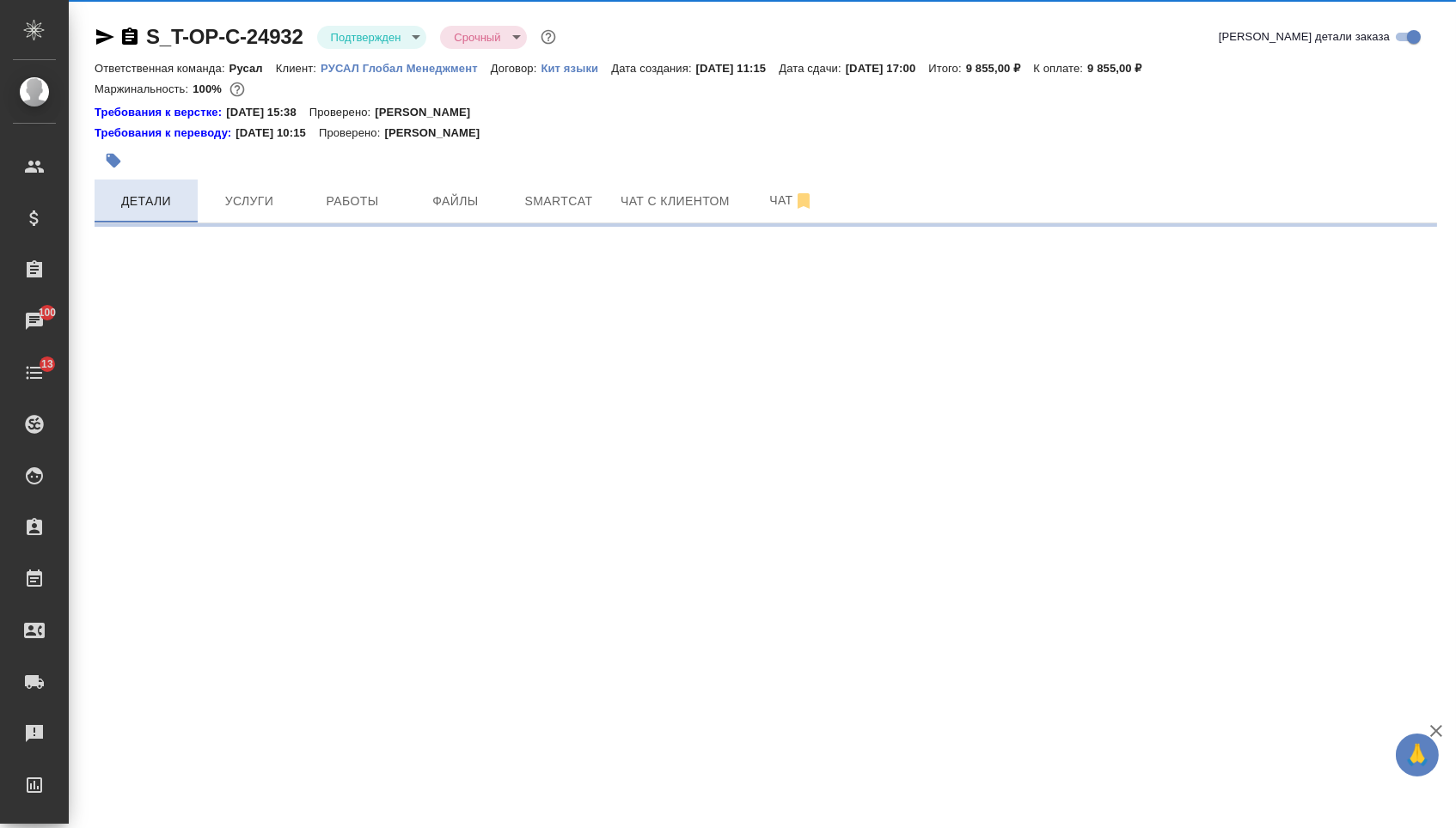
select select "RU"
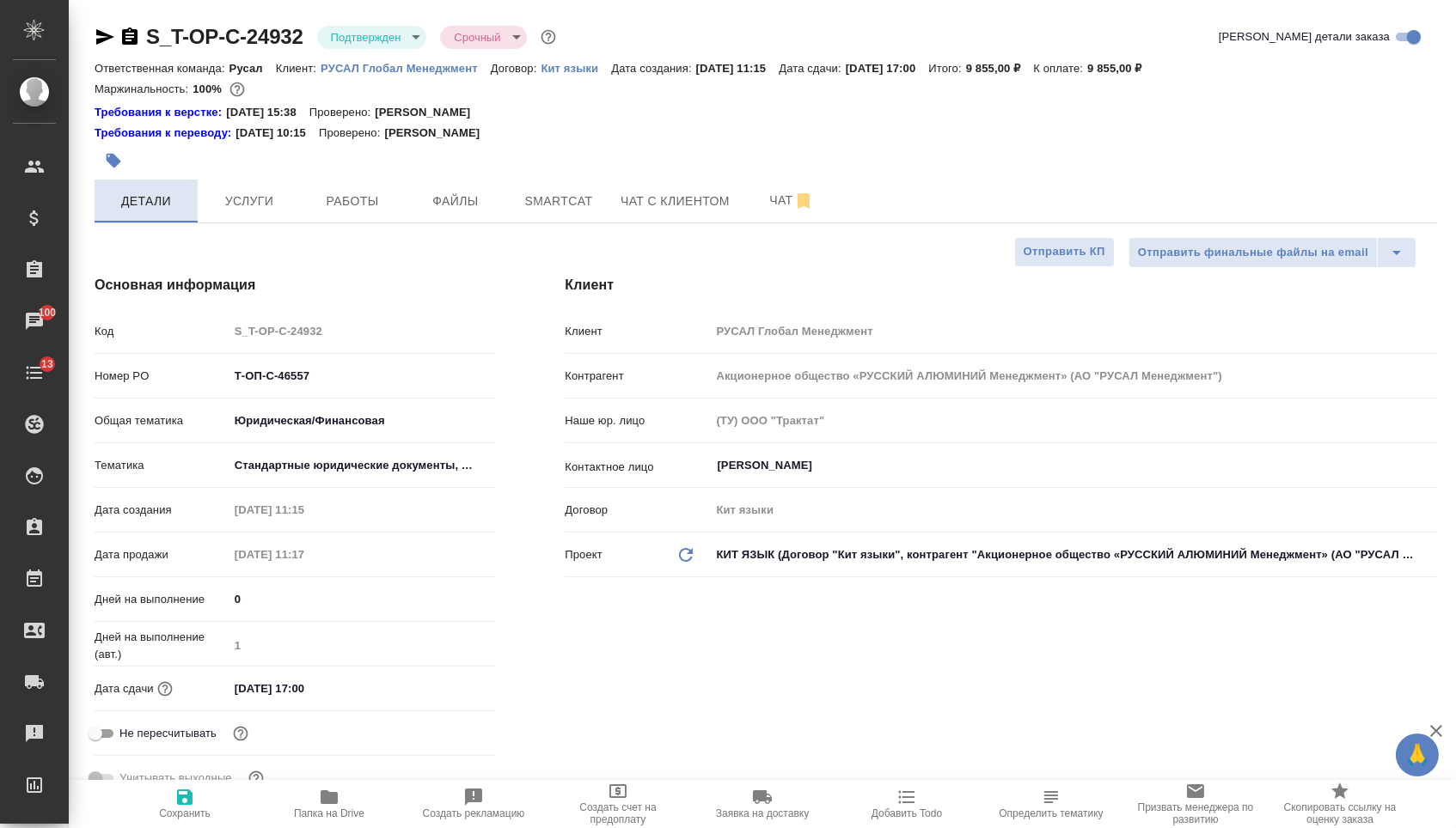
type textarea "x"
drag, startPoint x: 326, startPoint y: 386, endPoint x: 134, endPoint y: 374, distance: 192.4
click at [141, 375] on div "Номер PO Т-ОП-С-46557" at bounding box center [295, 376] width 401 height 30
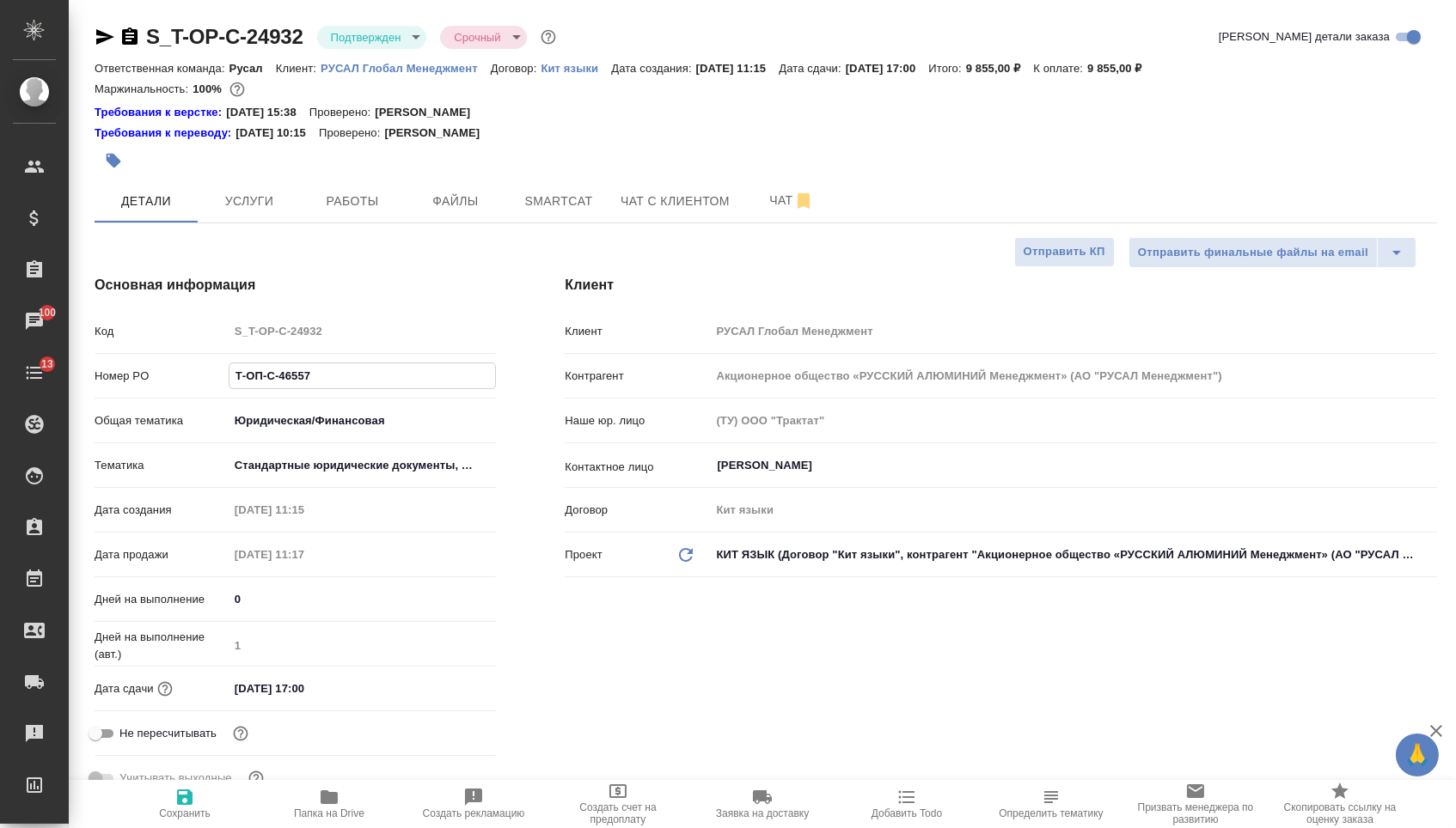
type textarea "x"
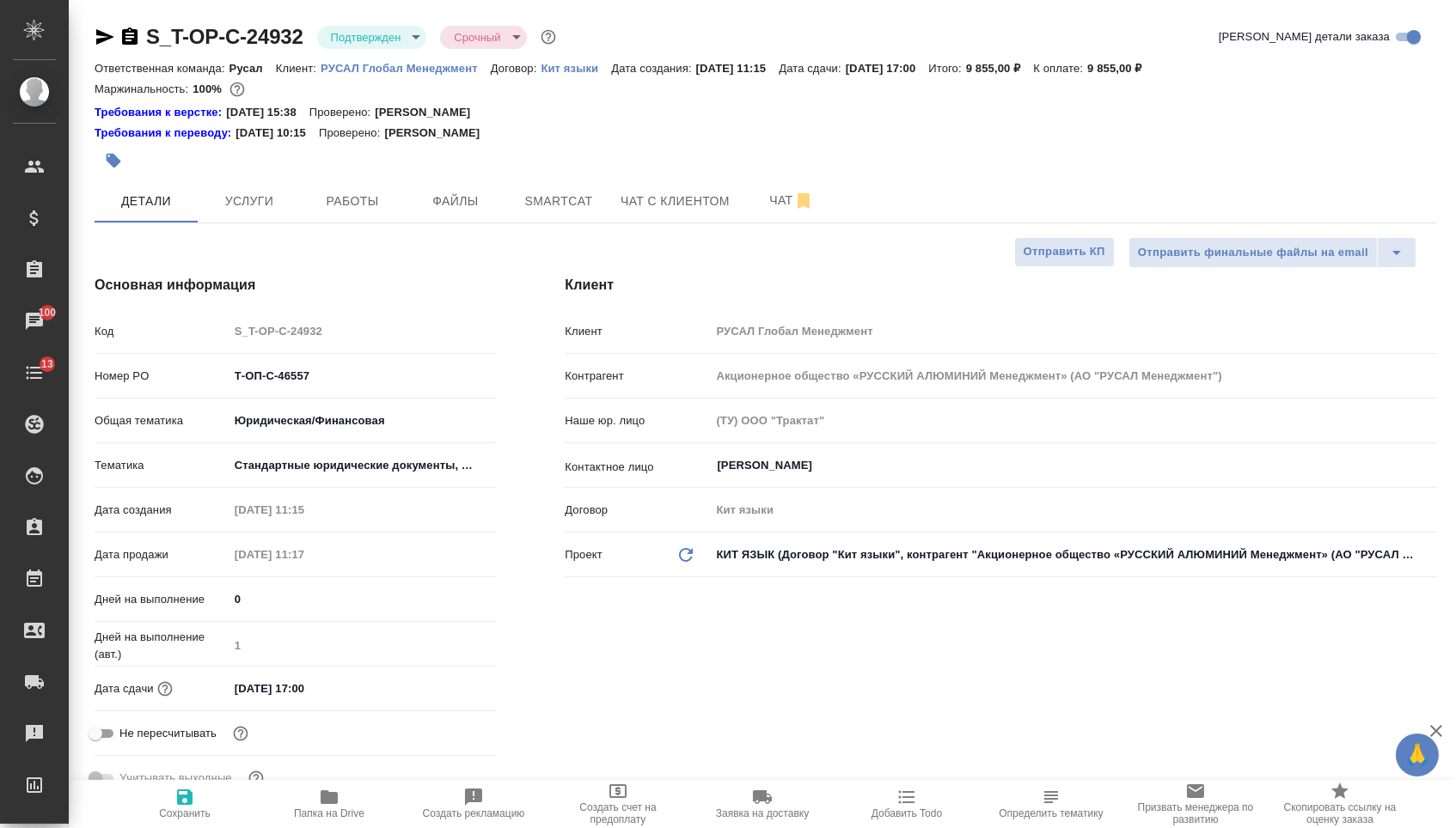
type textarea "x"
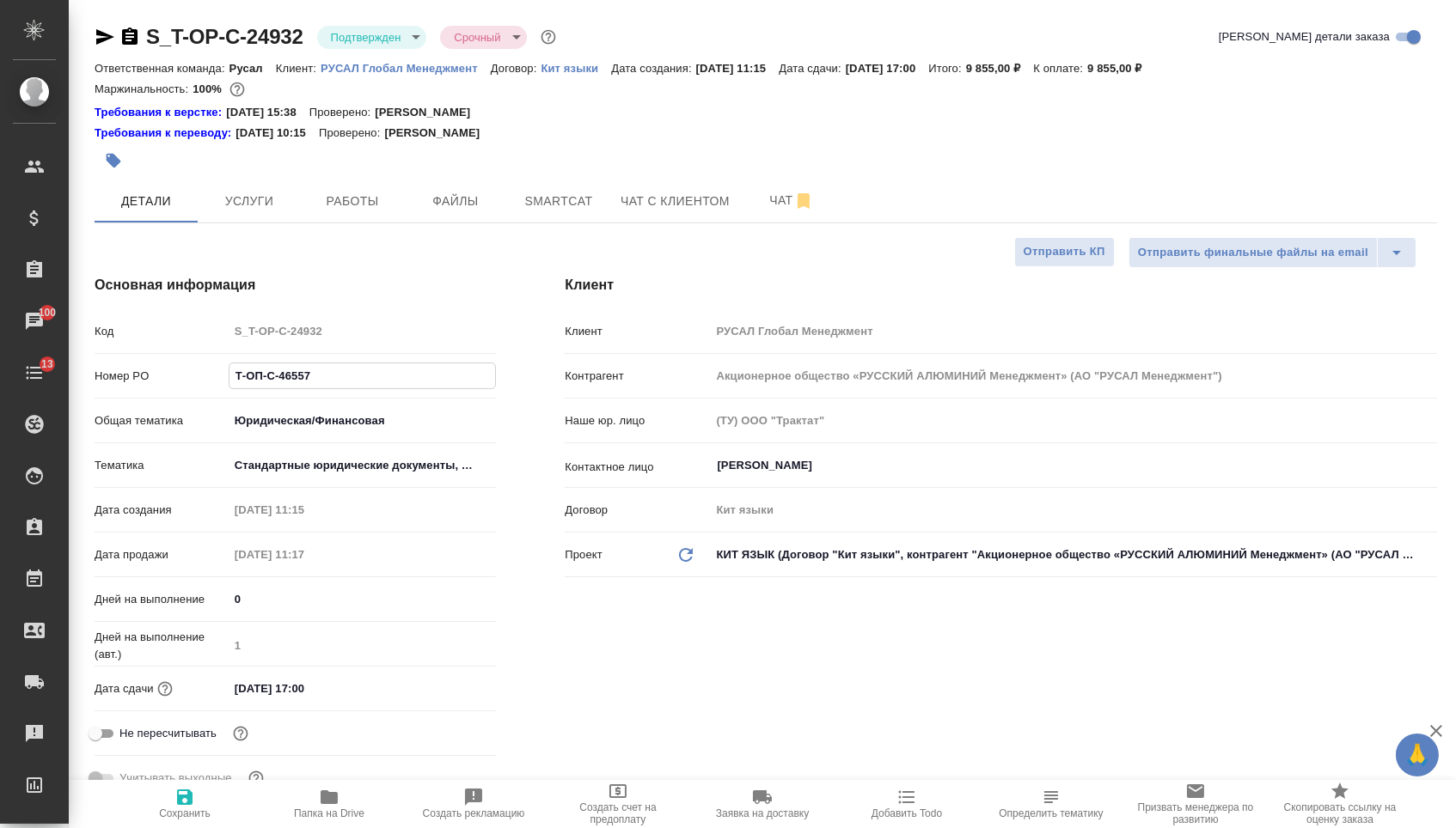
type textarea "x"
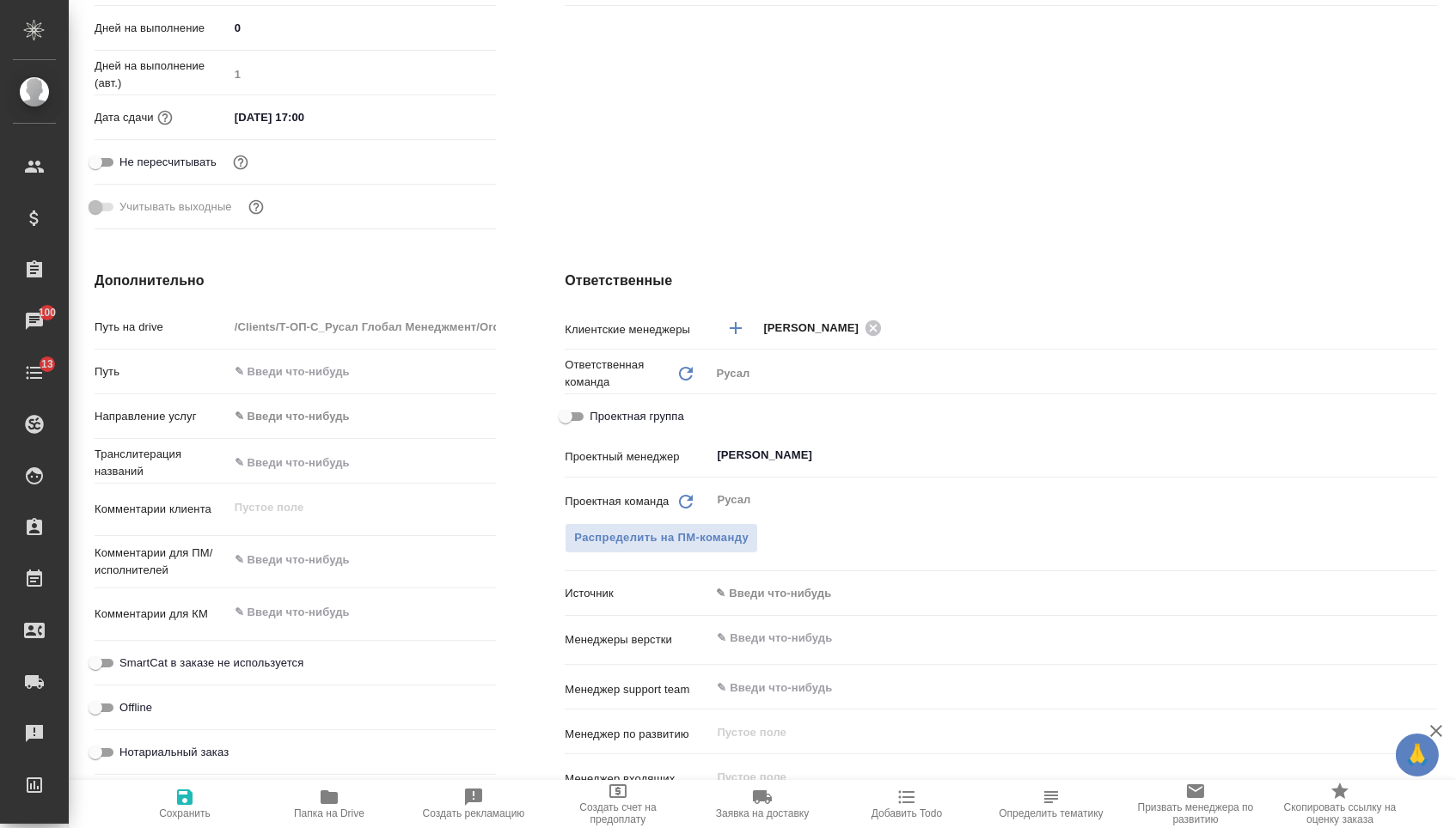
scroll to position [779, 0]
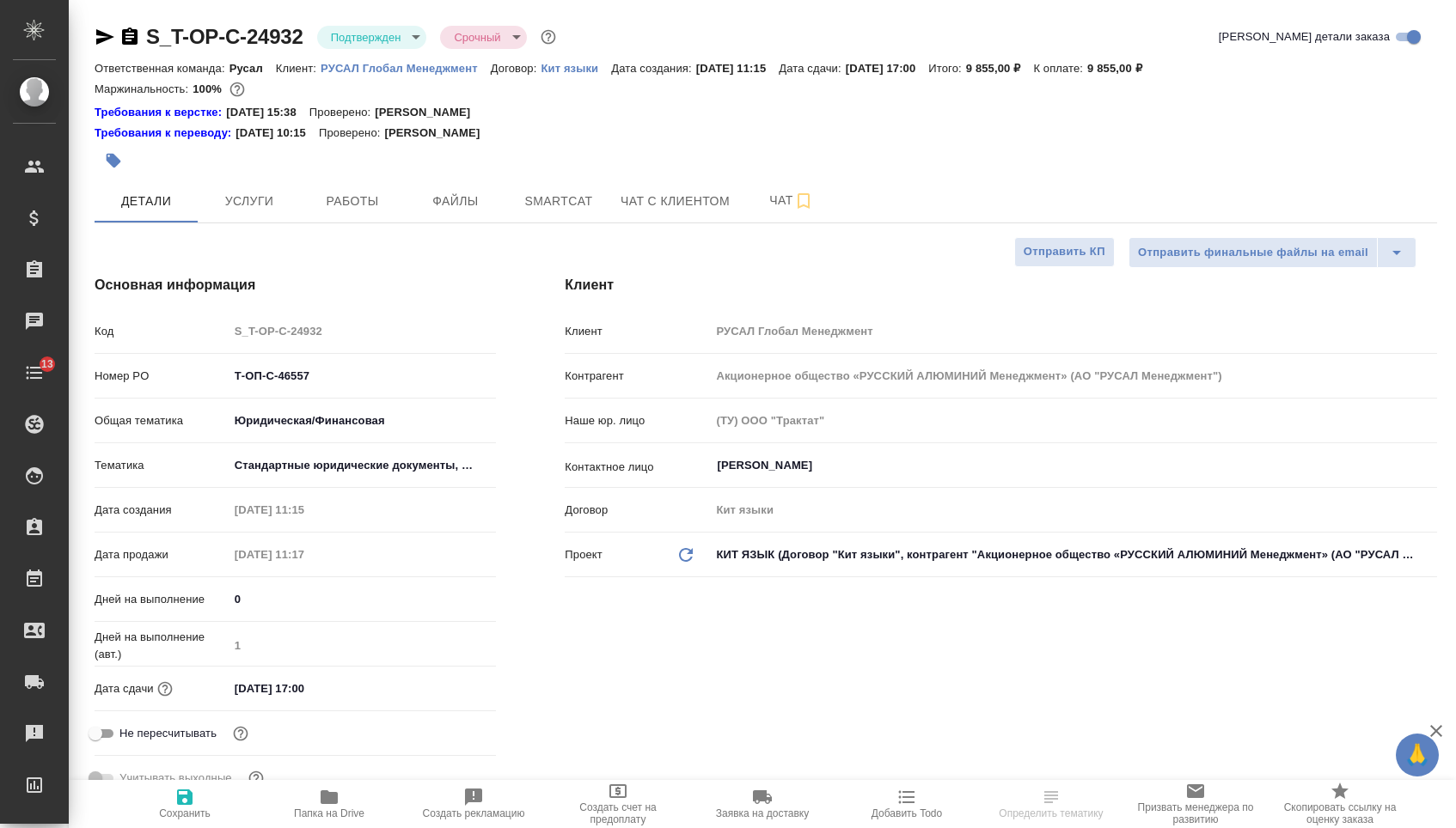
select select "RU"
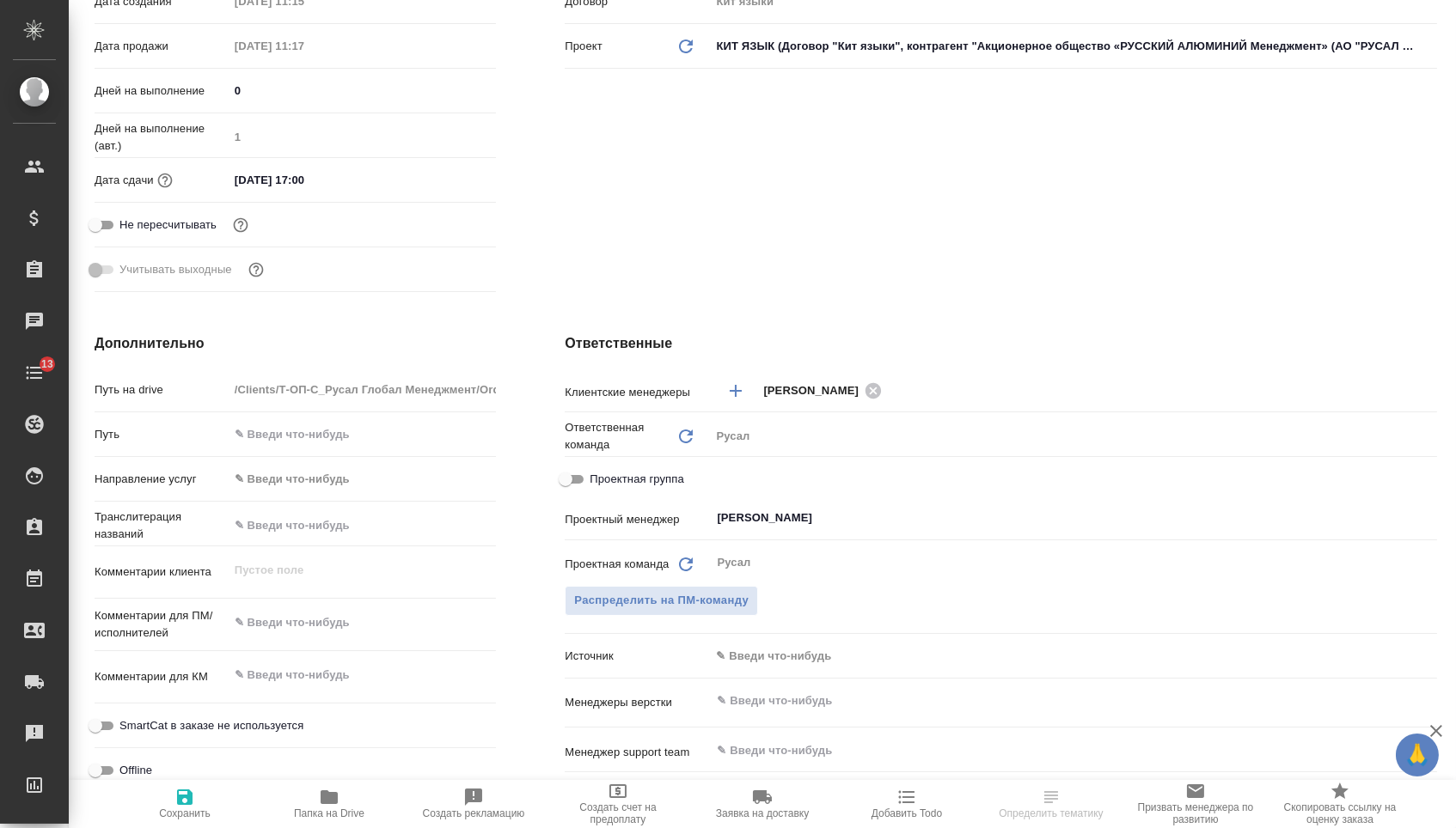
scroll to position [585, 0]
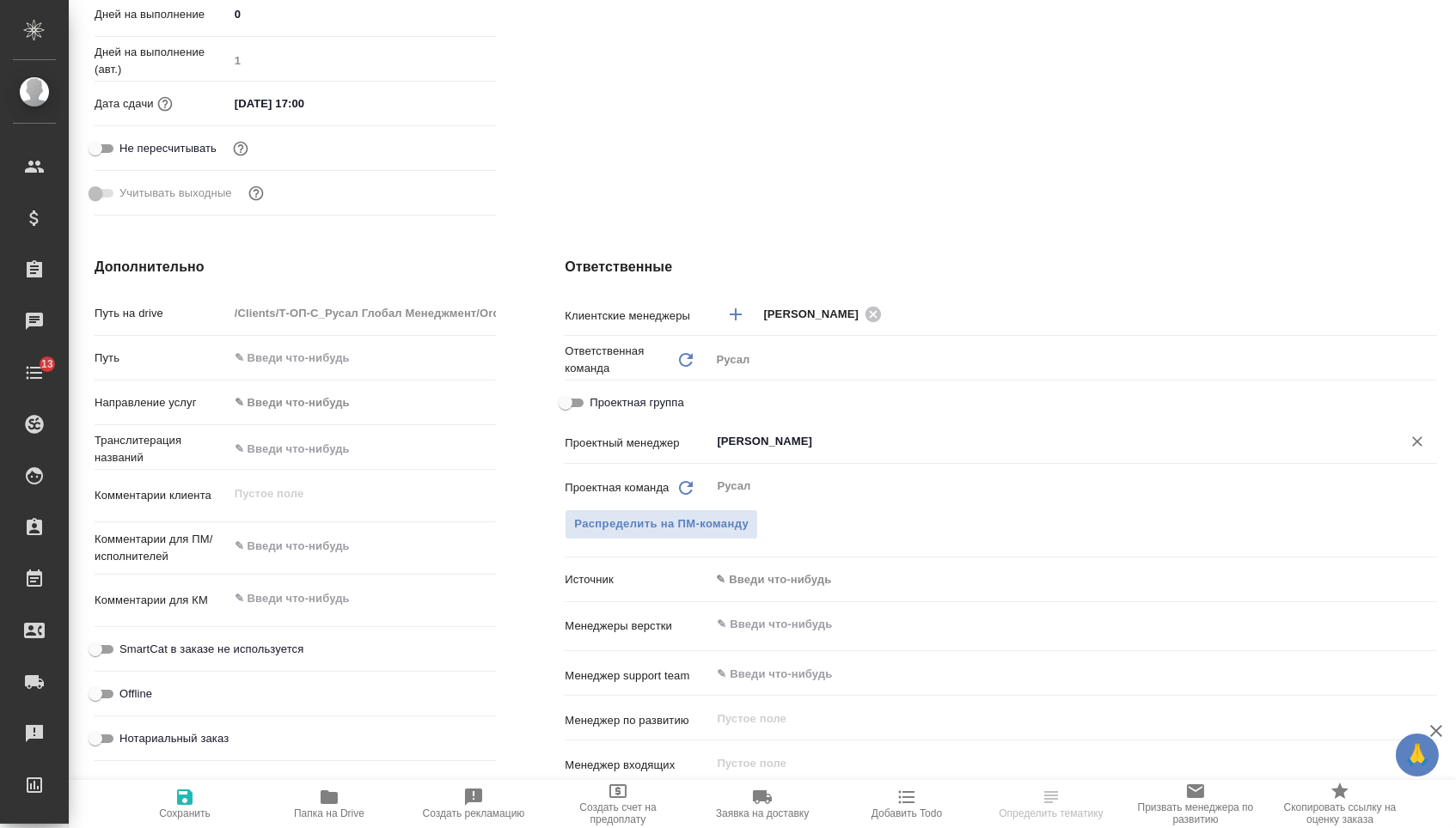
click at [784, 435] on div "Авдеенко Кирилл ​" at bounding box center [1073, 441] width 727 height 31
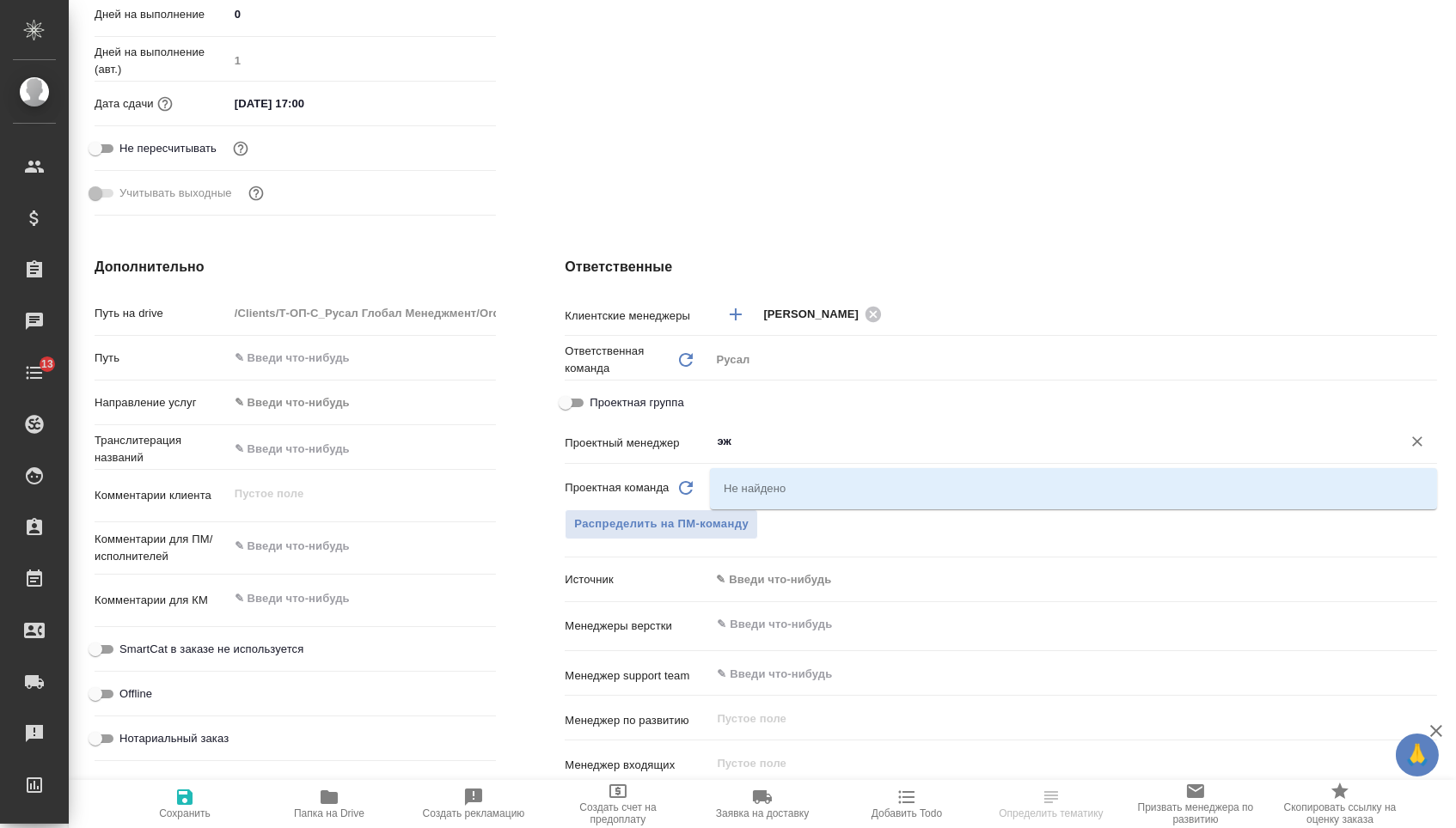
type input "э"
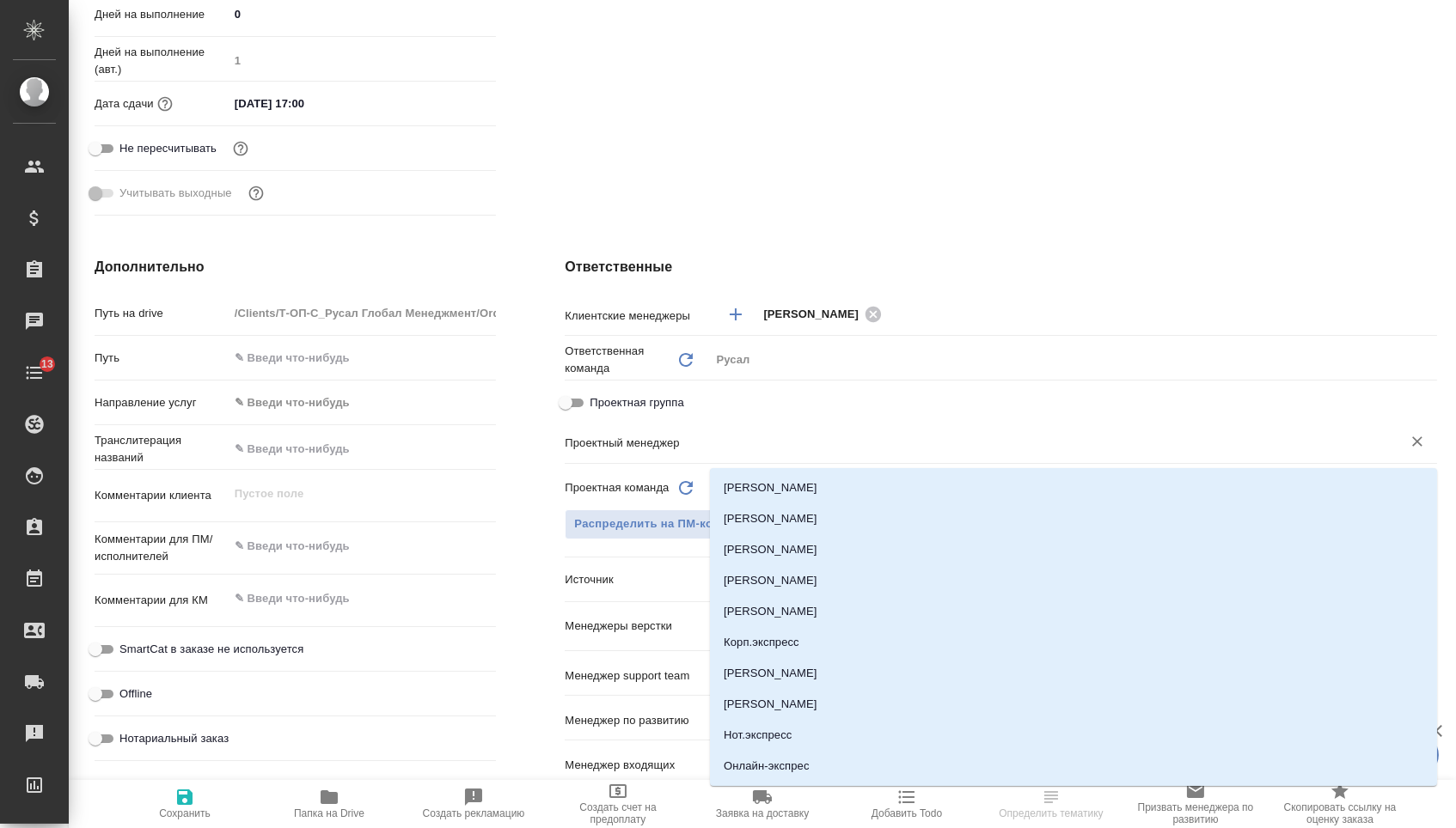
scroll to position [0, 0]
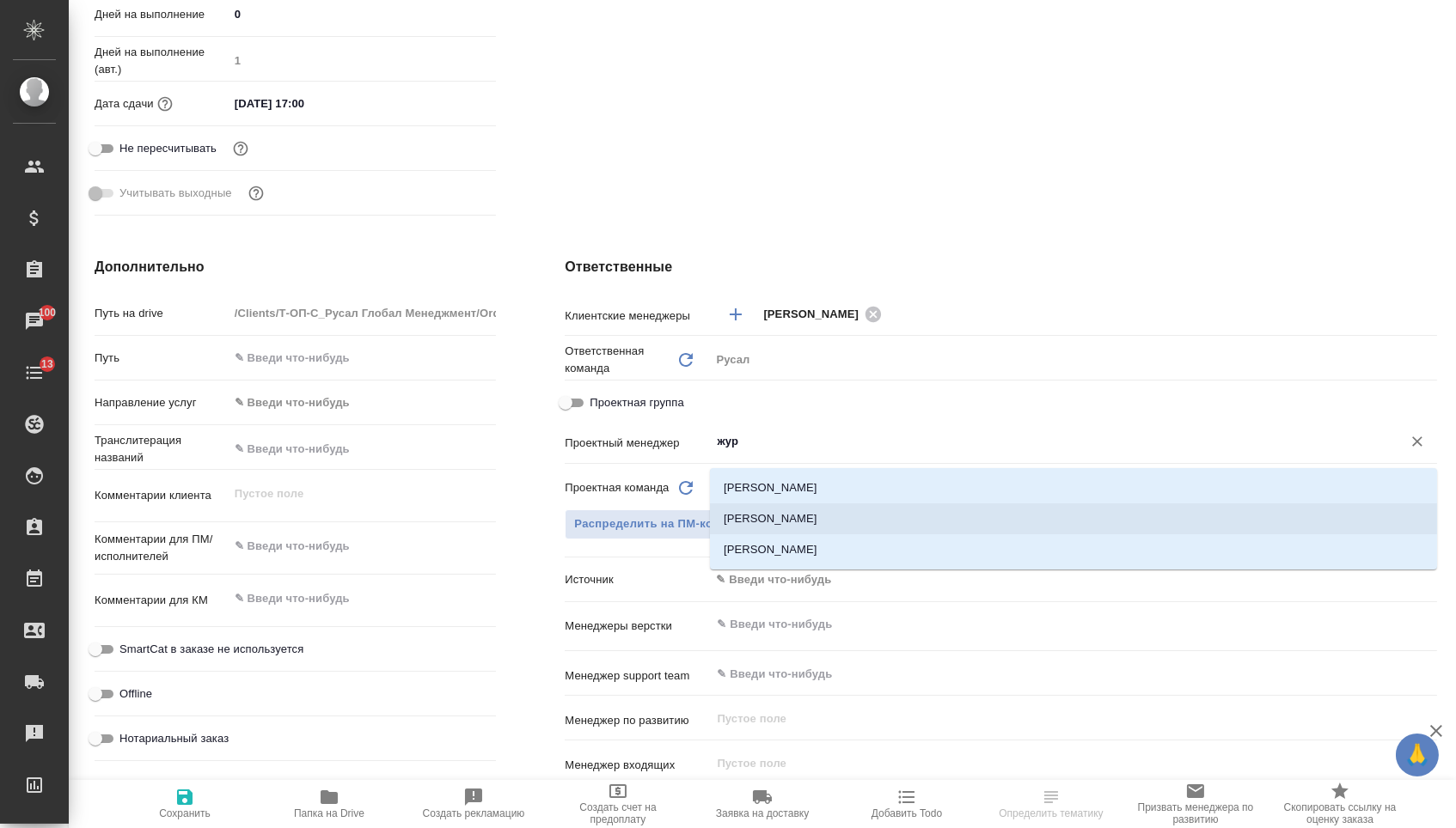
click at [781, 525] on li "[PERSON_NAME]" at bounding box center [1073, 519] width 727 height 31
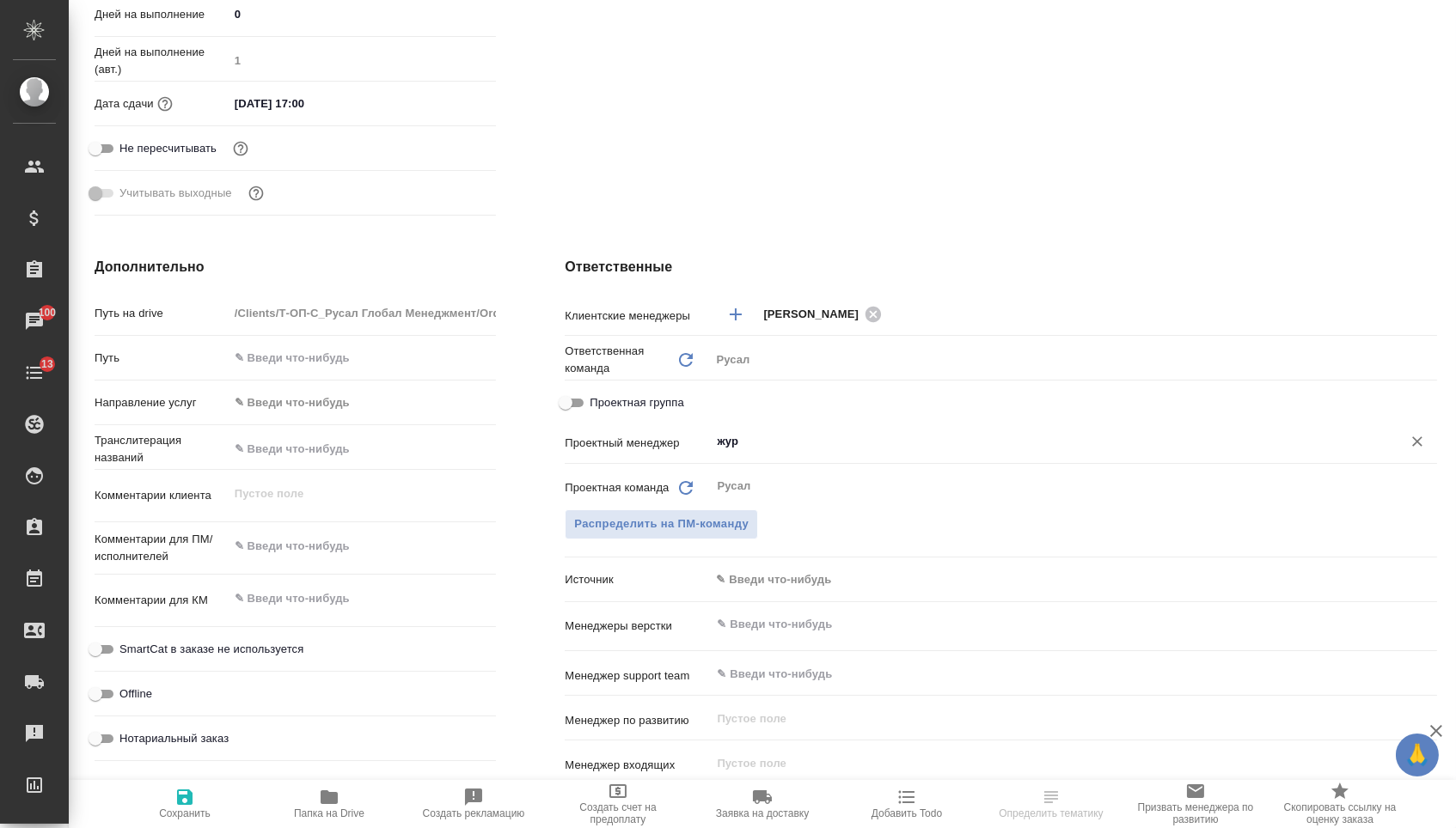
type input "[PERSON_NAME]"
click at [190, 796] on icon "button" at bounding box center [185, 797] width 16 height 16
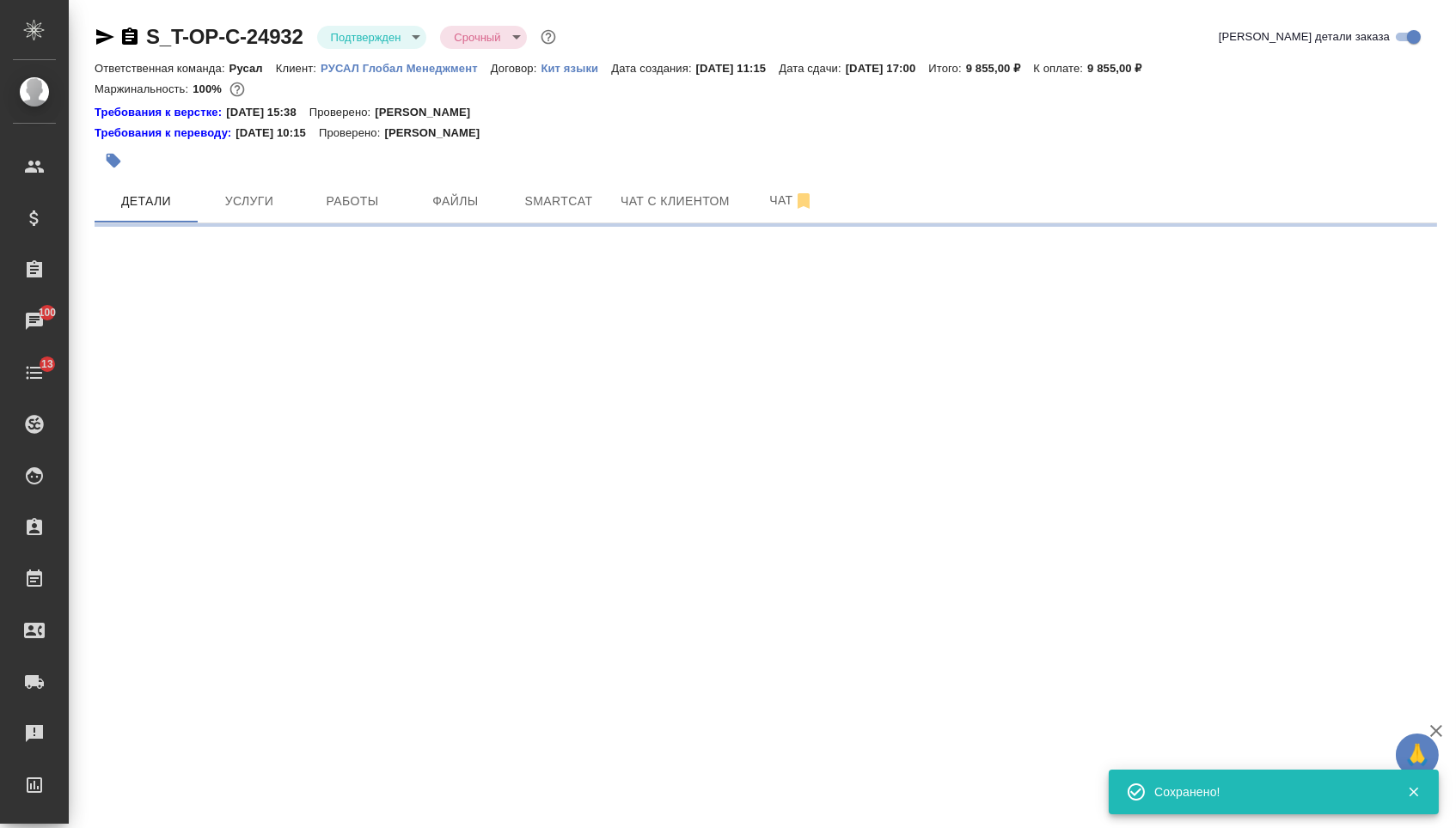
select select "RU"
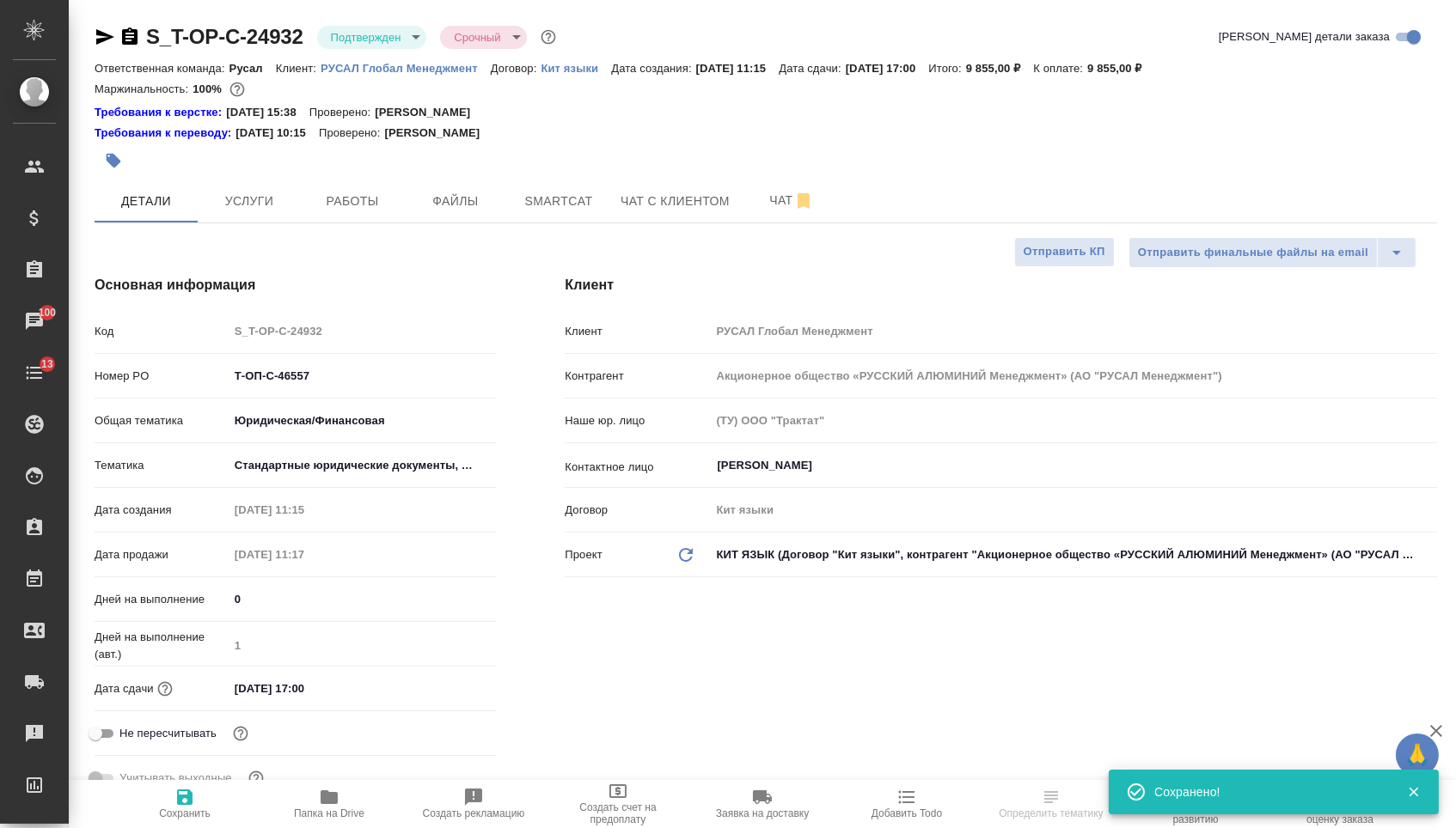
type textarea "x"
click at [404, 66] on p "РУСАЛ Глобал Менеджмент" at bounding box center [406, 68] width 170 height 13
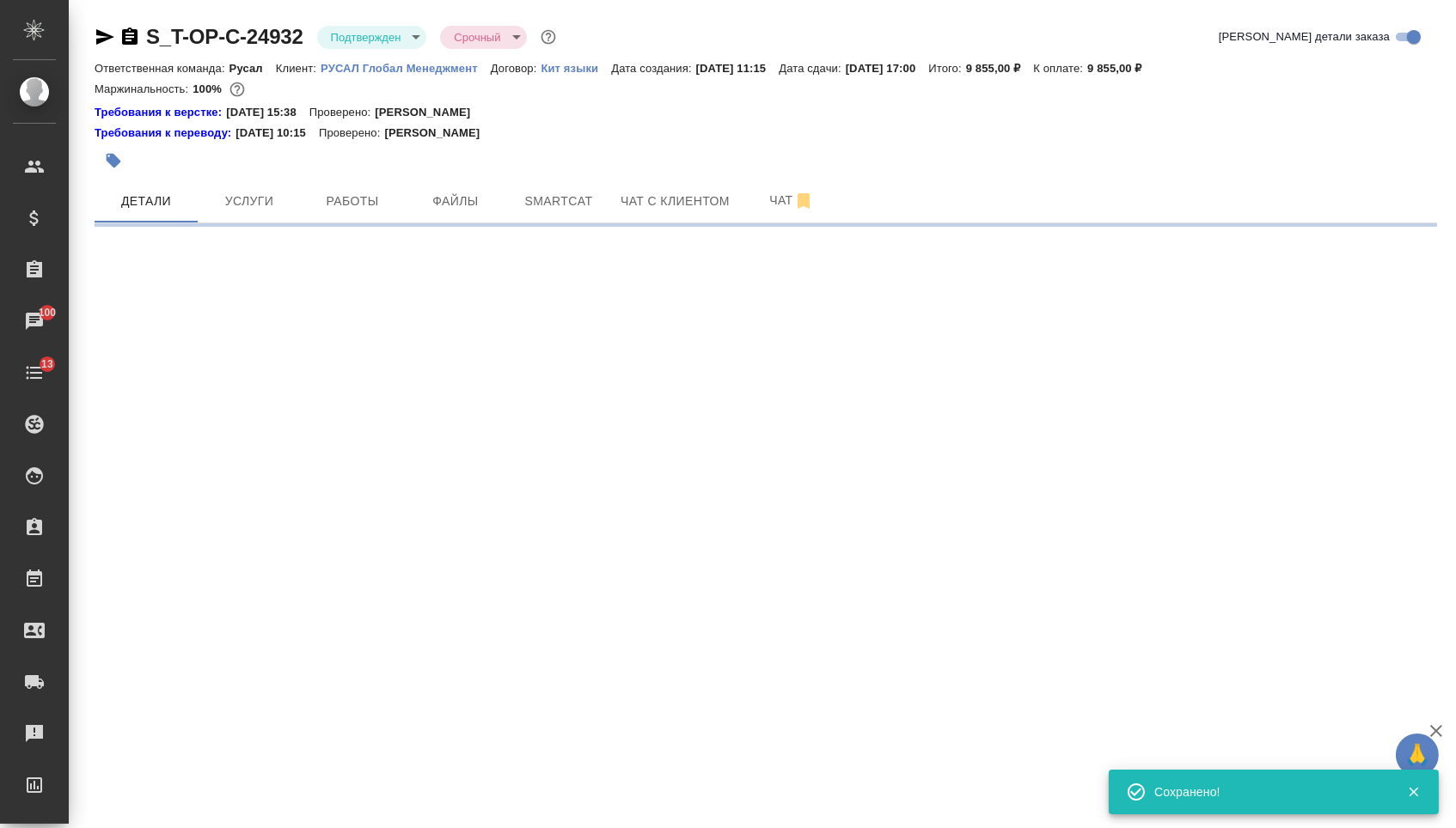
select select "RU"
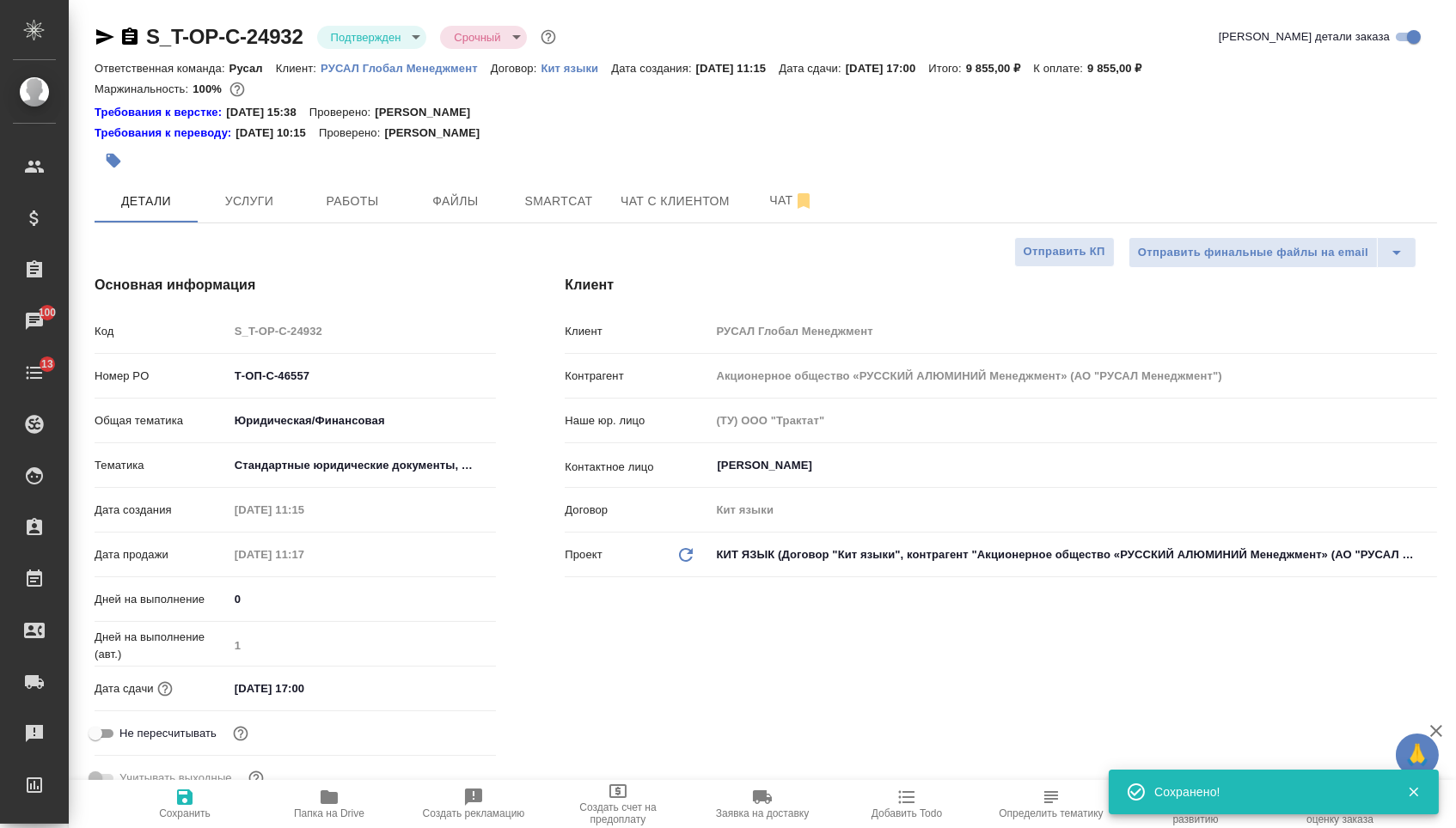
type textarea "x"
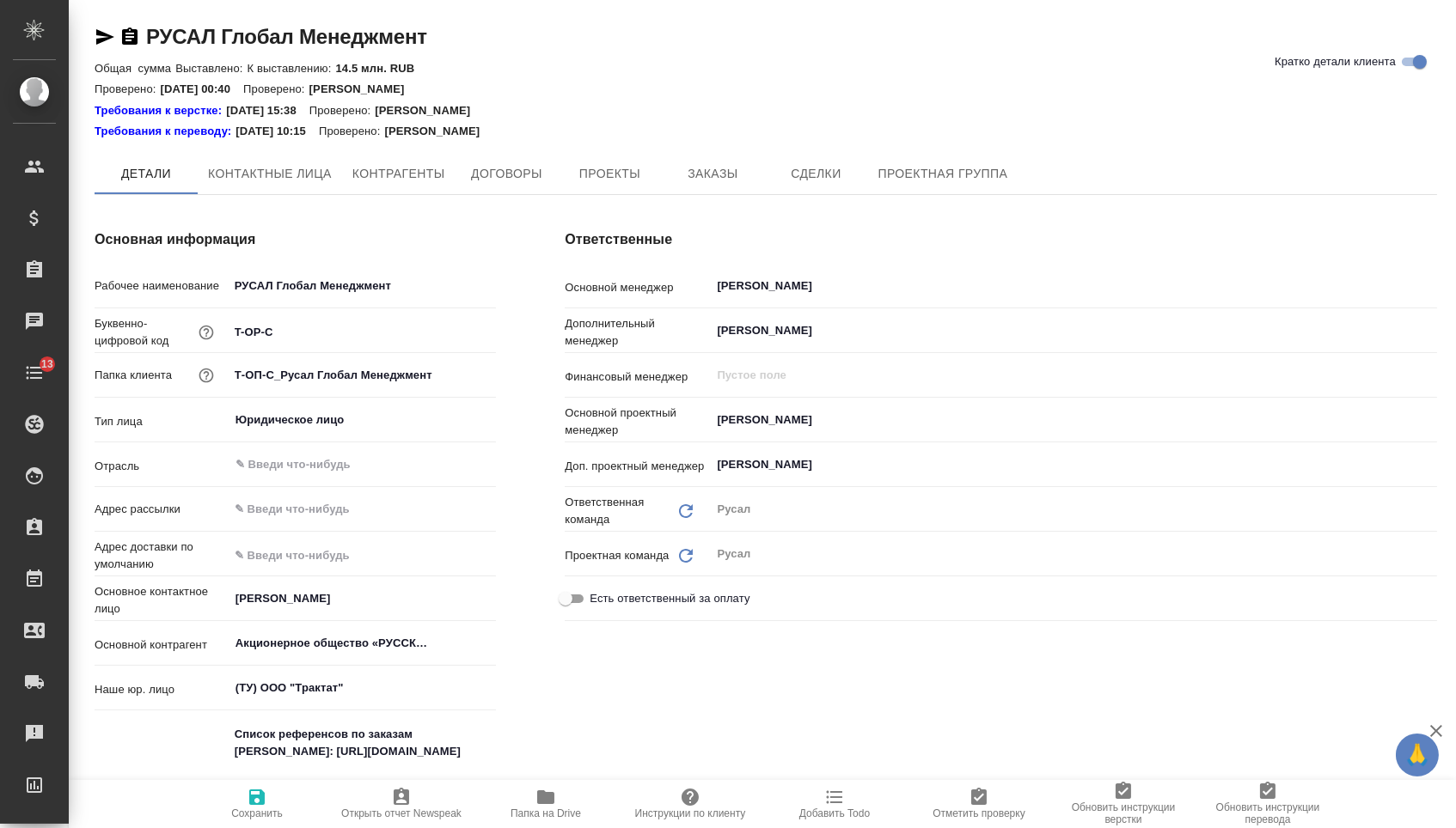
type textarea "x"
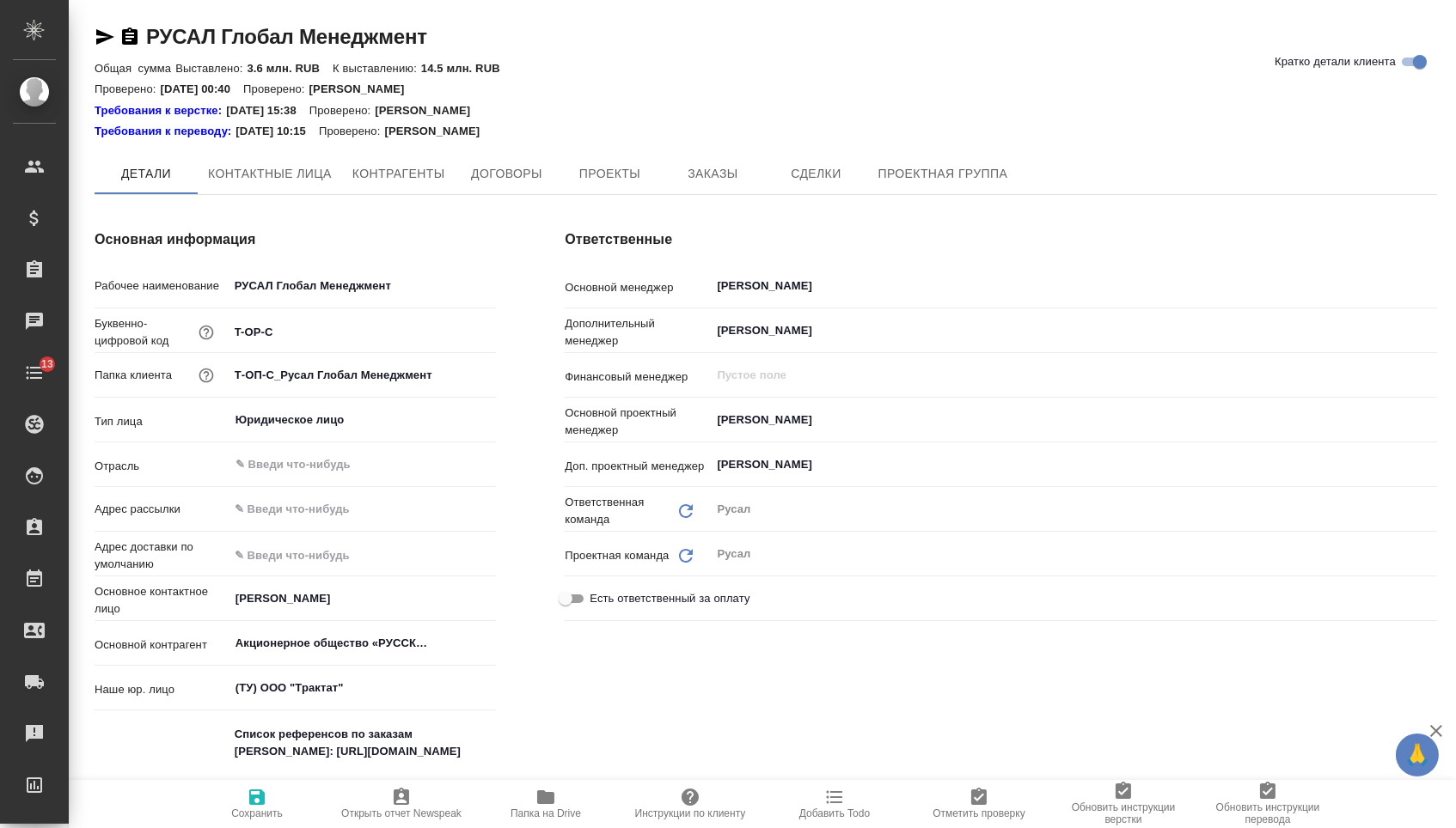
type textarea "x"
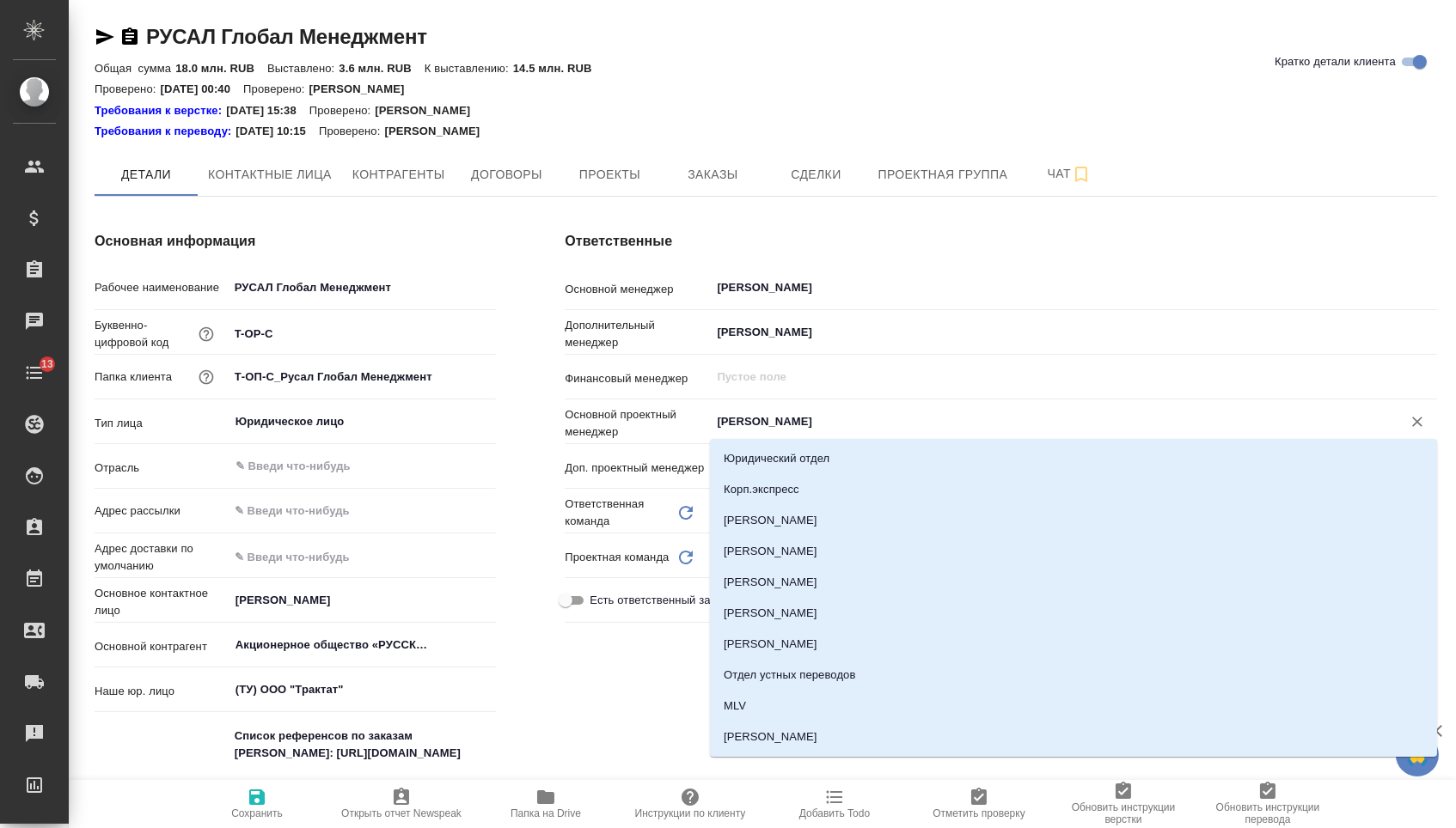
click at [753, 416] on input "[PERSON_NAME]" at bounding box center [1045, 422] width 659 height 21
type textarea "x"
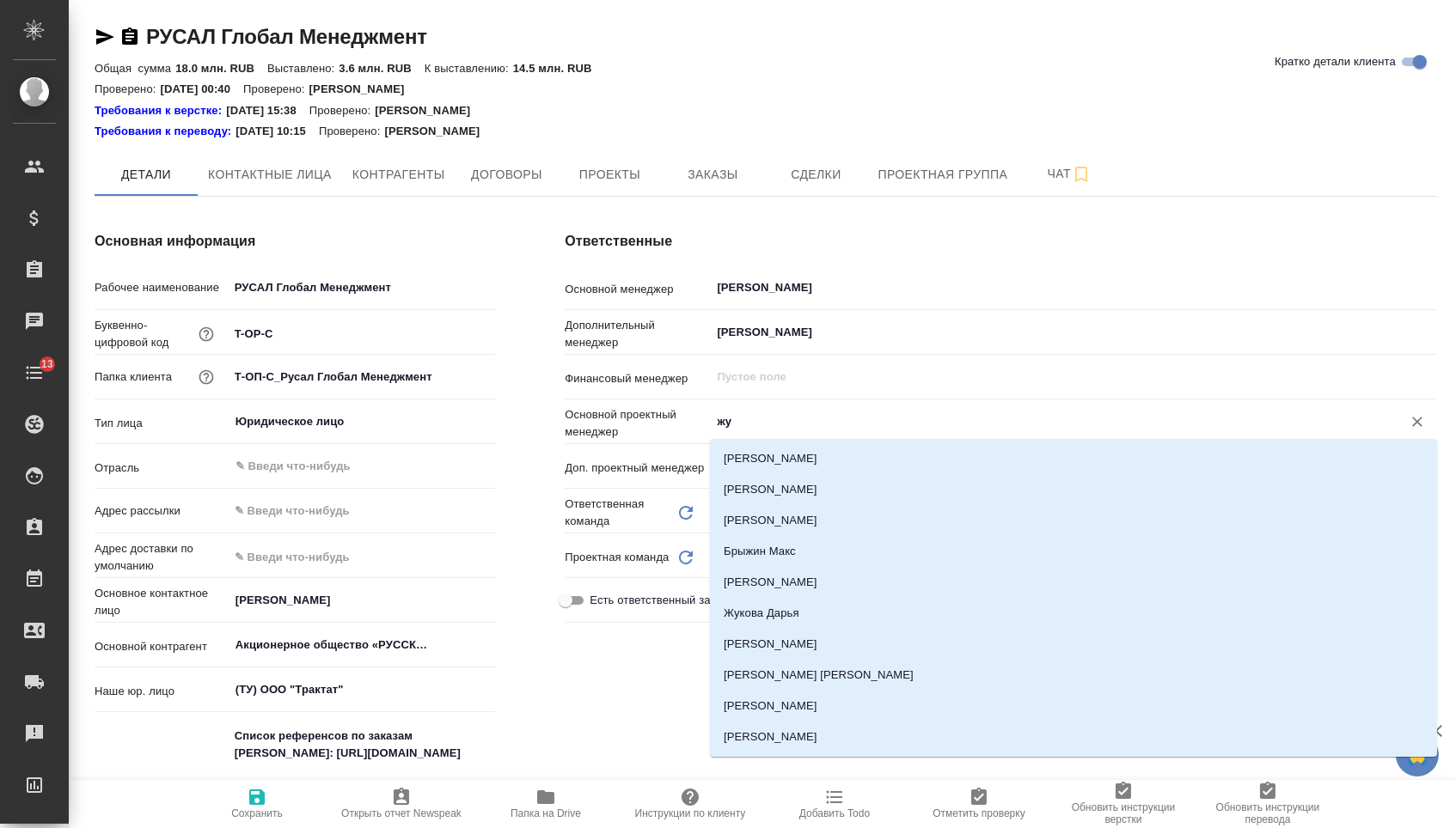
type input "жур"
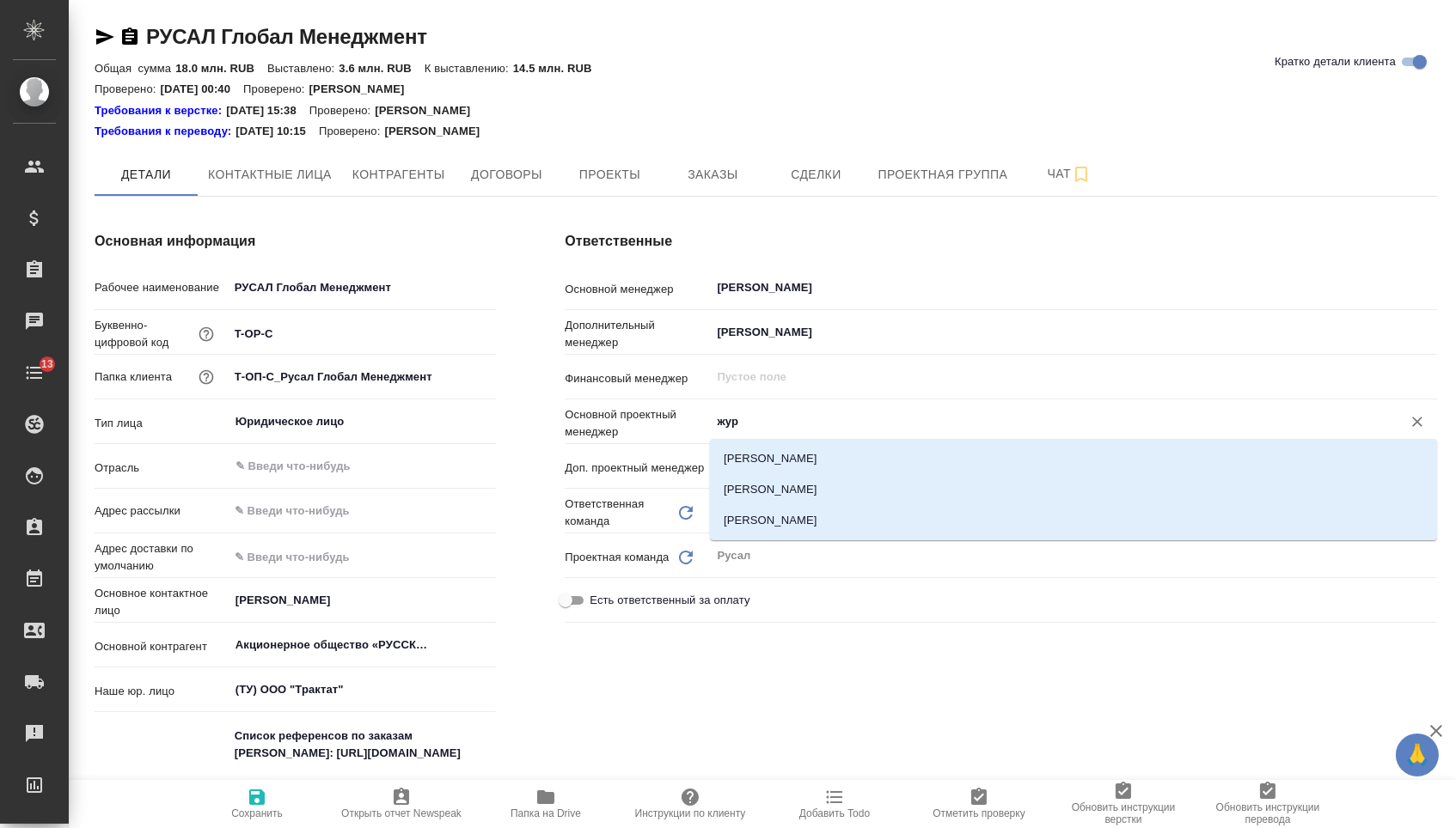
type textarea "x"
click at [817, 517] on li "Журавлева Александра" at bounding box center [1073, 520] width 727 height 31
type textarea "x"
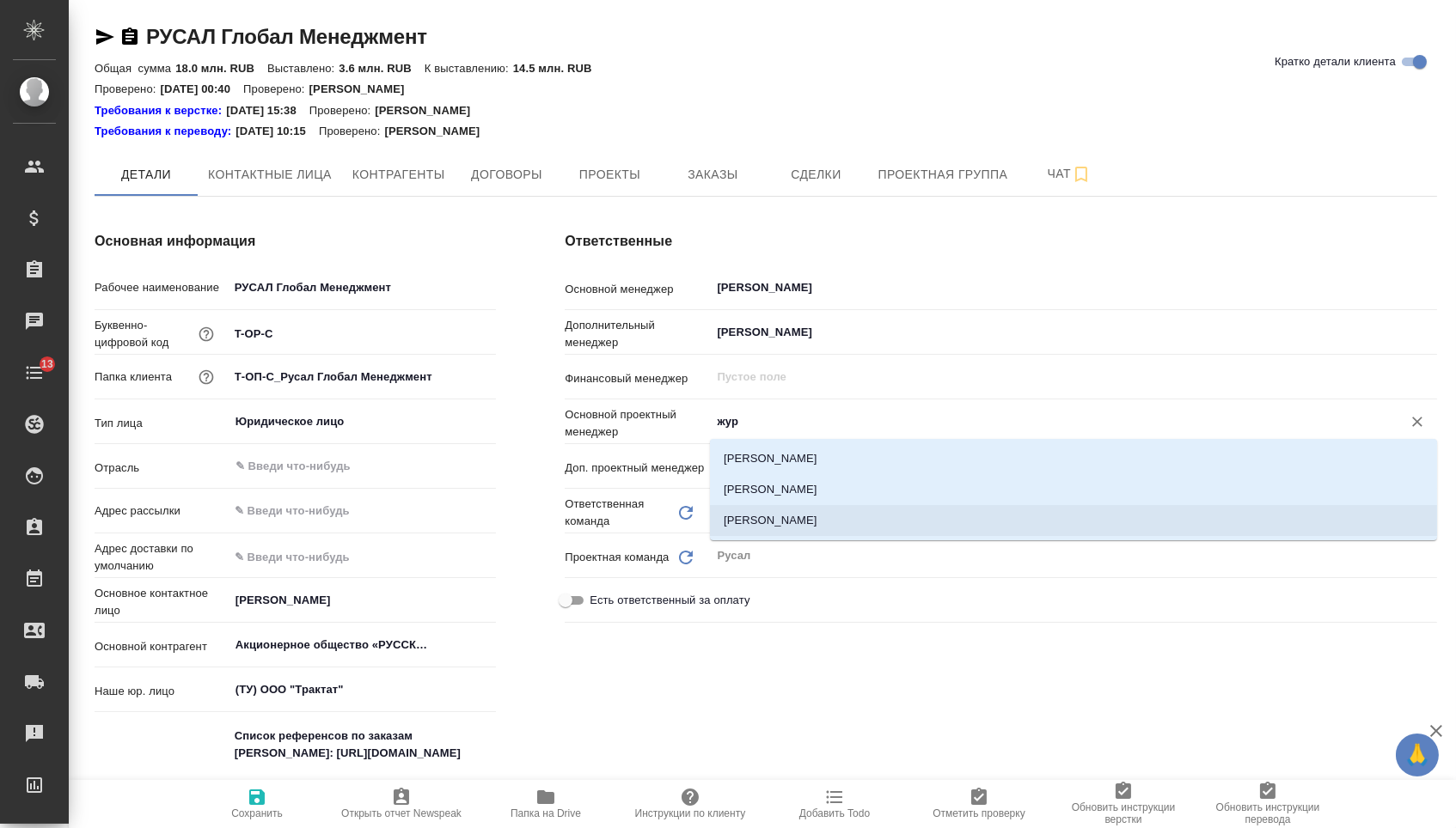
type input "Журавлева Александра"
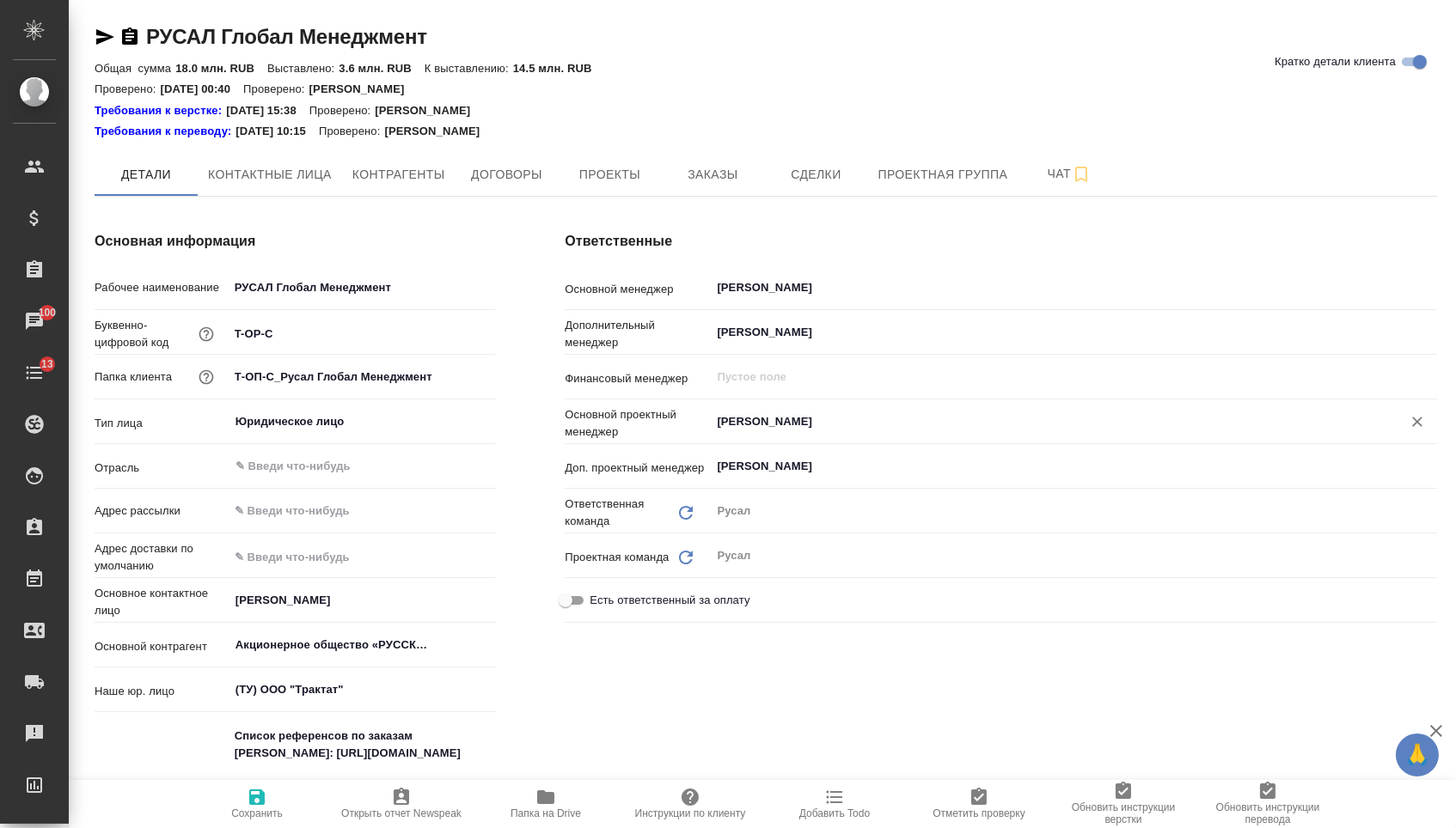
click at [271, 823] on button "Сохранить" at bounding box center [257, 803] width 145 height 48
type textarea "x"
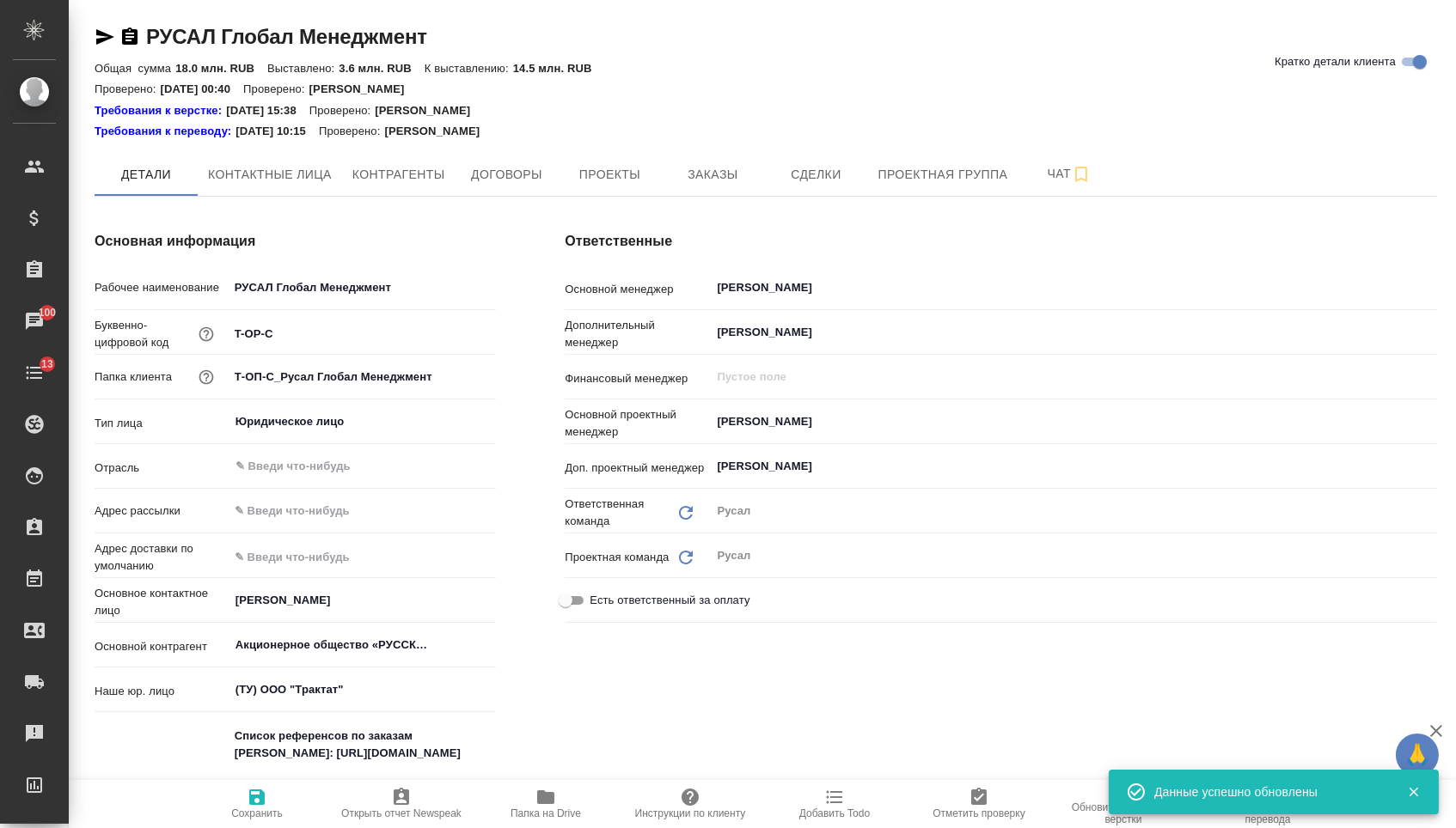
type textarea "x"
